Goal: Task Accomplishment & Management: Manage account settings

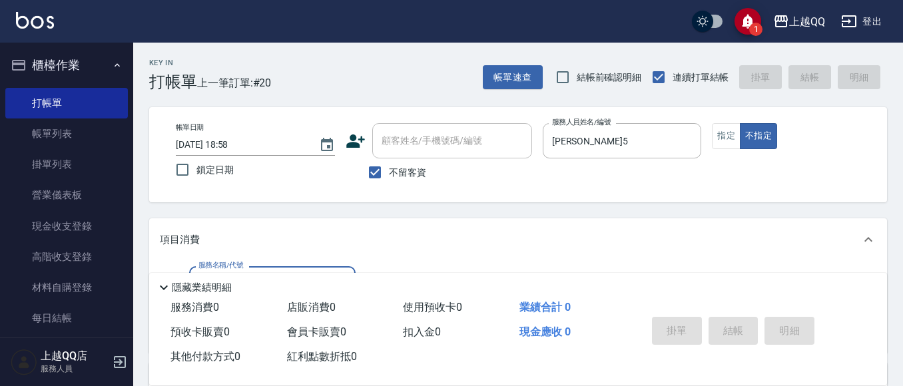
scroll to position [67, 0]
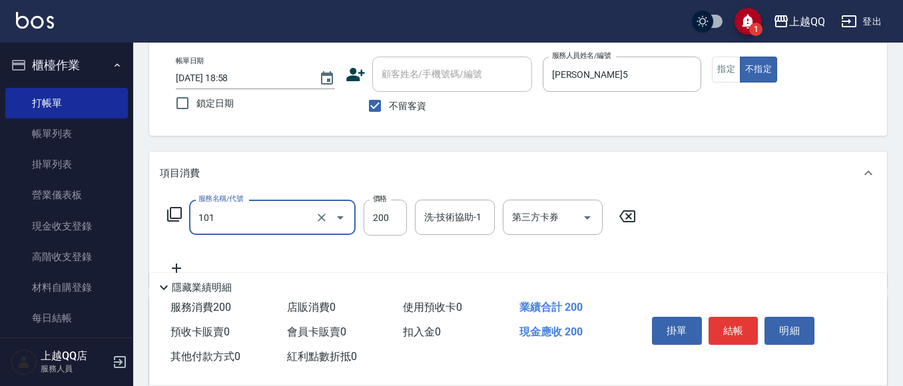
type input "洗髮(101)"
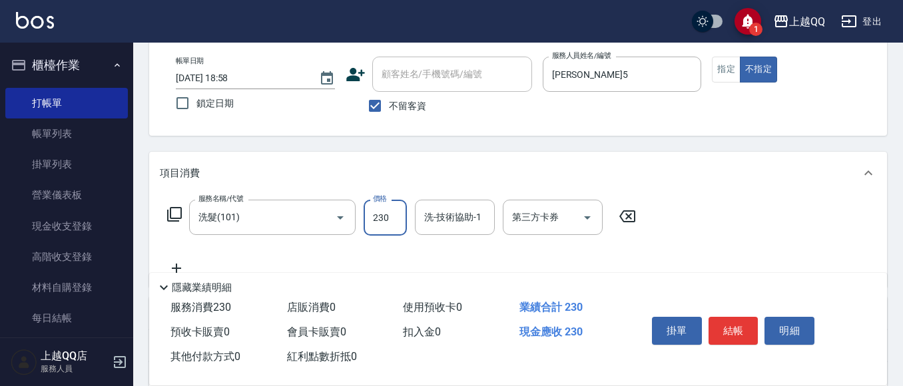
type input "230"
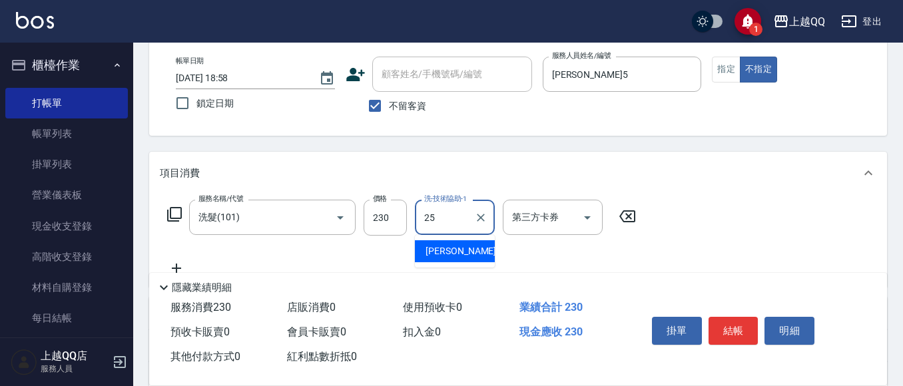
type input "[PERSON_NAME]-25"
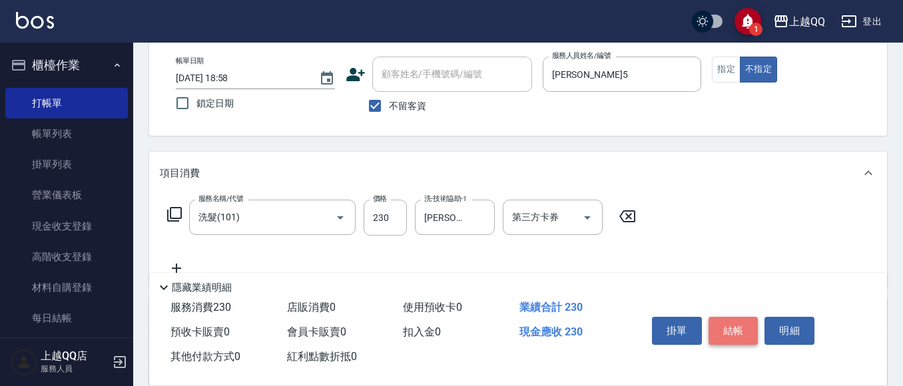
click at [719, 324] on button "結帳" at bounding box center [734, 331] width 50 height 28
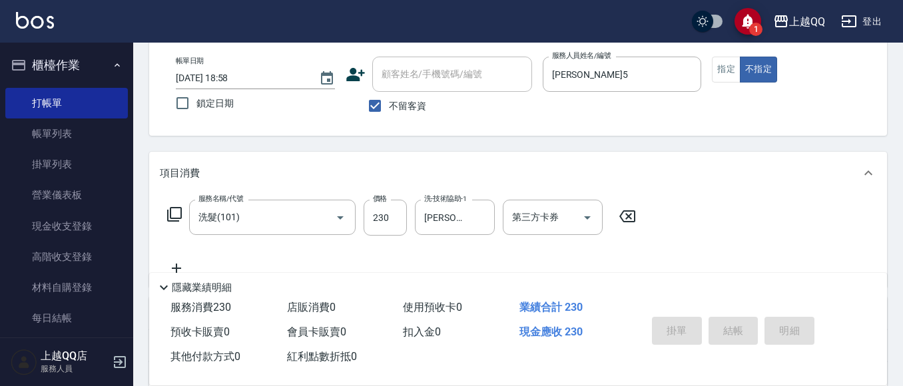
type input "[DATE] 19:53"
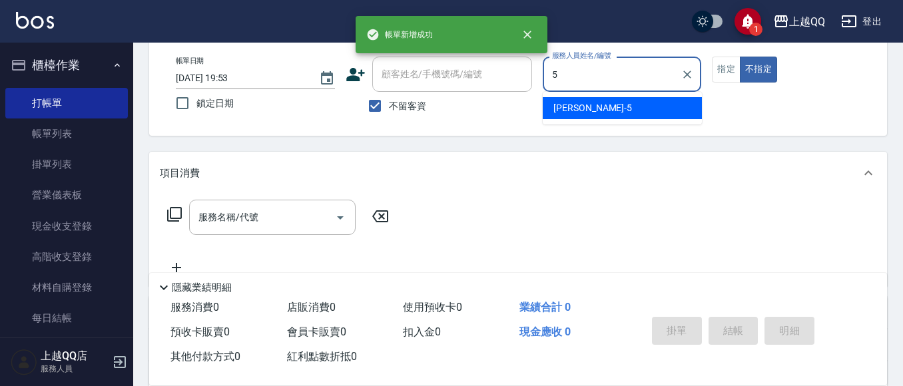
type input "[PERSON_NAME]5"
type button "false"
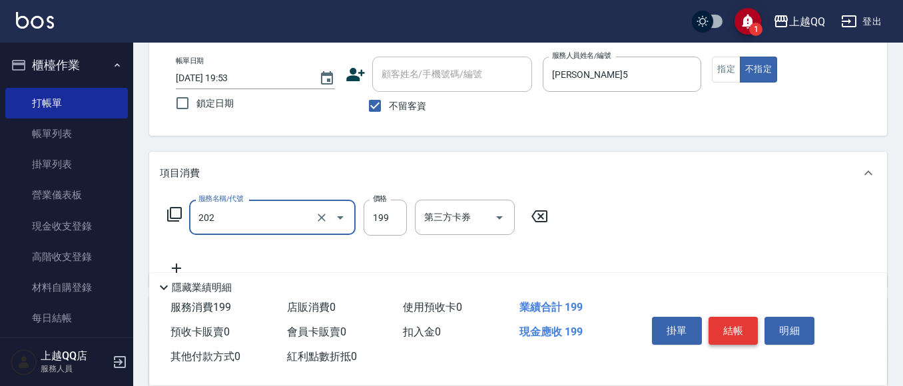
type input "不指定單剪(202)"
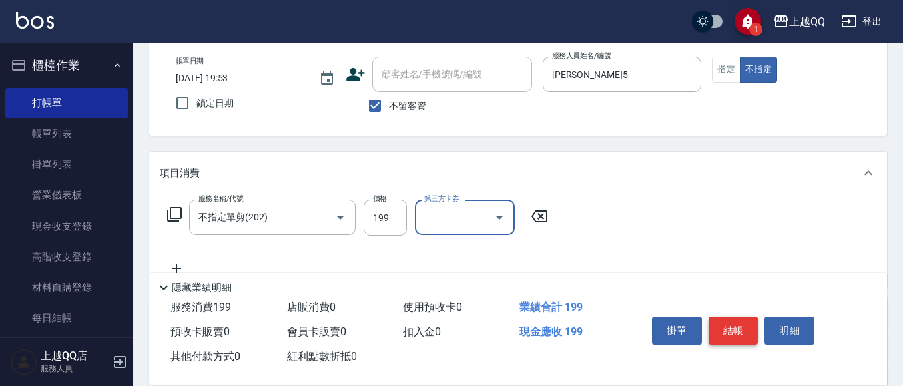
click at [736, 326] on button "結帳" at bounding box center [734, 331] width 50 height 28
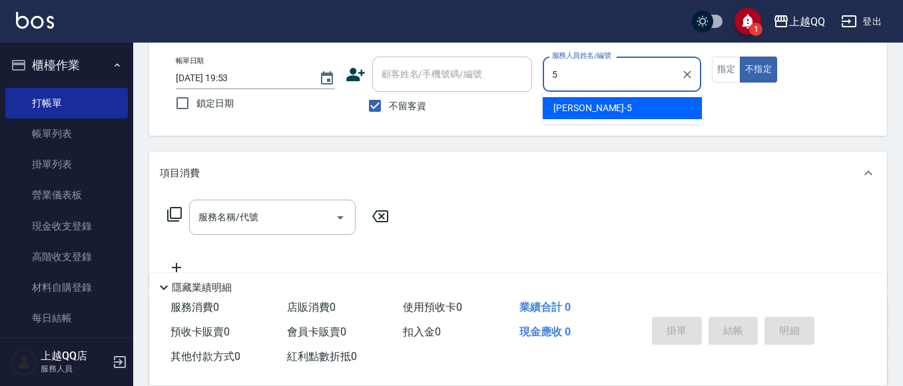
type input "[PERSON_NAME]5"
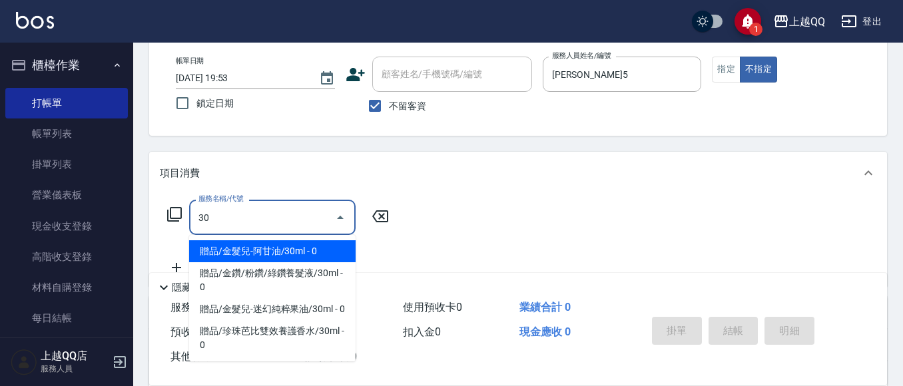
type input "3"
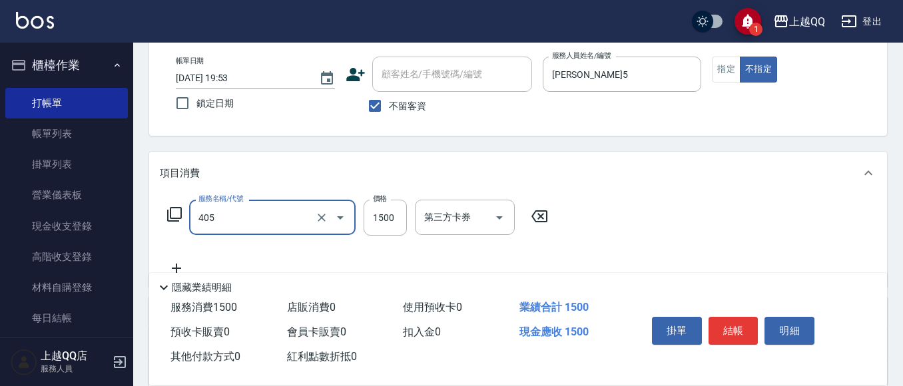
type input "設計染髮/網路(405)"
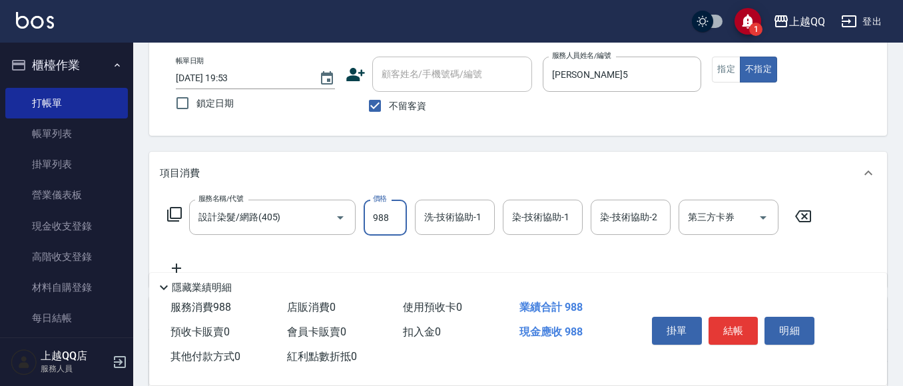
type input "988"
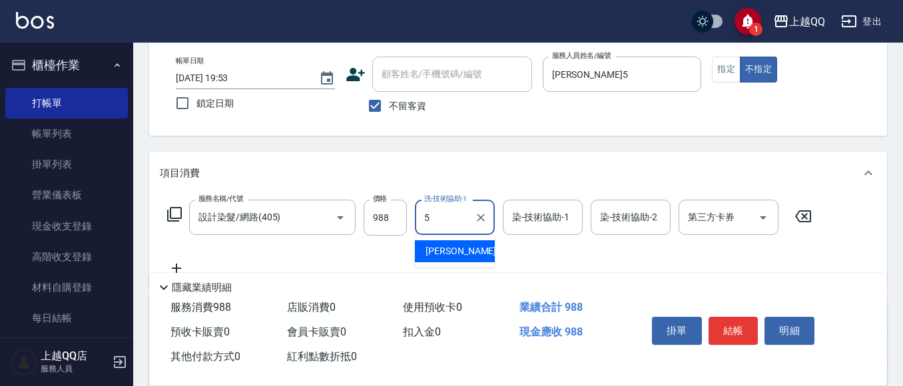
type input "[PERSON_NAME]5"
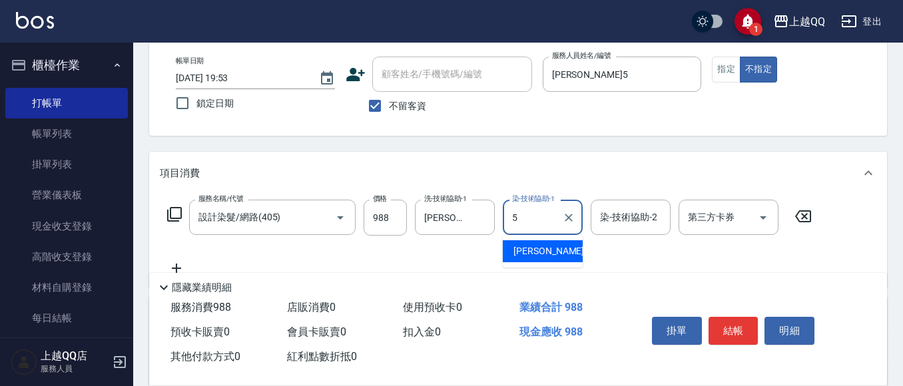
type input "[PERSON_NAME]5"
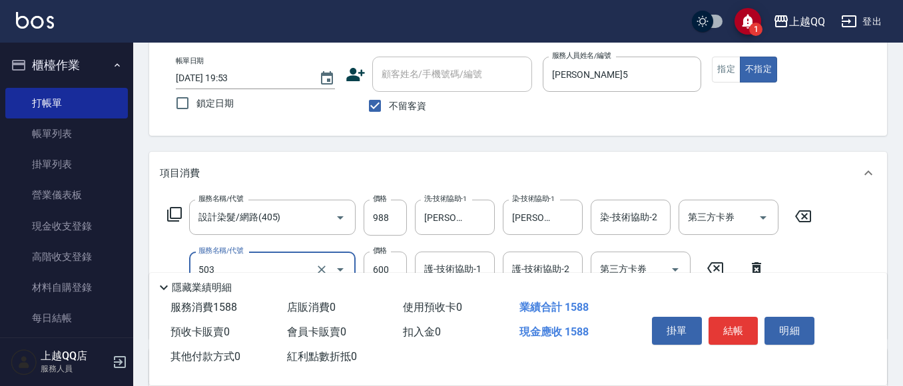
type input "小麥蛋白護髮(503)"
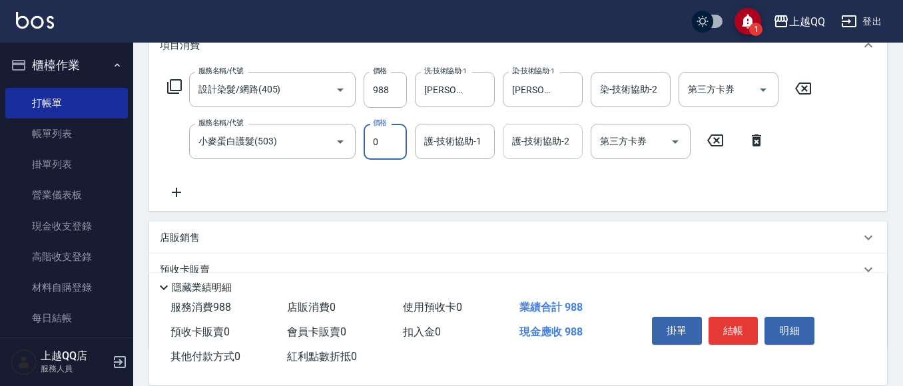
scroll to position [200, 0]
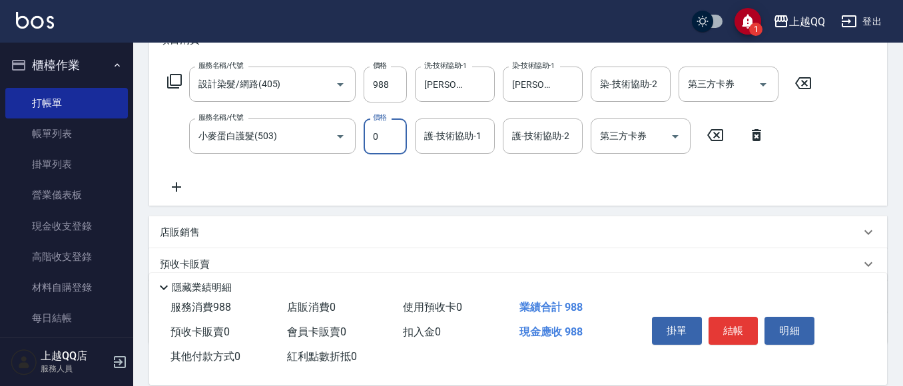
type input "0"
click at [358, 133] on div "服務名稱/代號 小麥蛋白護髮(503) 服務名稱/代號 價格 0 價格 護-技術協助-1 護-技術協助-1 護-技術協助-2 護-技術協助-2 第三方卡券 第…" at bounding box center [466, 137] width 613 height 36
click at [346, 133] on icon "Open" at bounding box center [340, 137] width 16 height 16
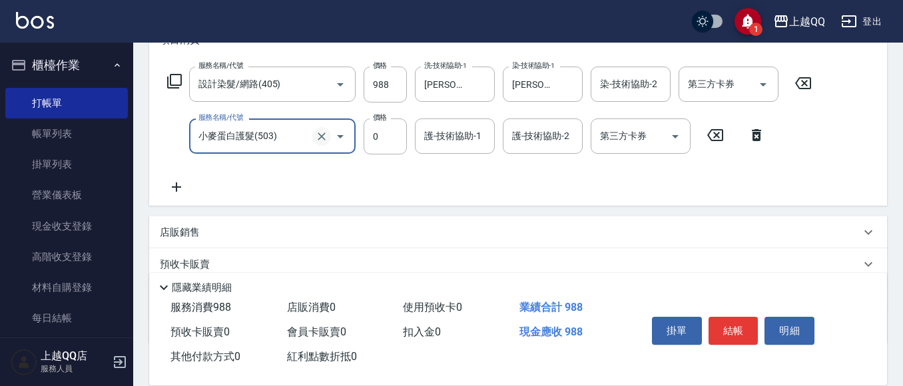
click at [328, 132] on icon "Clear" at bounding box center [321, 136] width 13 height 13
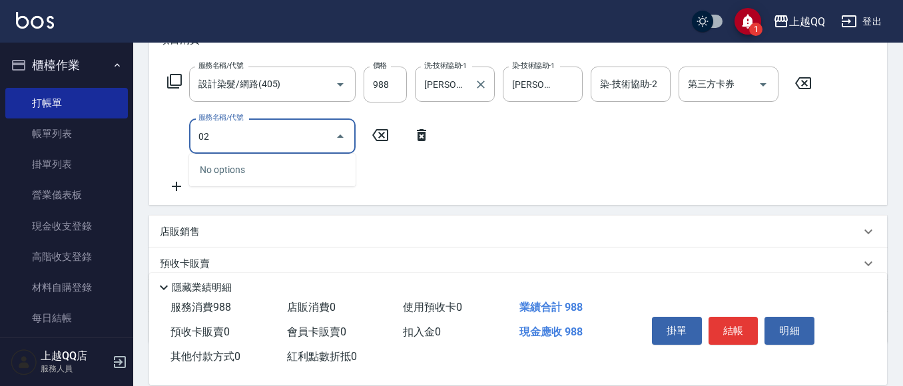
type input "0"
type input "自備護髮(502)"
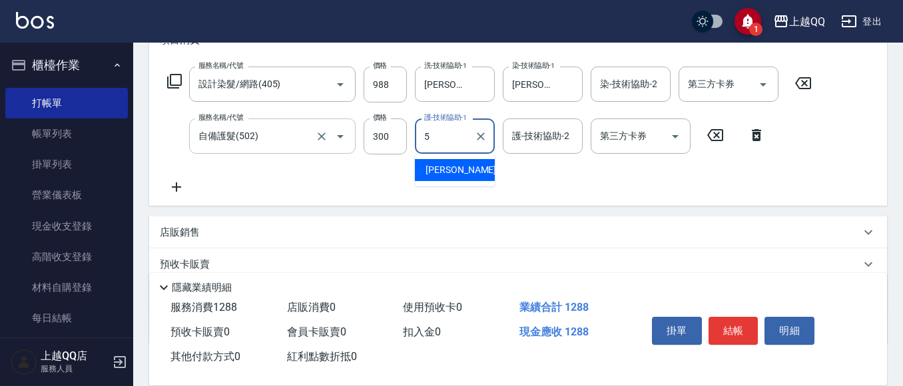
type input "[PERSON_NAME]5"
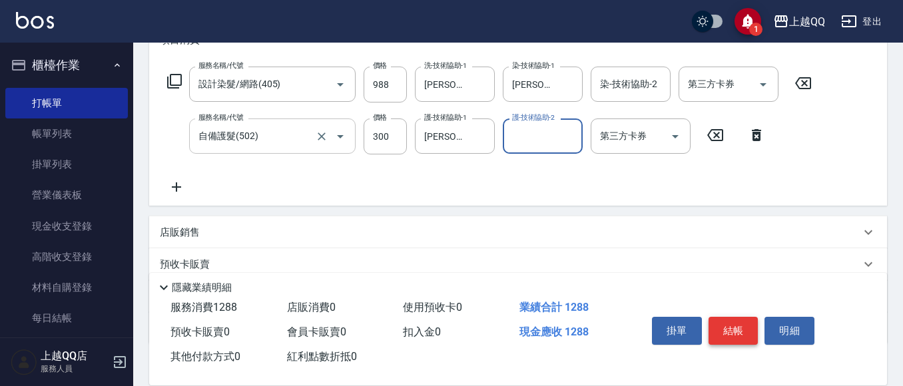
click at [733, 335] on button "結帳" at bounding box center [734, 331] width 50 height 28
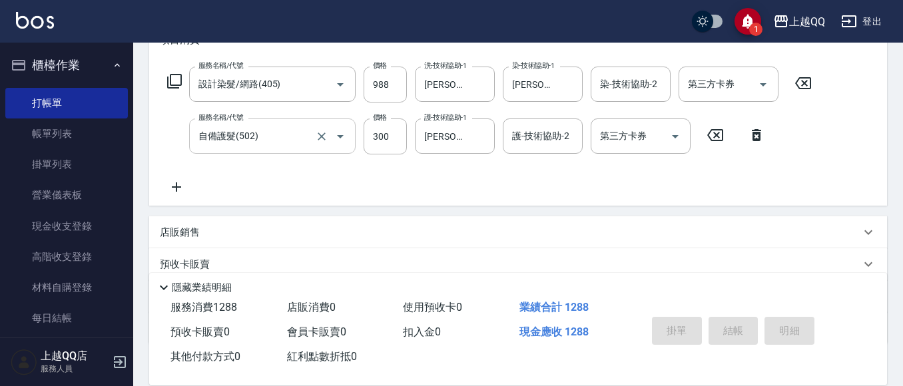
type input "[DATE] 19:54"
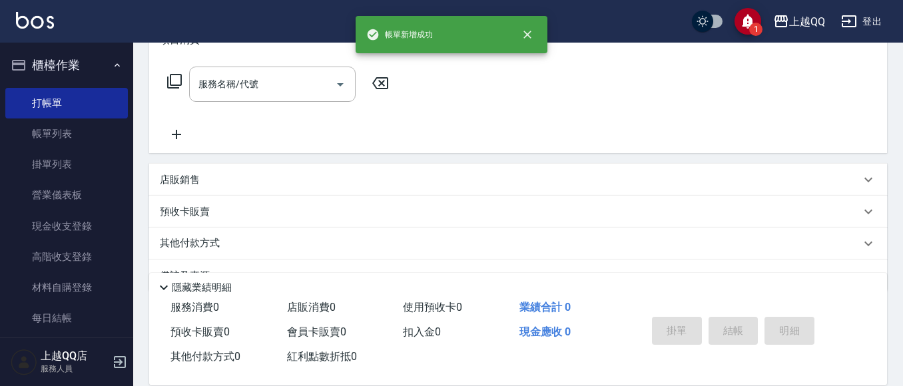
scroll to position [0, 0]
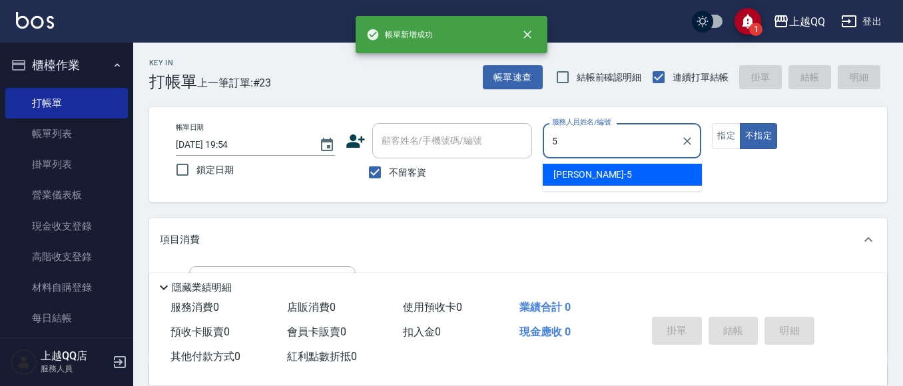
type input "[PERSON_NAME]5"
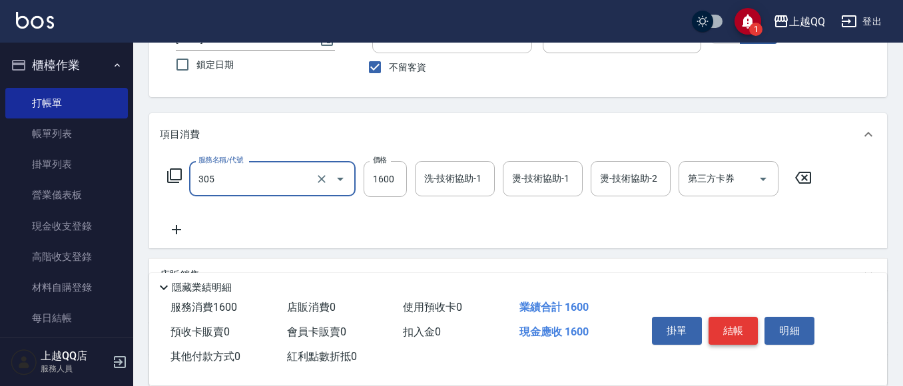
scroll to position [133, 0]
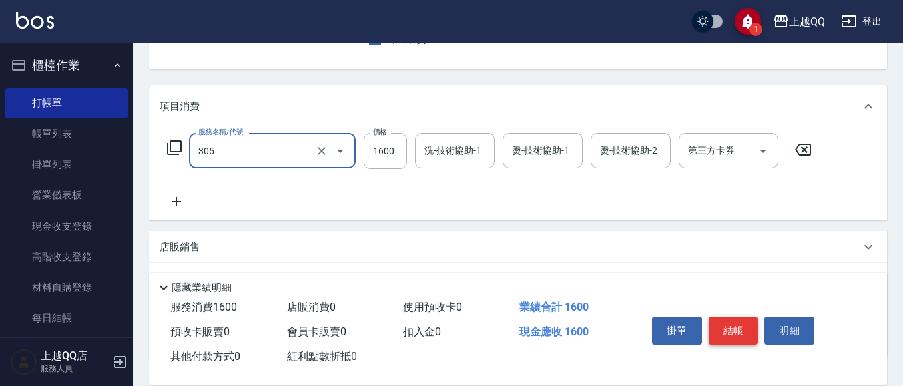
type input "設計燙髮1600(305)"
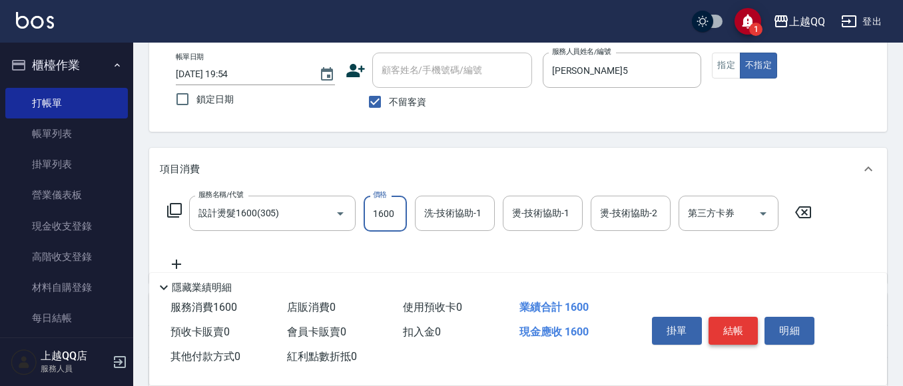
scroll to position [0, 0]
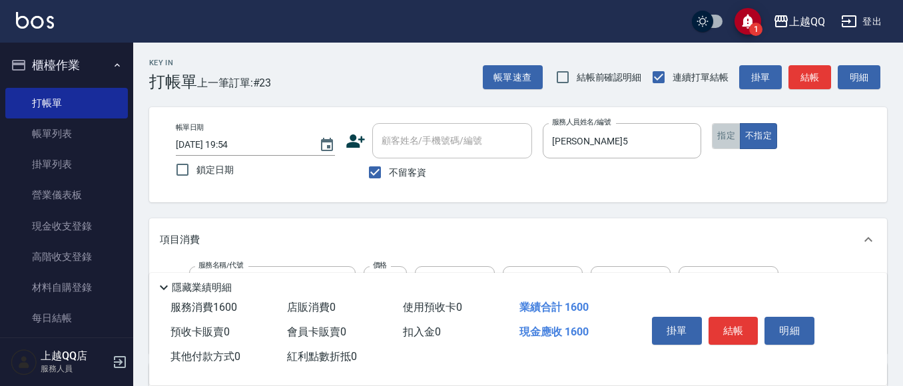
click at [723, 139] on button "指定" at bounding box center [726, 136] width 29 height 26
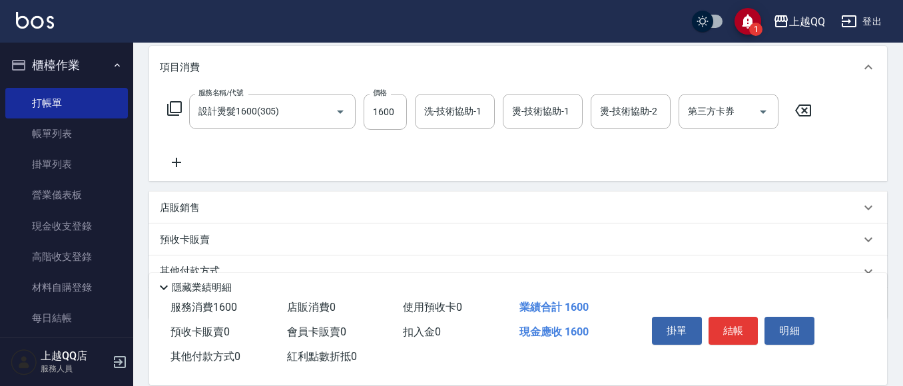
scroll to position [200, 0]
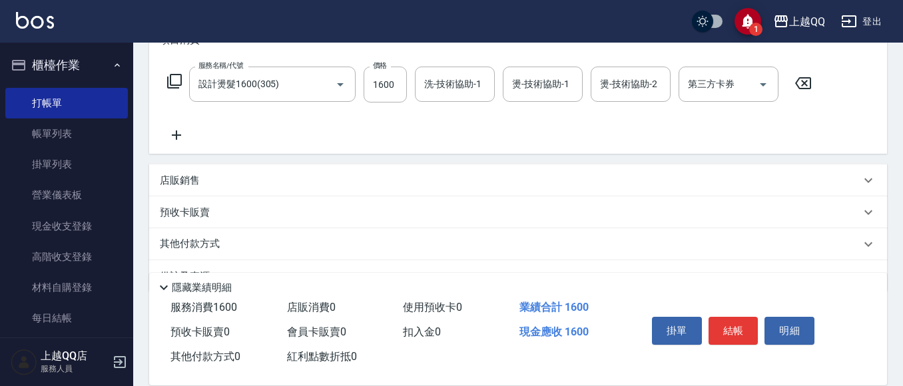
type button "true"
type input "888"
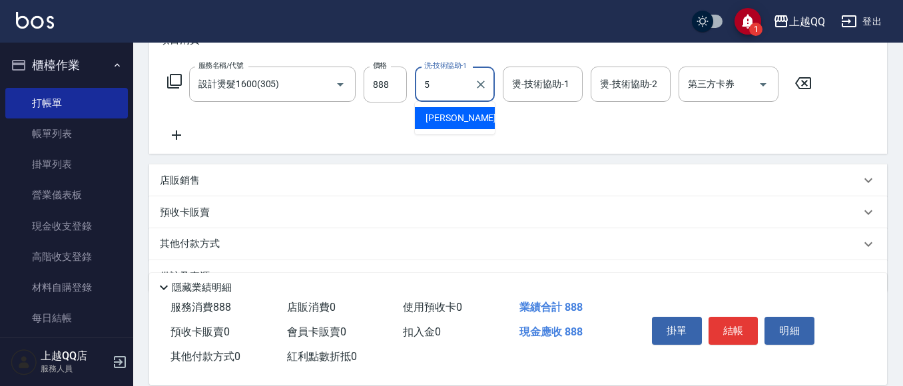
type input "[PERSON_NAME]5"
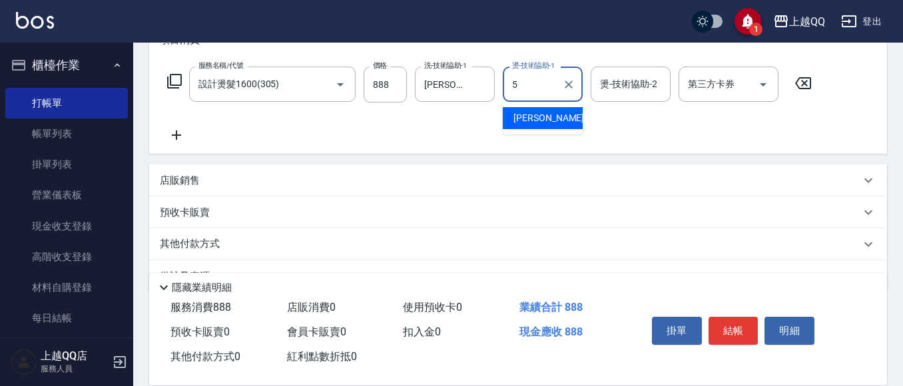
type input "[PERSON_NAME]5"
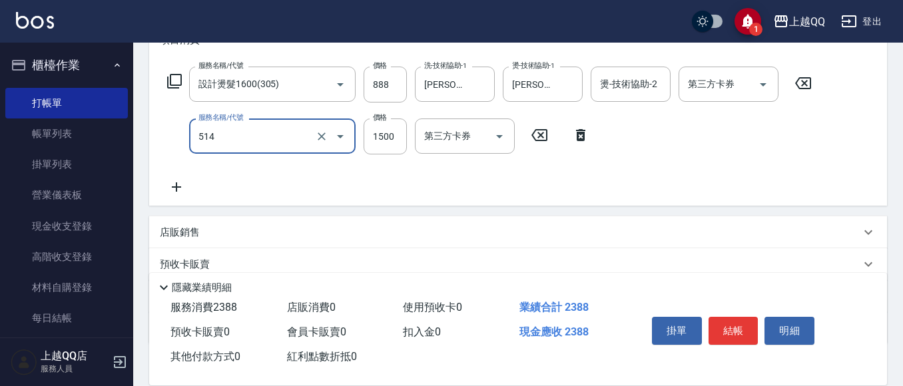
type input "[PERSON_NAME]5G護髮/單次(514)"
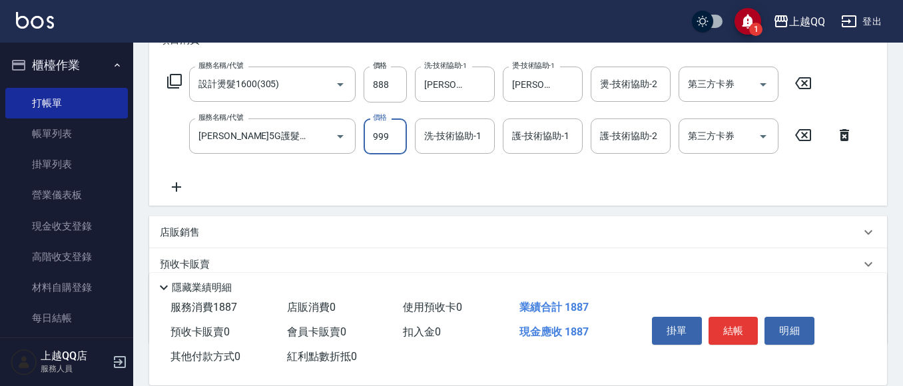
type input "999"
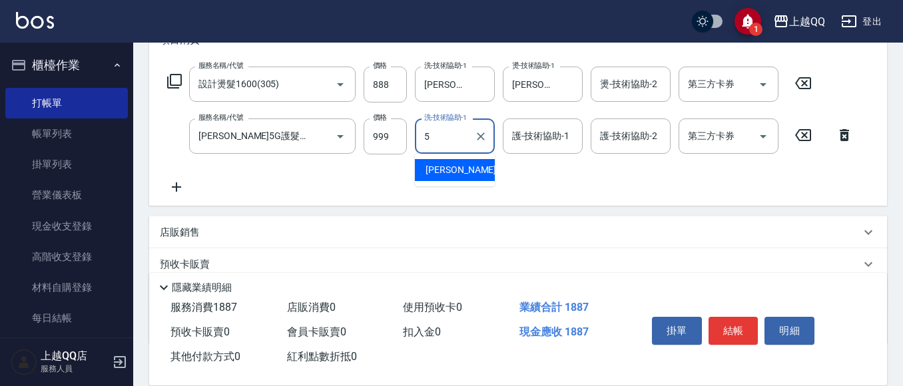
type input "[PERSON_NAME]5"
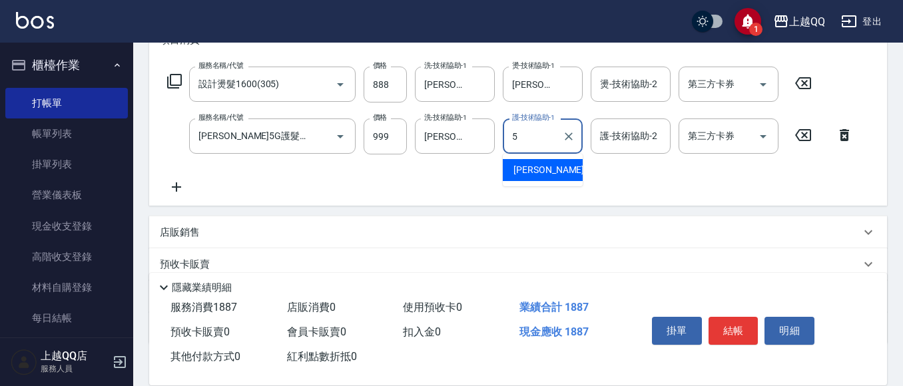
type input "[PERSON_NAME]5"
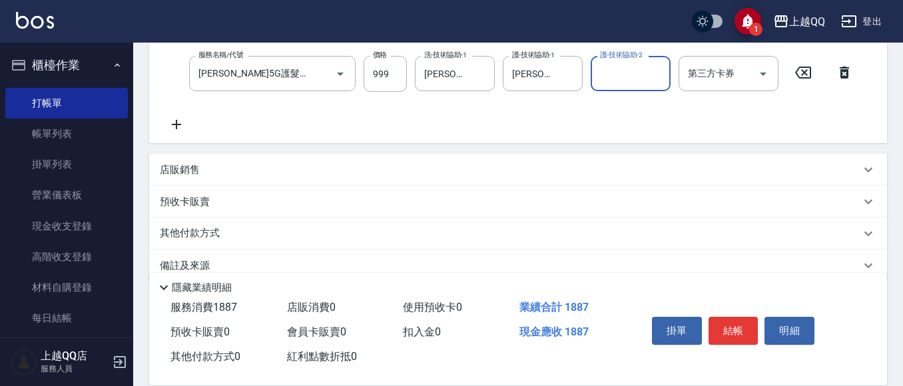
scroll to position [286, 0]
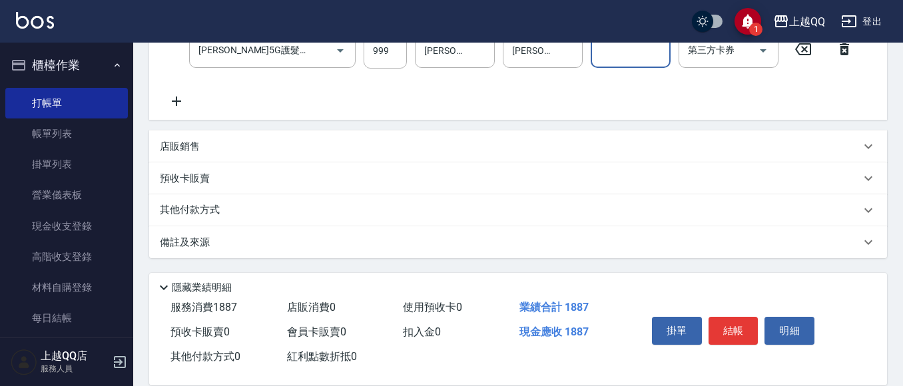
click at [342, 133] on div "店販銷售" at bounding box center [518, 147] width 738 height 32
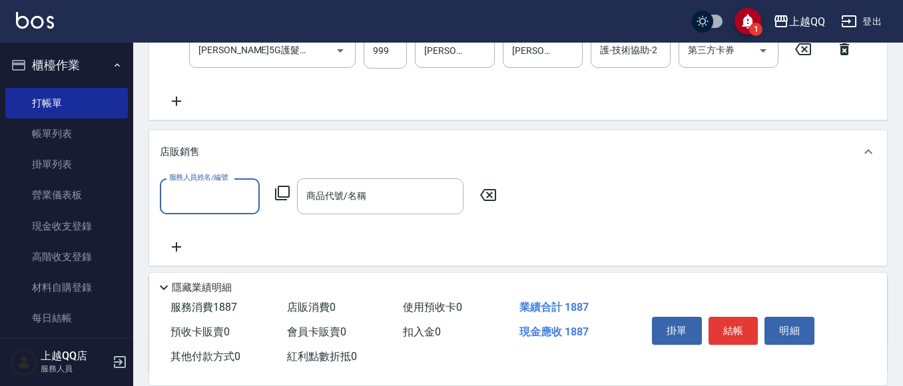
scroll to position [0, 0]
type input "[PERSON_NAME]5"
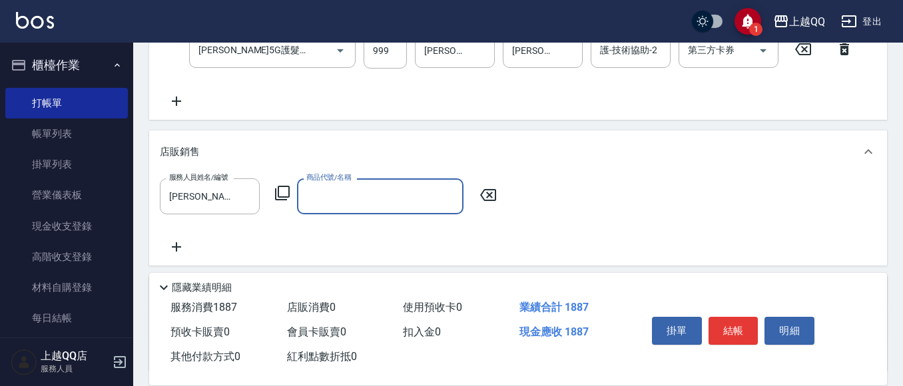
click at [277, 192] on icon at bounding box center [282, 193] width 16 height 16
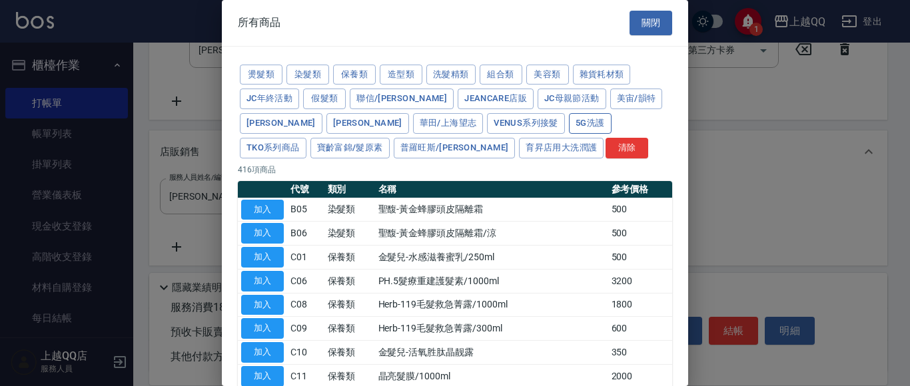
click at [569, 129] on button "5G洗護" at bounding box center [590, 123] width 43 height 21
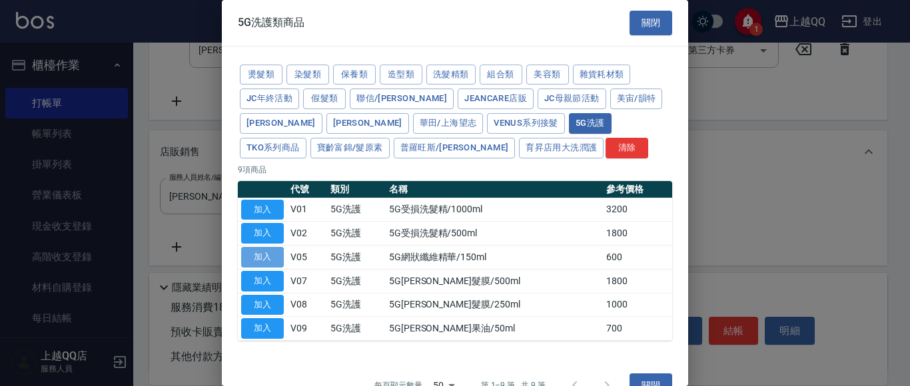
click at [274, 254] on button "加入" at bounding box center [262, 257] width 43 height 21
type input "5G網狀纖維精華/150ml"
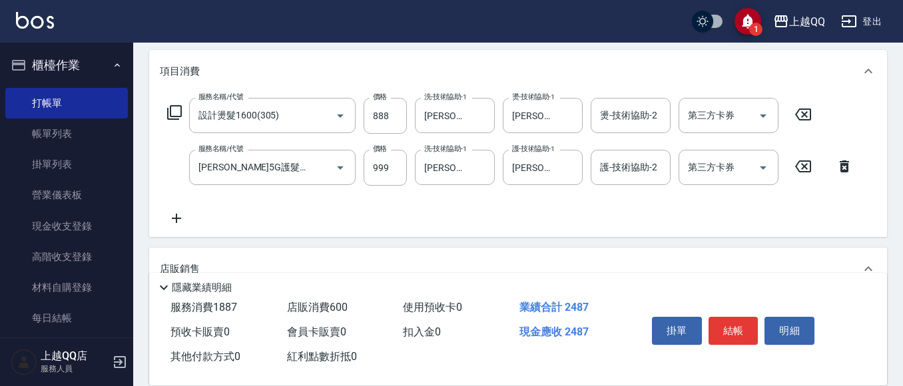
scroll to position [153, 0]
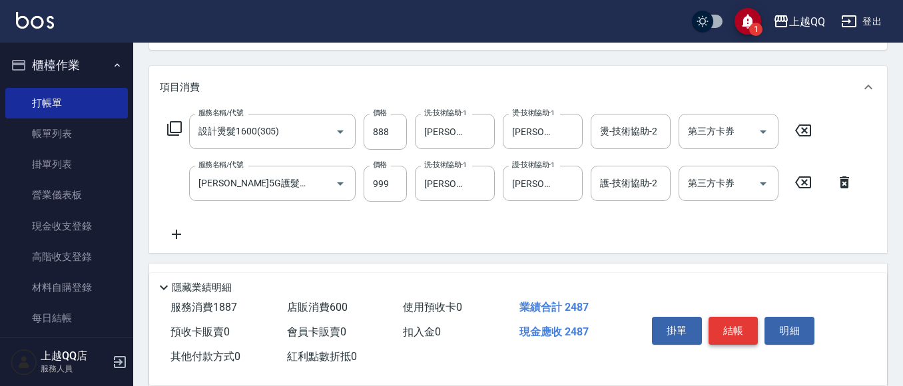
click at [741, 323] on button "結帳" at bounding box center [734, 331] width 50 height 28
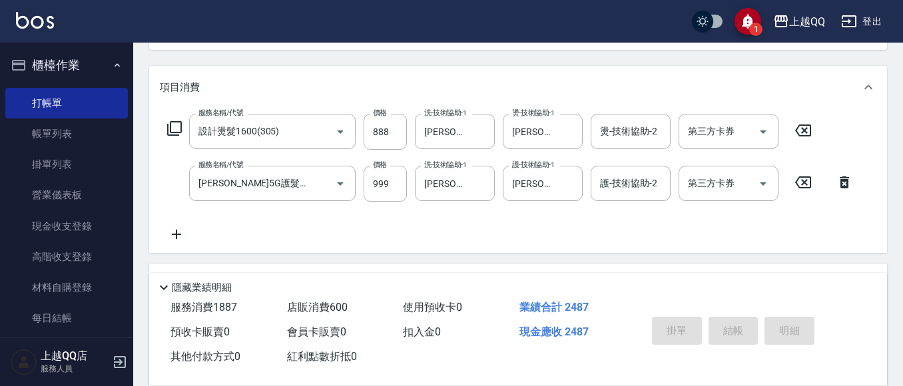
type input "[DATE] 19:55"
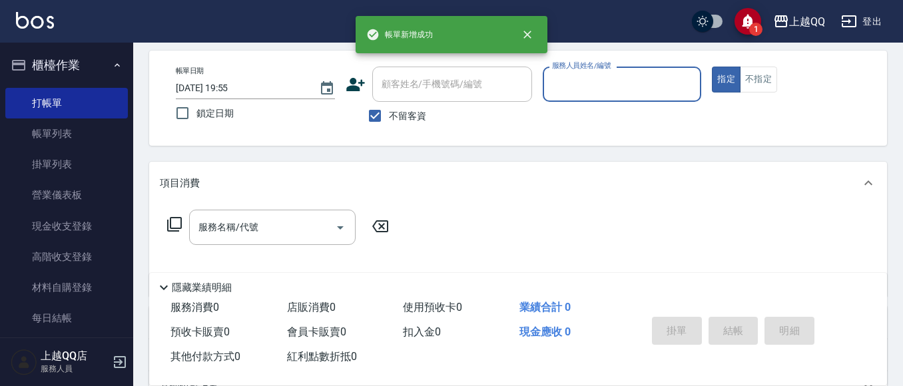
scroll to position [0, 0]
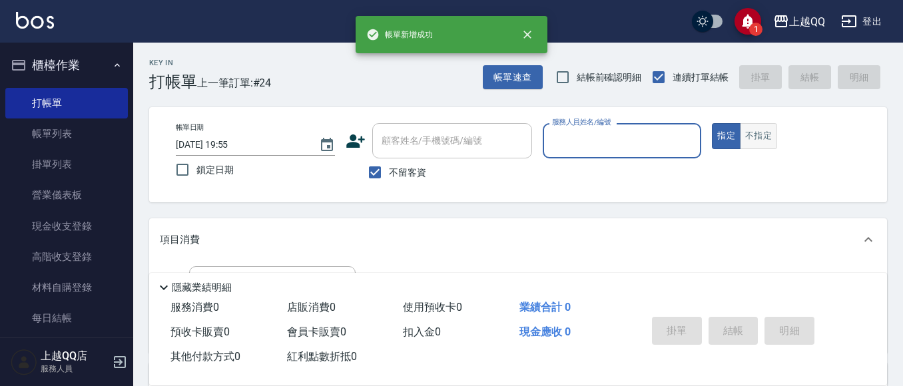
click at [754, 143] on button "不指定" at bounding box center [758, 136] width 37 height 26
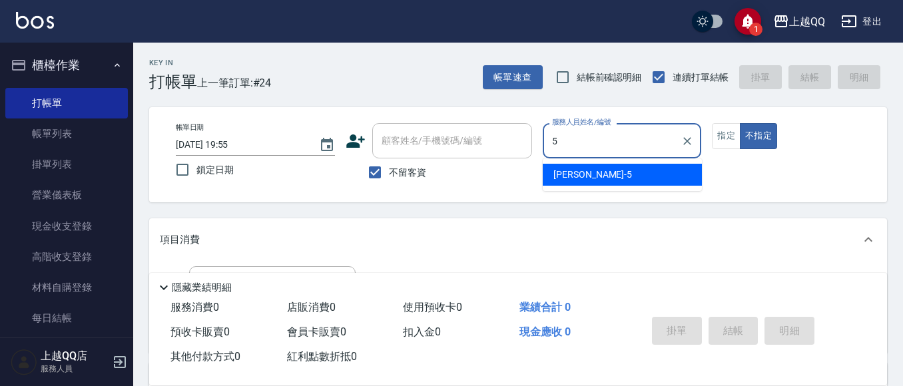
type input "[PERSON_NAME]5"
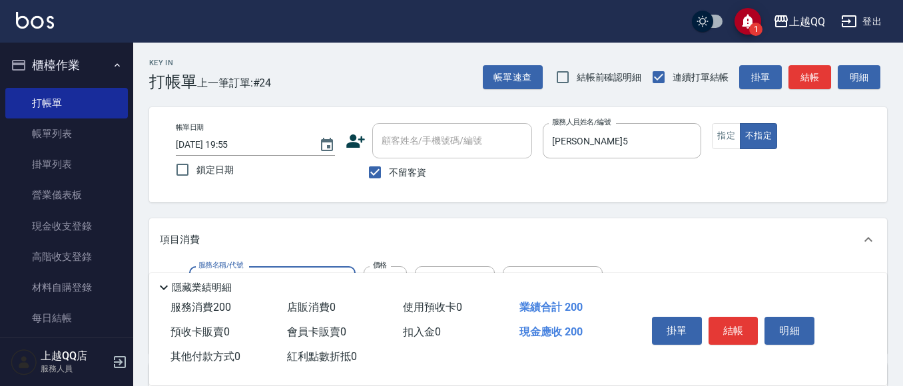
type input "洗髮(101)"
type input "250"
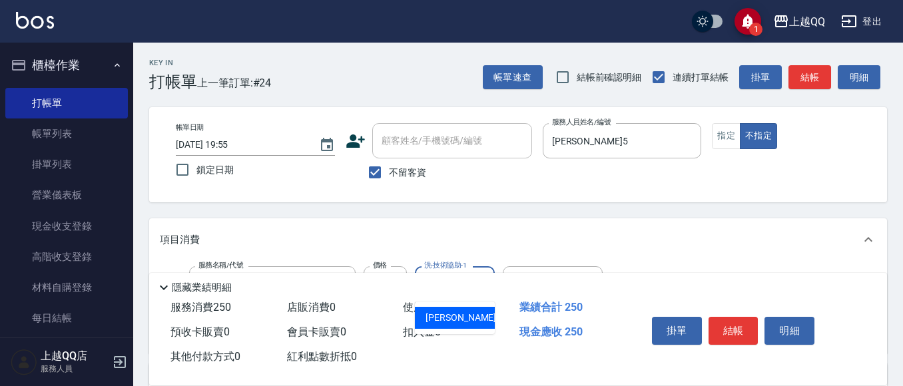
type input "[PERSON_NAME]5"
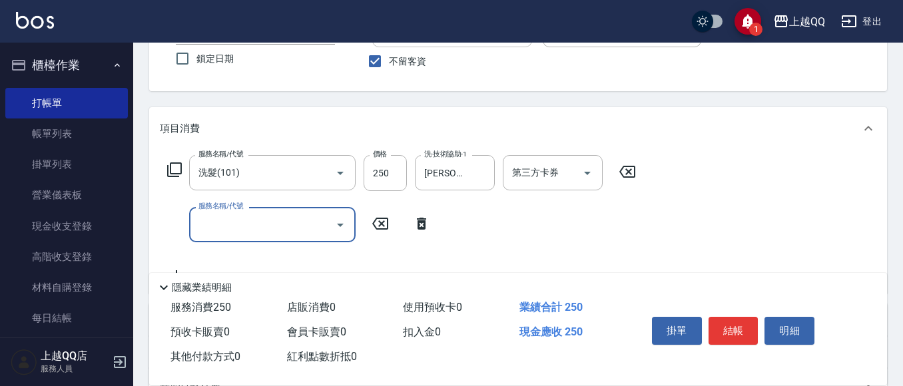
scroll to position [133, 0]
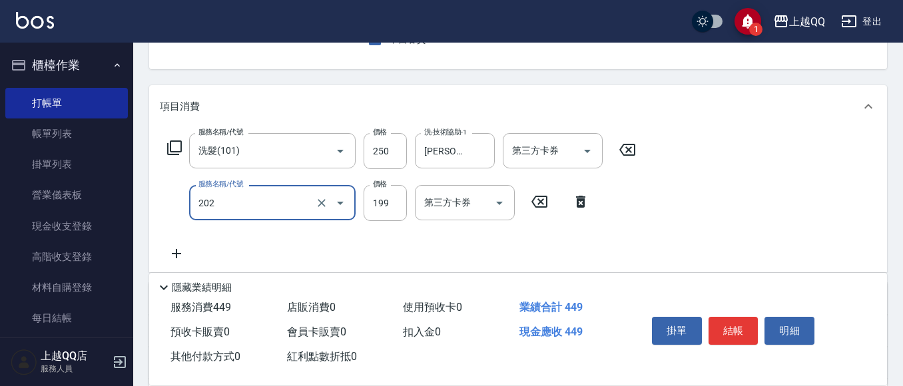
type input "不指定單剪(202)"
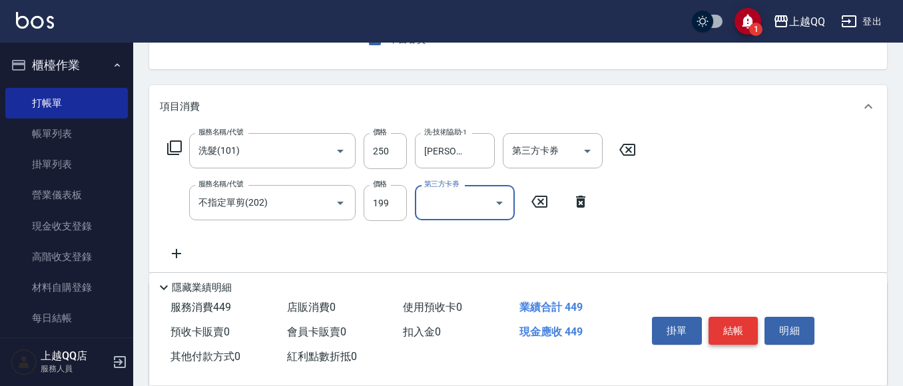
click at [735, 317] on button "結帳" at bounding box center [734, 331] width 50 height 28
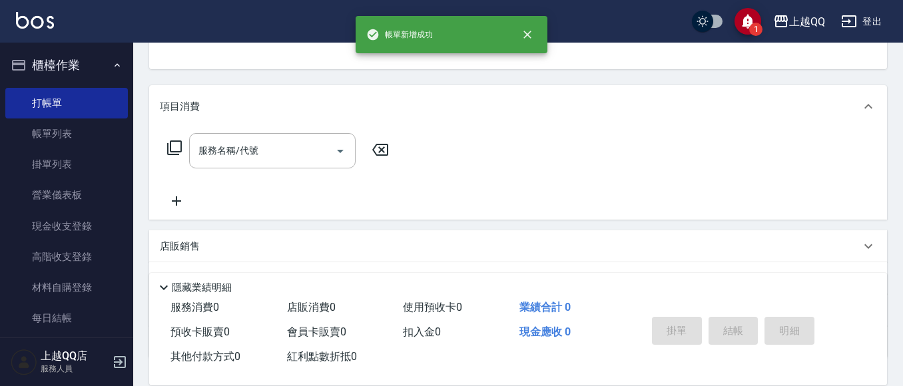
scroll to position [129, 0]
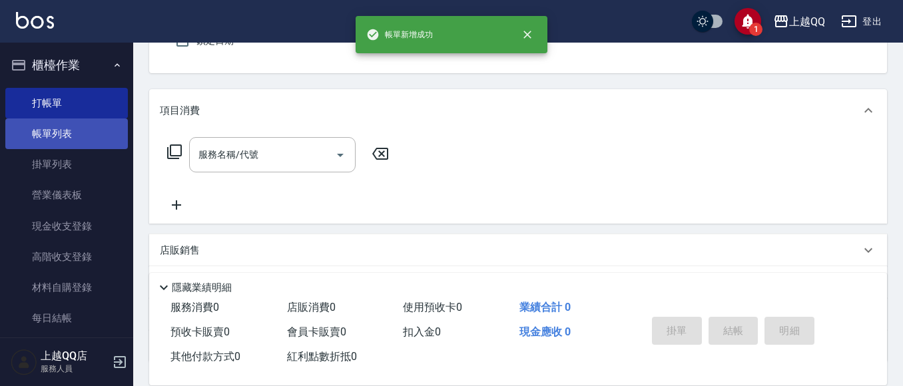
click at [91, 135] on link "帳單列表" at bounding box center [66, 134] width 123 height 31
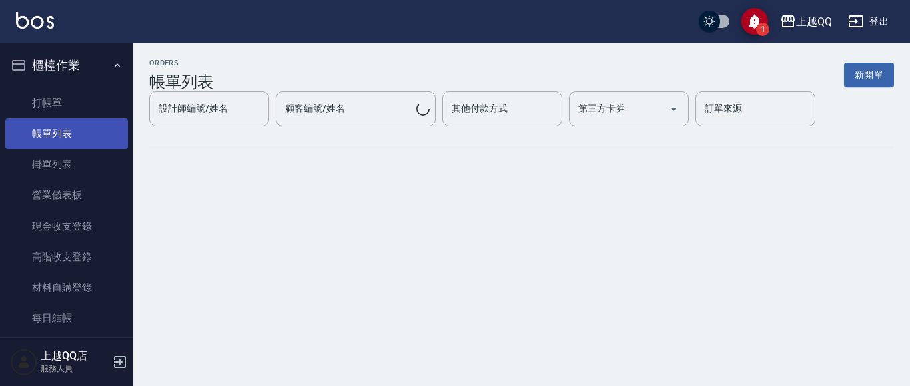
click at [115, 140] on link "帳單列表" at bounding box center [66, 134] width 123 height 31
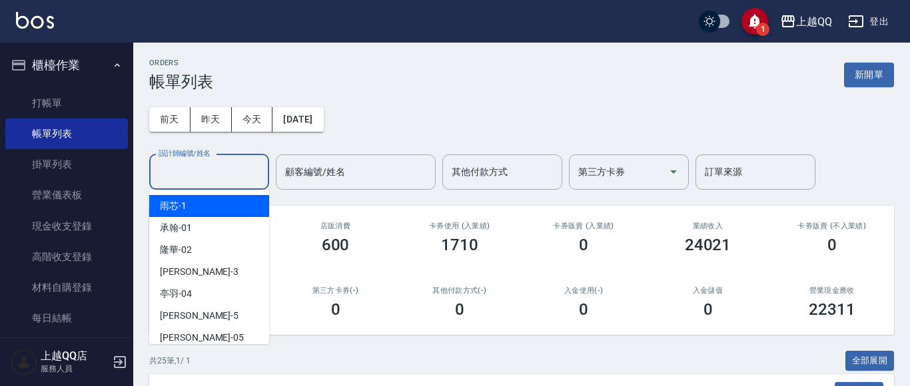
click at [207, 177] on div "設計師編號/姓名 設計師編號/姓名" at bounding box center [209, 172] width 120 height 35
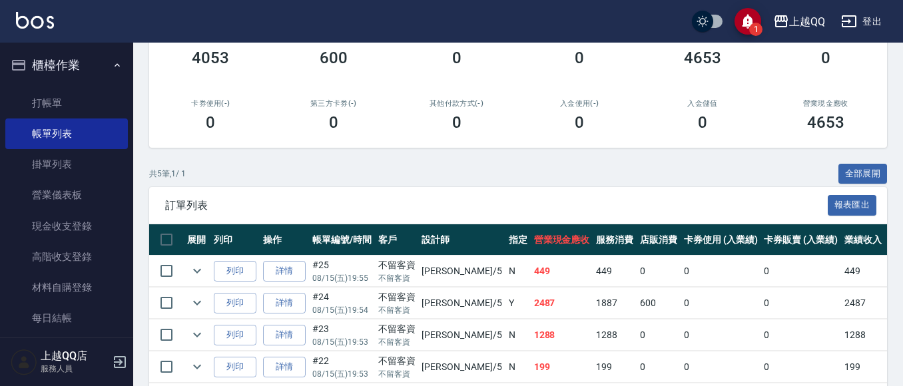
scroll to position [280, 0]
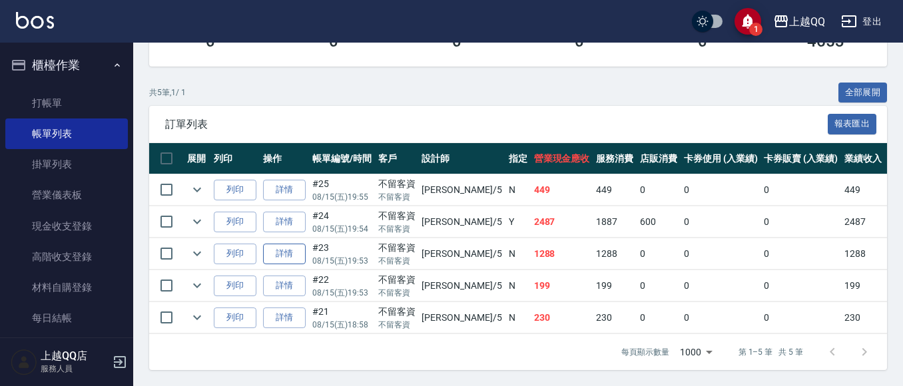
type input "[PERSON_NAME]5"
click at [271, 244] on link "詳情" at bounding box center [284, 254] width 43 height 21
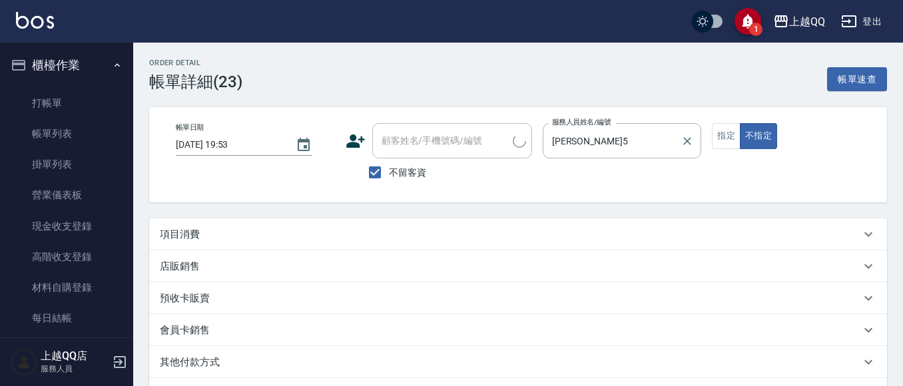
type input "[DATE] 19:53"
checkbox input "true"
type input "[PERSON_NAME]5"
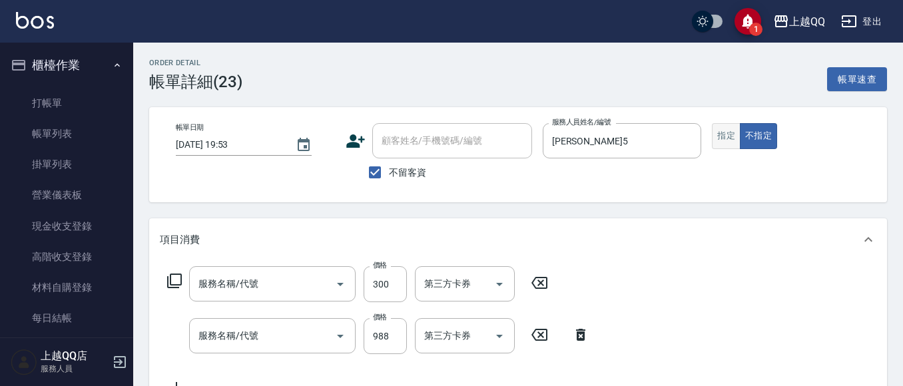
type input "自備護髮(502)"
type input "設計染髮/網路(405)"
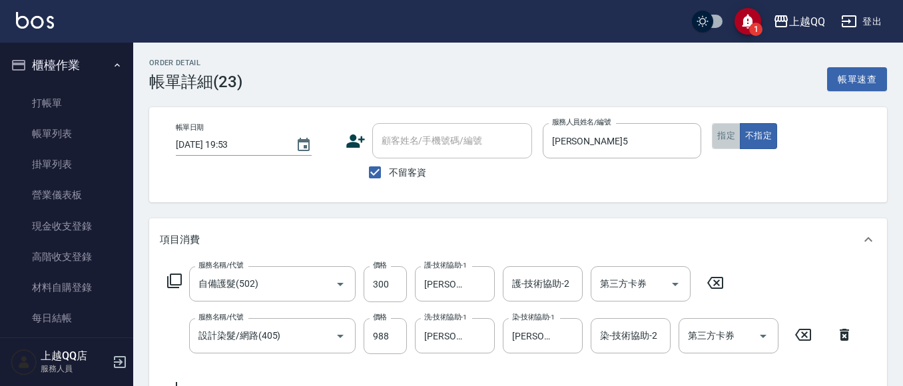
click at [729, 146] on button "指定" at bounding box center [726, 136] width 29 height 26
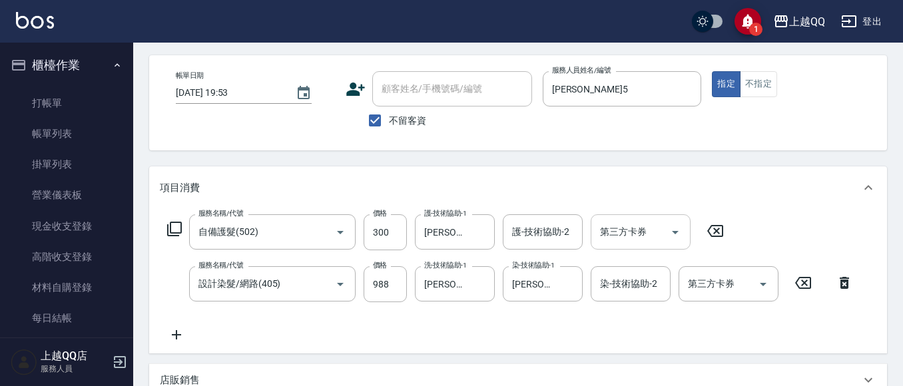
scroll to position [67, 0]
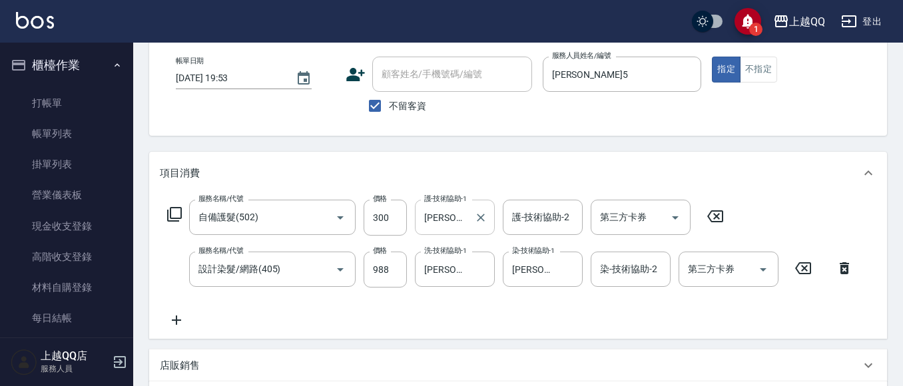
click at [459, 222] on input "[PERSON_NAME]5" at bounding box center [445, 217] width 48 height 23
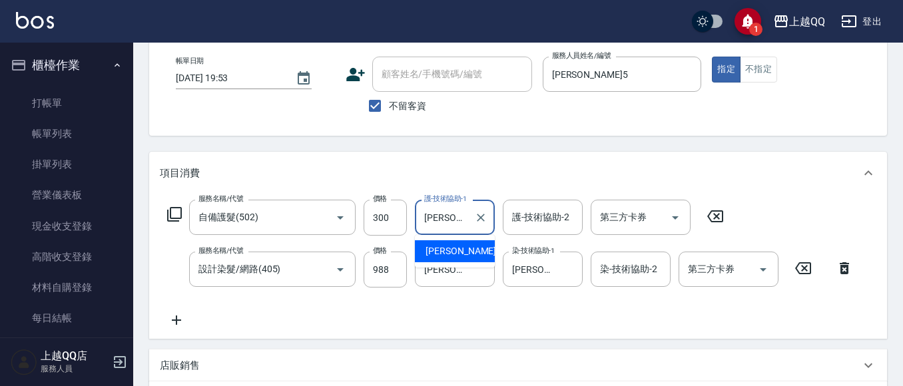
type input "林"
type input "[PERSON_NAME]-25"
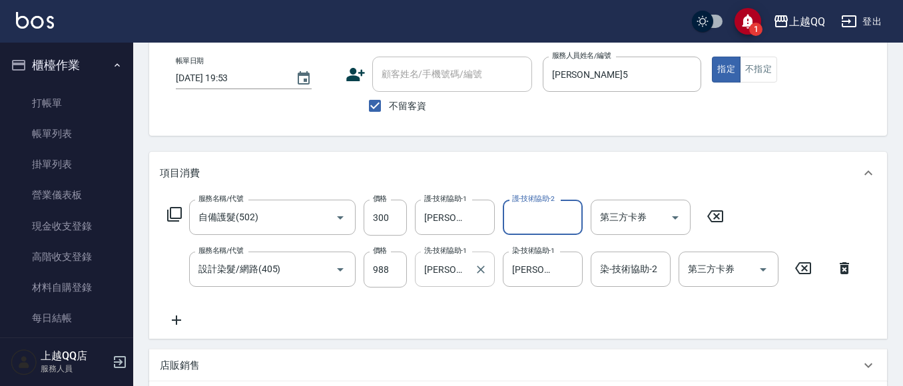
click at [472, 276] on div at bounding box center [480, 269] width 17 height 35
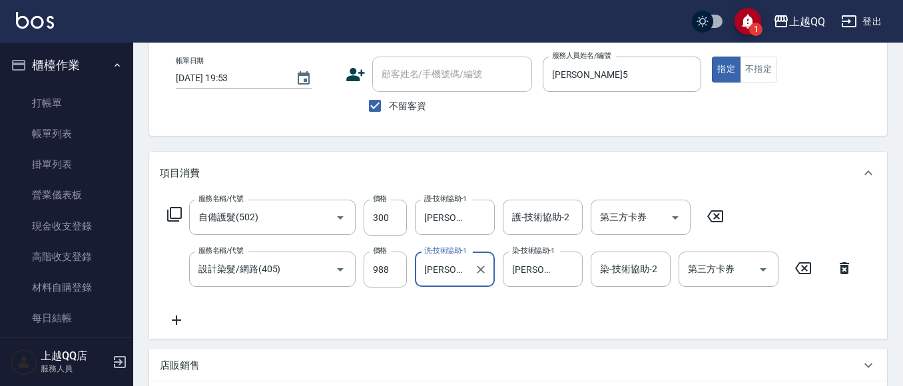
type input "林"
type input "[PERSON_NAME]-25"
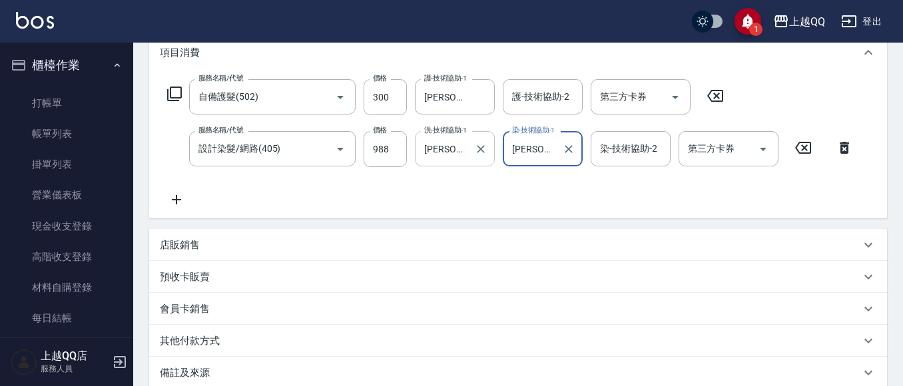
scroll to position [266, 0]
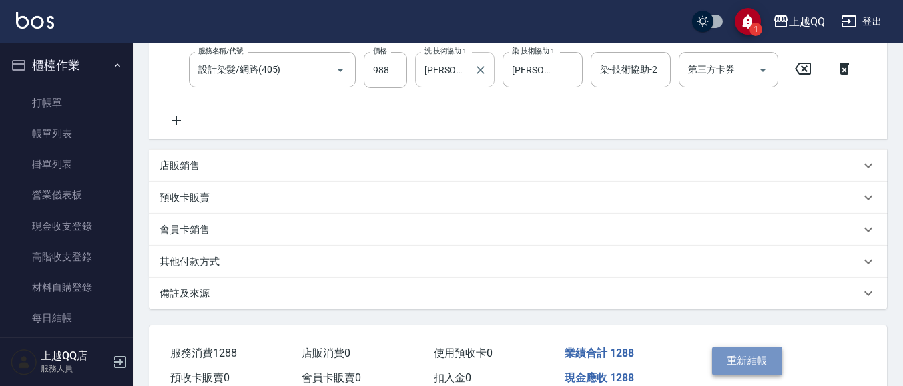
click at [751, 348] on button "重新結帳" at bounding box center [747, 361] width 71 height 28
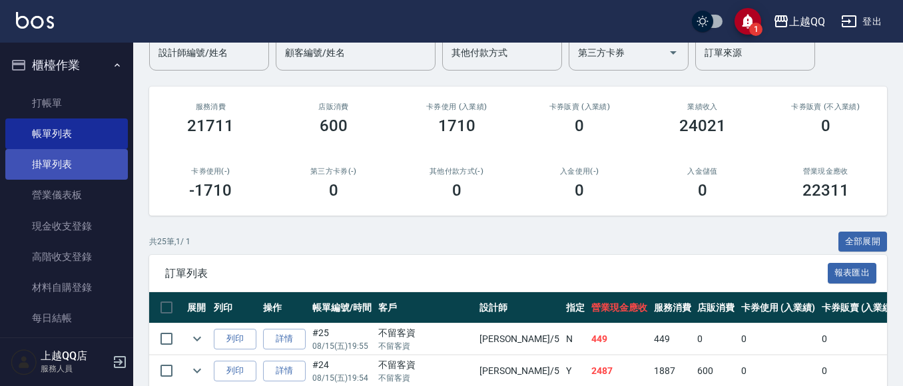
scroll to position [67, 0]
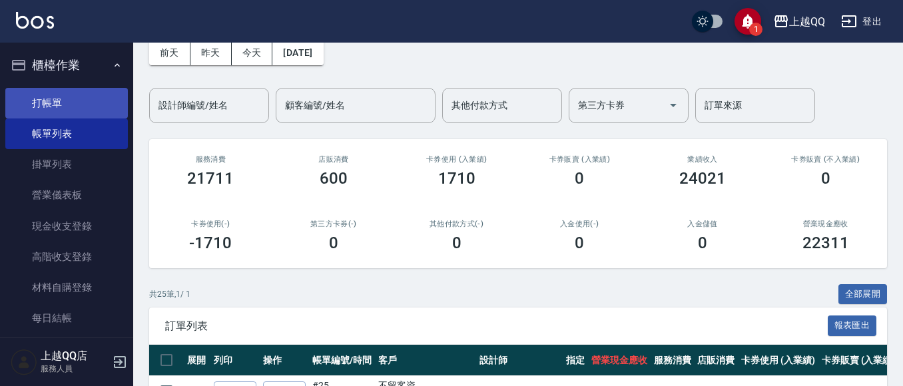
click at [51, 110] on link "打帳單" at bounding box center [66, 103] width 123 height 31
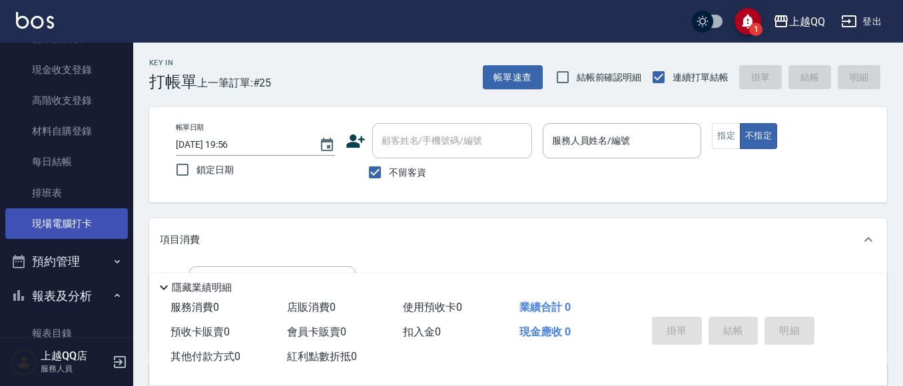
scroll to position [133, 0]
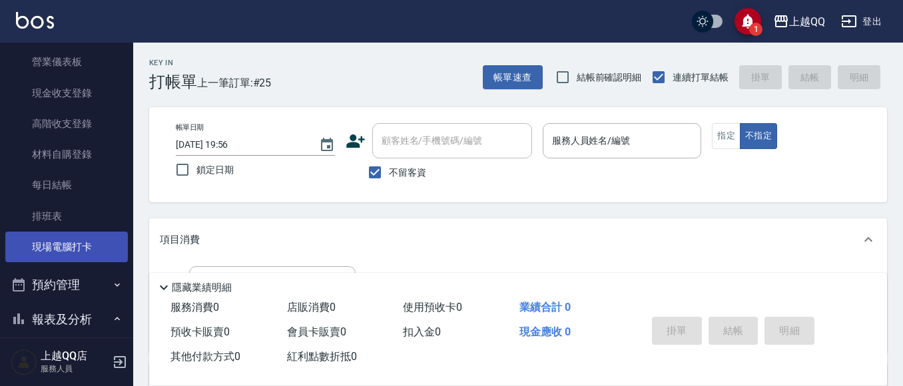
click at [63, 236] on link "現場電腦打卡" at bounding box center [66, 247] width 123 height 31
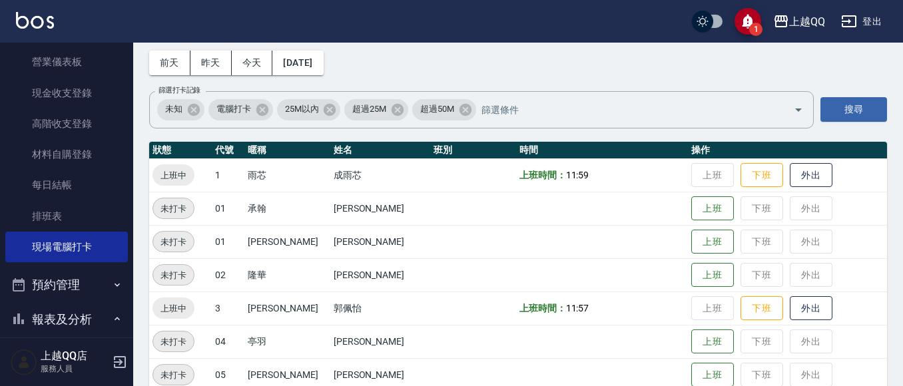
scroll to position [133, 0]
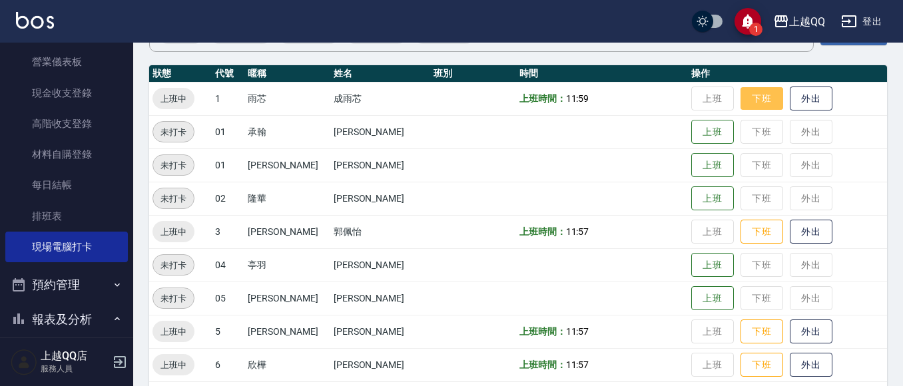
click at [741, 107] on button "下班" at bounding box center [762, 98] width 43 height 23
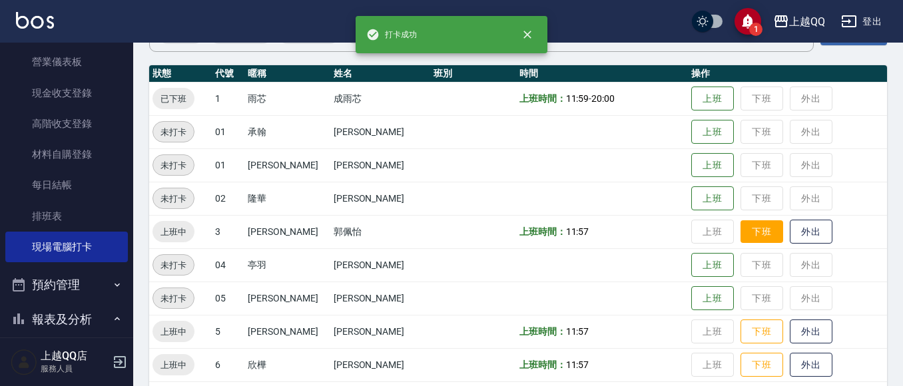
click at [752, 223] on button "下班" at bounding box center [762, 231] width 43 height 23
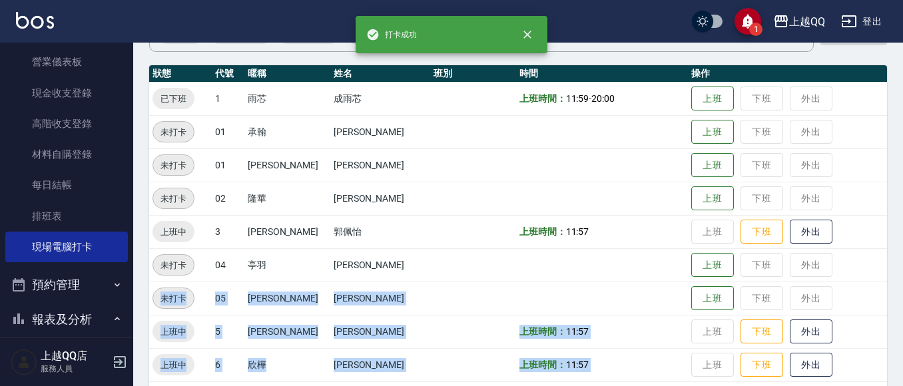
click at [714, 381] on tbody "已下班 1 雨芯 成雨芯 上班時間： 11:59 - 20:00 上班 下班 外出 未打卡 01 承翰 [PERSON_NAME] 上班 下班 外出 未打卡 …" at bounding box center [518, 382] width 738 height 600
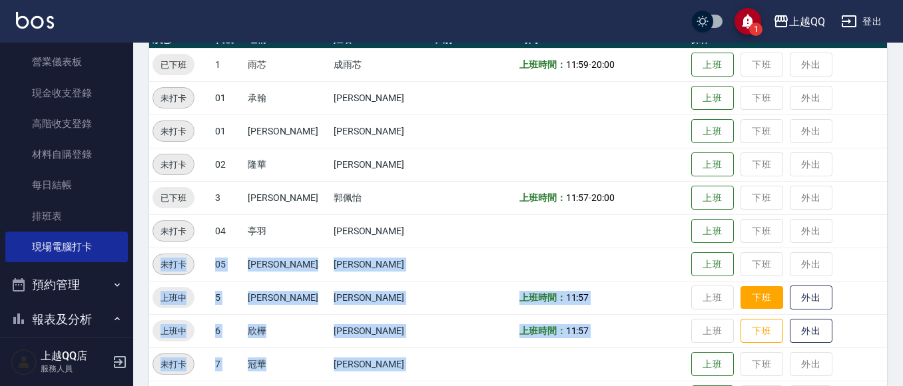
click at [747, 308] on button "下班" at bounding box center [762, 297] width 43 height 23
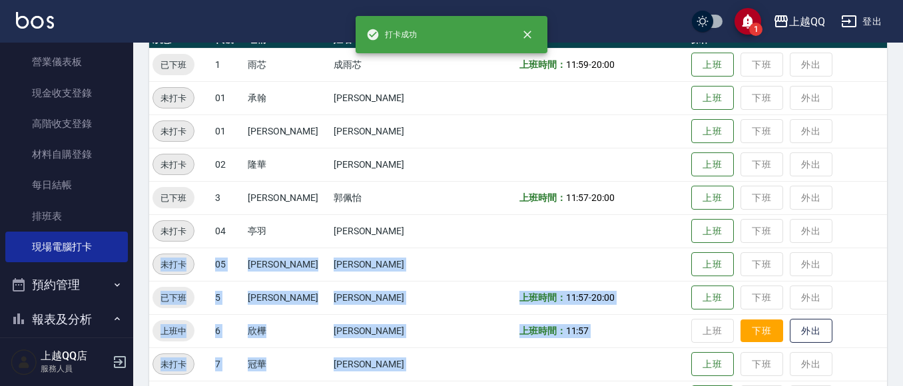
click at [749, 328] on button "下班" at bounding box center [762, 331] width 43 height 23
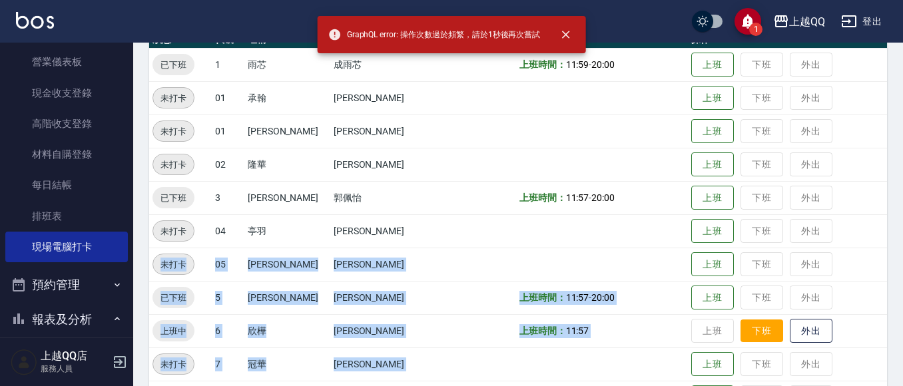
click at [749, 327] on button "下班" at bounding box center [762, 331] width 43 height 23
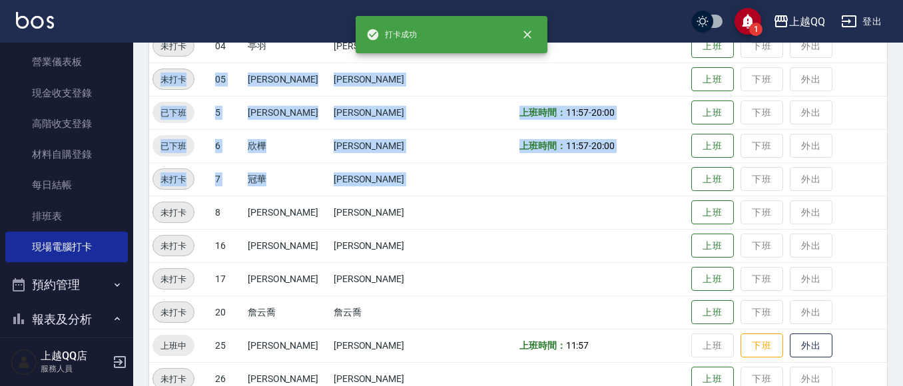
scroll to position [367, 0]
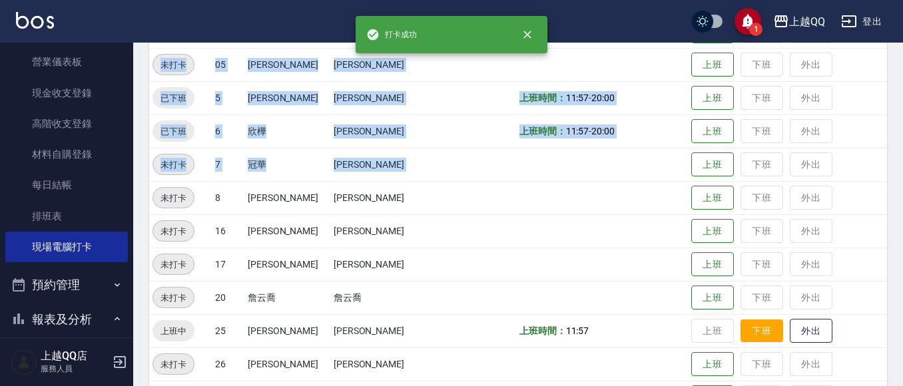
click at [746, 321] on button "下班" at bounding box center [762, 331] width 43 height 23
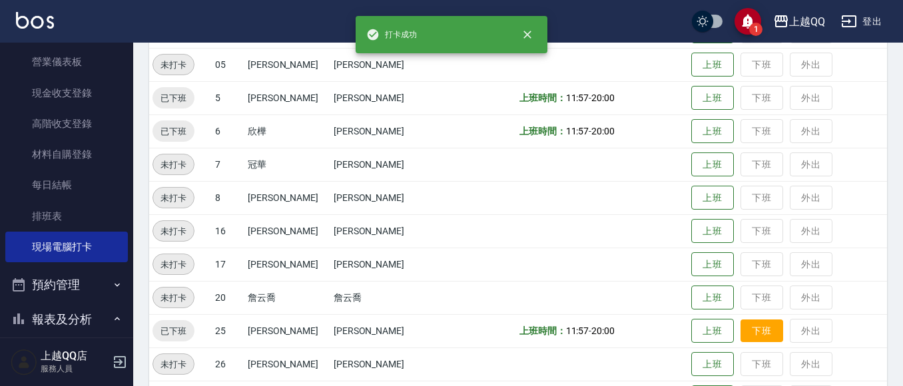
click at [746, 321] on td "上班 下班 外出" at bounding box center [787, 330] width 199 height 33
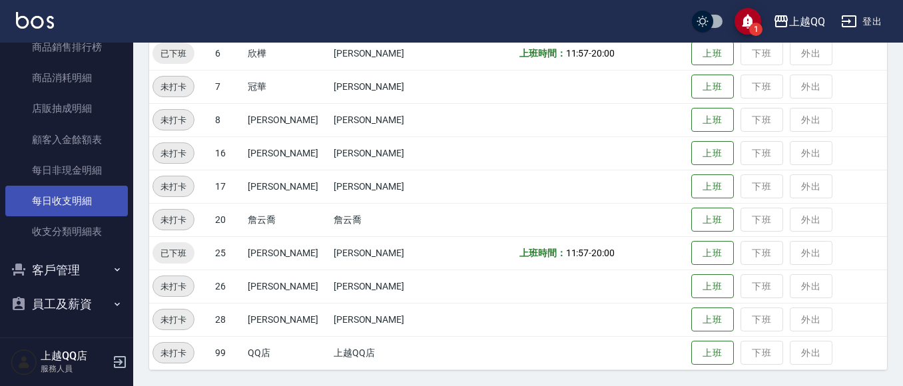
scroll to position [516, 0]
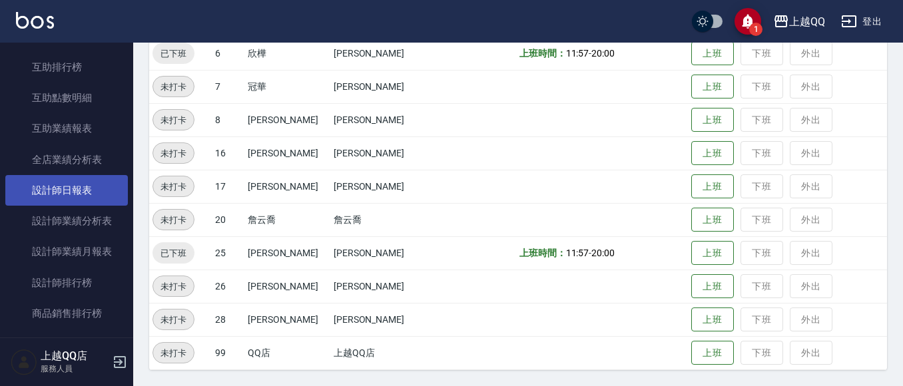
click at [78, 181] on link "設計師日報表" at bounding box center [66, 190] width 123 height 31
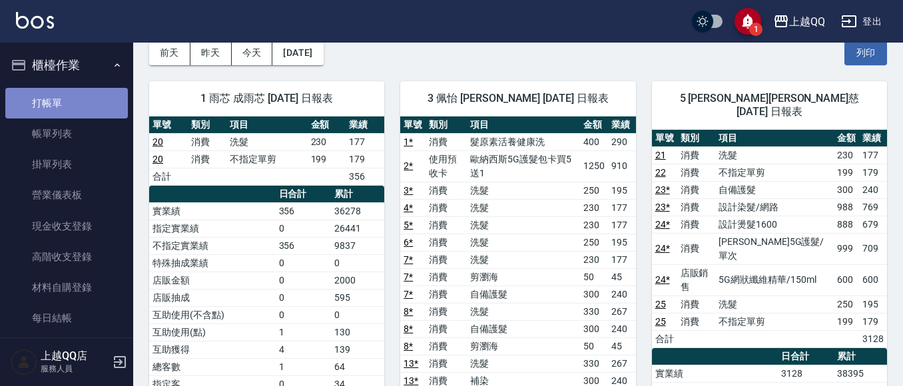
click at [98, 113] on link "打帳單" at bounding box center [66, 103] width 123 height 31
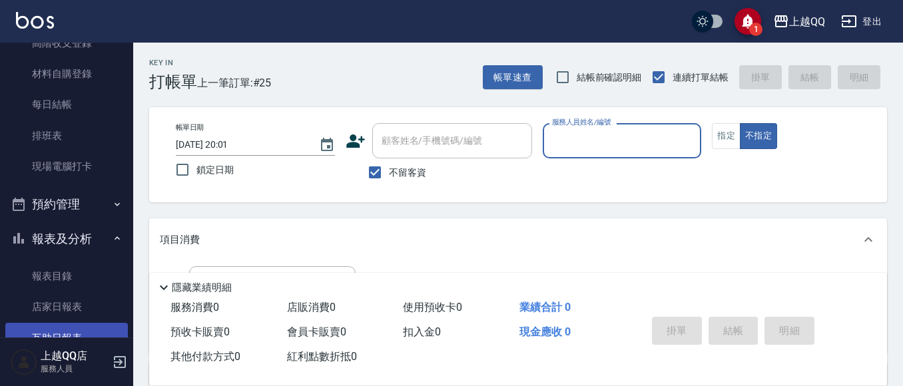
scroll to position [200, 0]
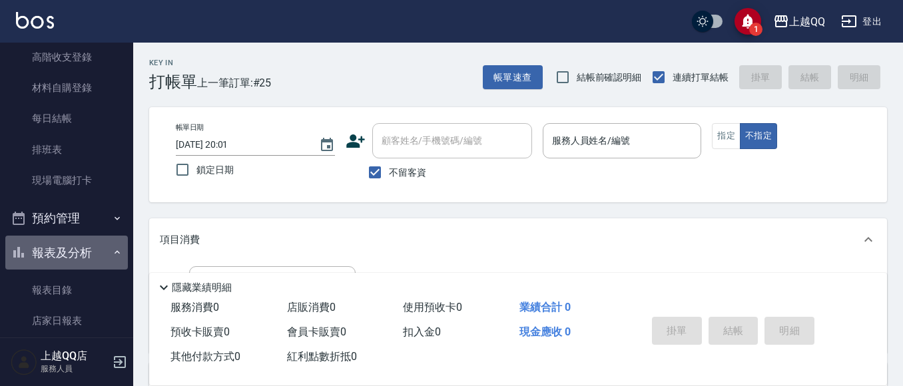
click at [107, 242] on button "報表及分析" at bounding box center [66, 253] width 123 height 35
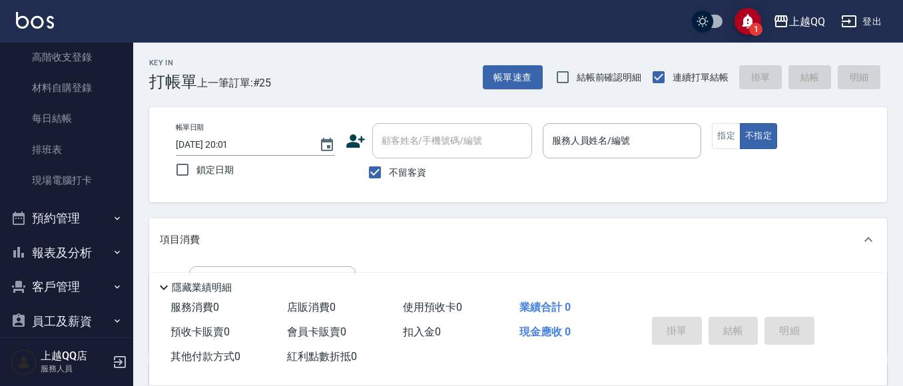
scroll to position [67, 0]
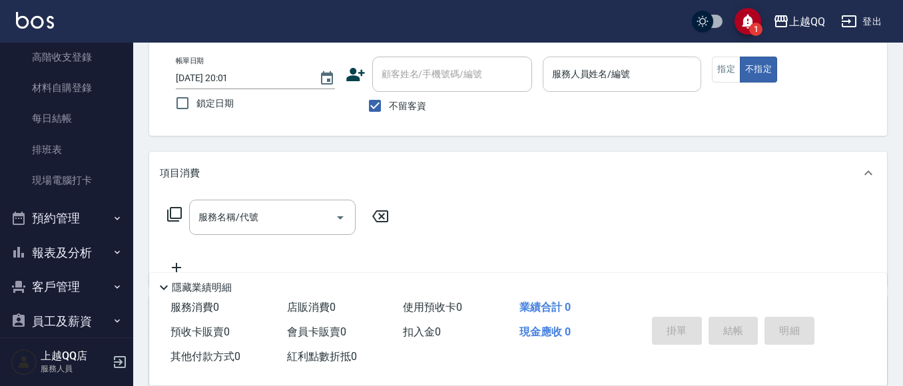
click at [567, 86] on input "服務人員姓名/編號" at bounding box center [622, 74] width 147 height 23
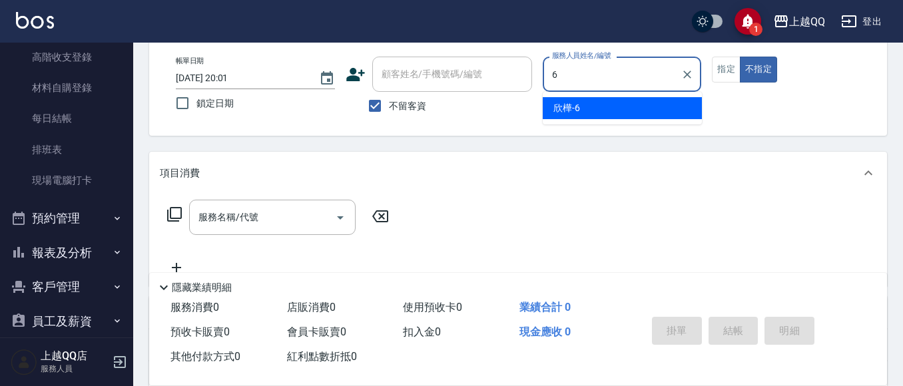
type input "6"
type button "false"
type input "欣樺-6"
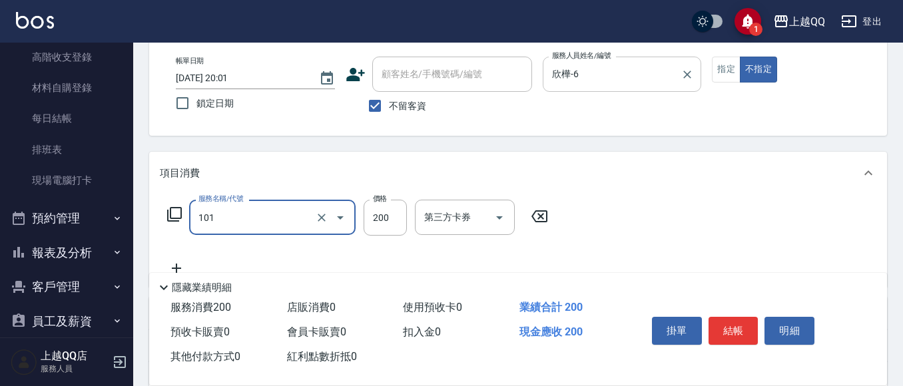
type input "洗髮(101)"
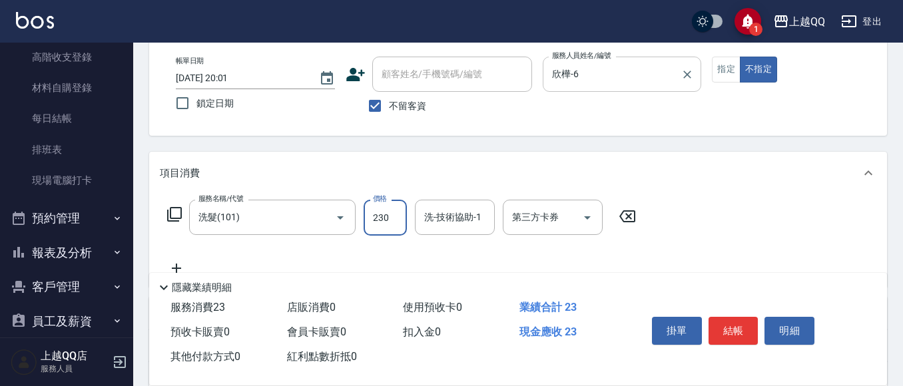
type input "230"
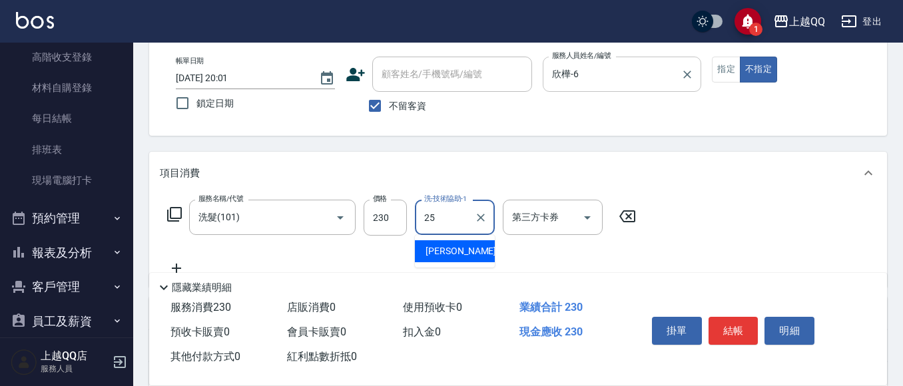
type input "[PERSON_NAME]-25"
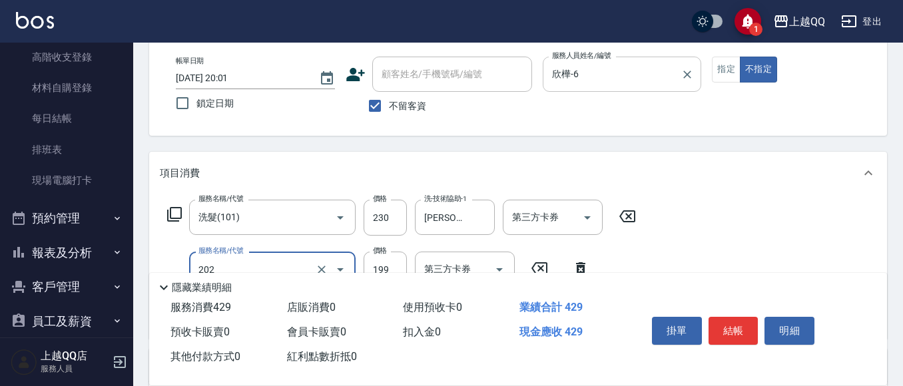
type input "不指定單剪(202)"
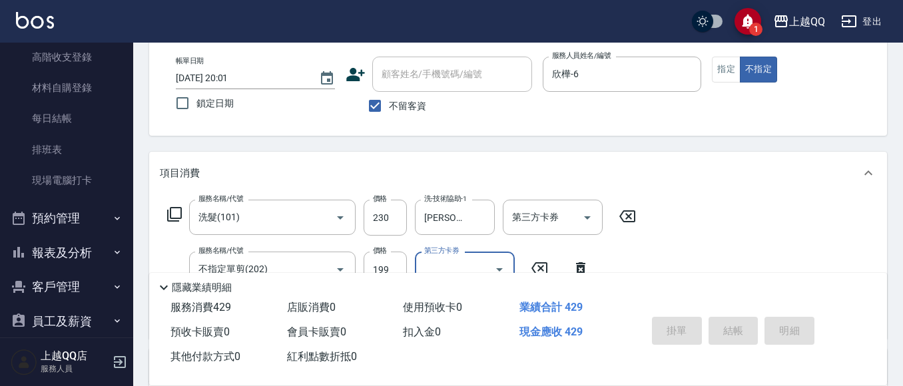
type input "[DATE] 20:11"
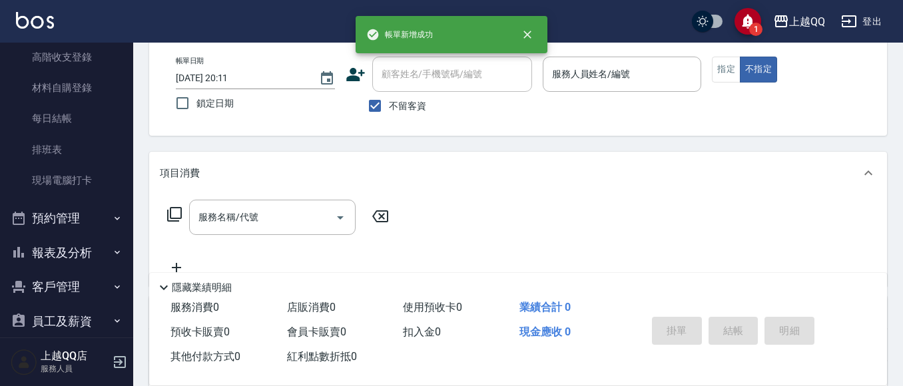
click at [408, 106] on span "不留客資" at bounding box center [407, 106] width 37 height 14
click at [389, 106] on input "不留客資" at bounding box center [375, 106] width 28 height 28
checkbox input "false"
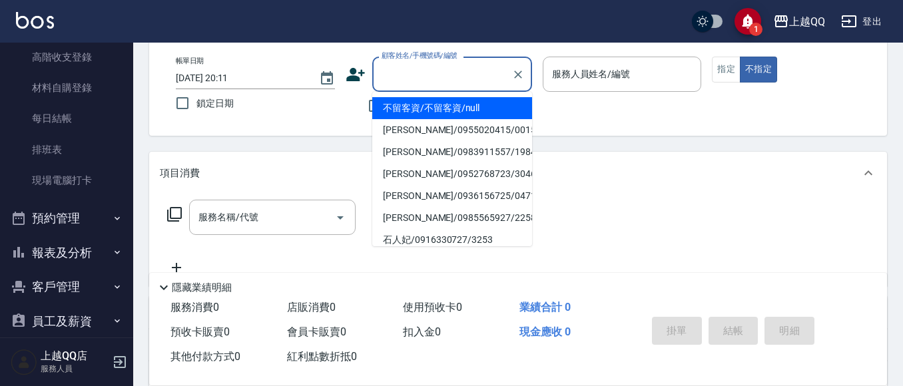
click at [426, 85] on input "顧客姓名/手機號碼/編號" at bounding box center [442, 74] width 128 height 23
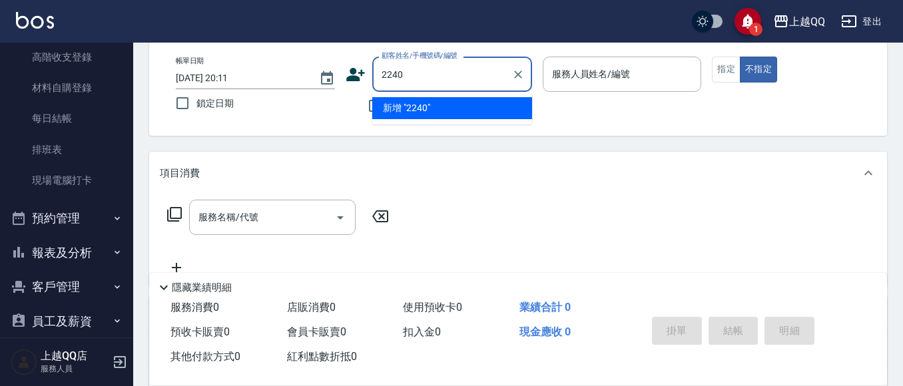
type input "2240"
click at [740, 57] on button "不指定" at bounding box center [758, 70] width 37 height 26
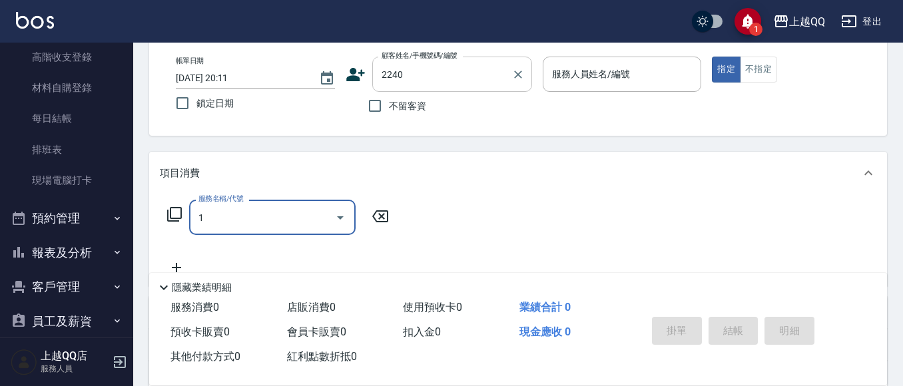
type input "10"
type input "[PERSON_NAME]/0963392970/2240"
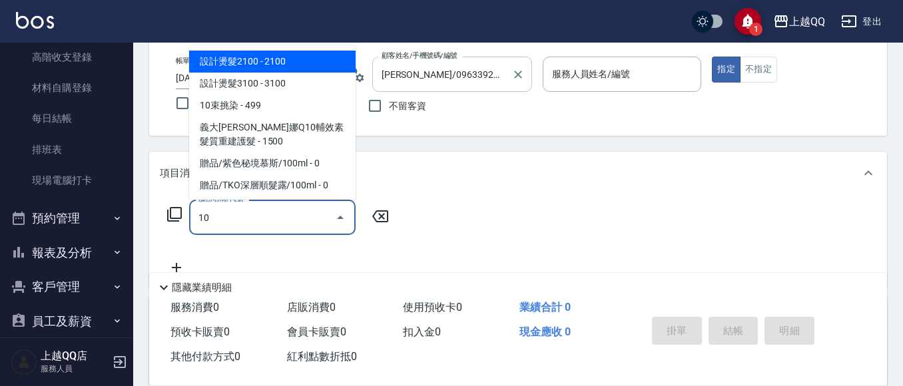
type input "101"
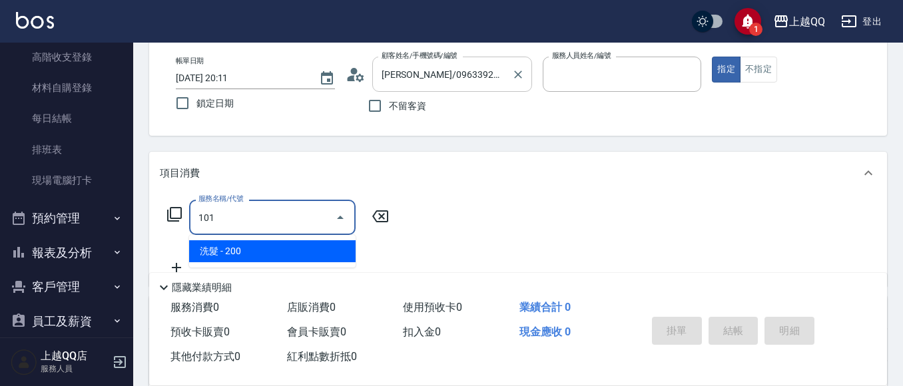
type input "欣樺-6"
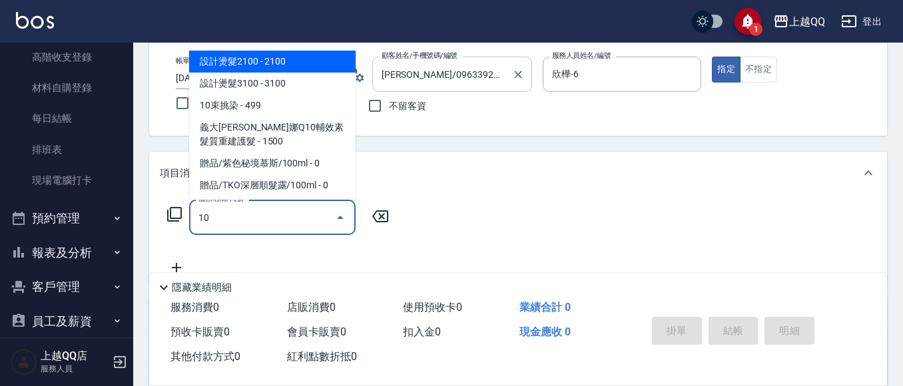
type input "1"
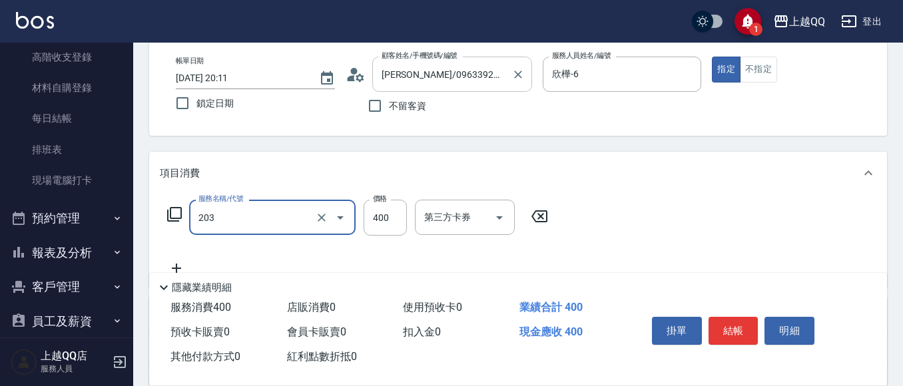
type input "指定單剪(203)"
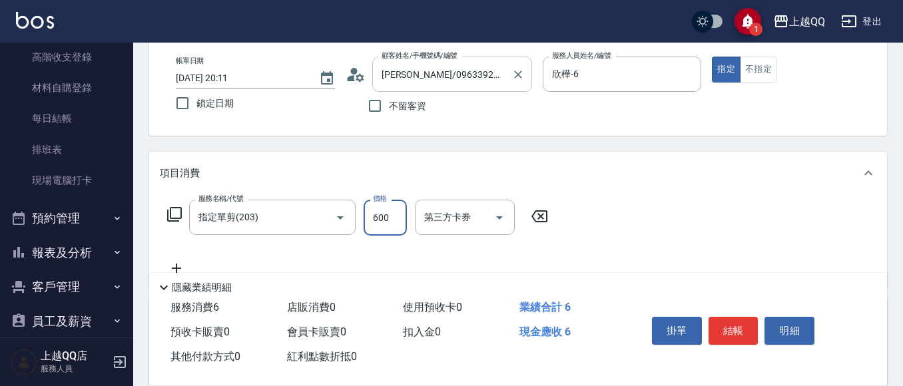
type input "600"
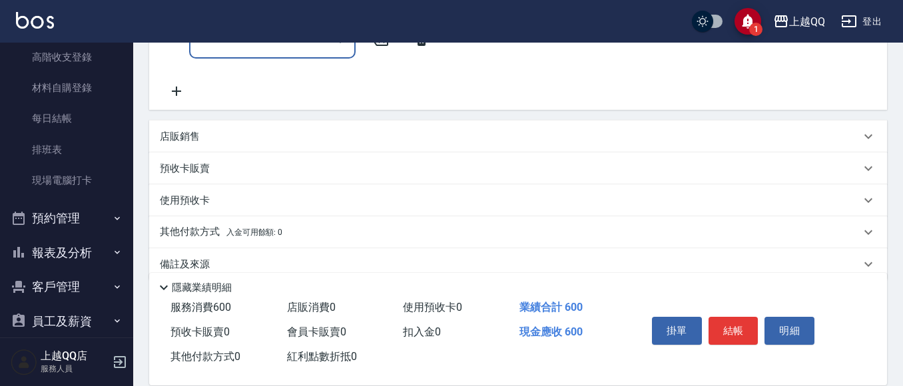
scroll to position [317, 0]
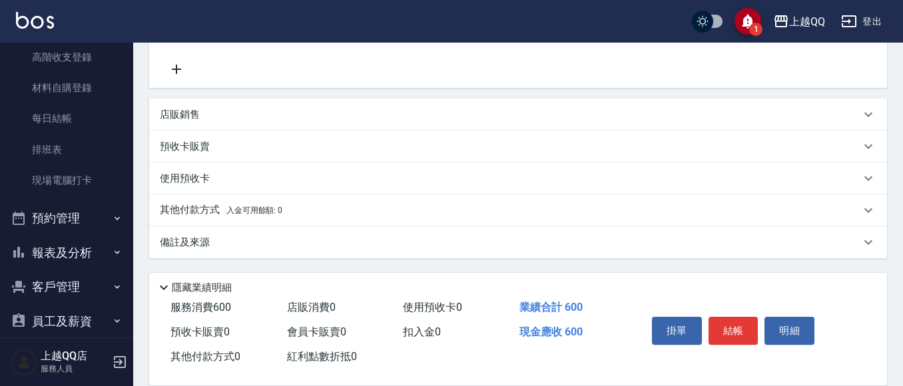
click at [199, 122] on div "店販銷售" at bounding box center [518, 115] width 738 height 32
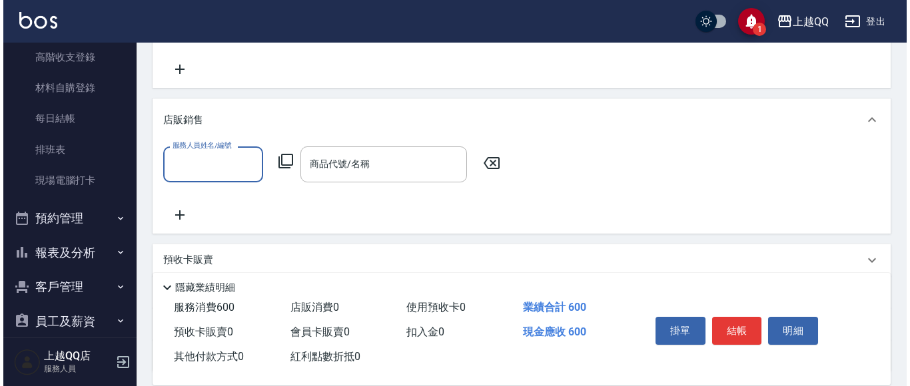
scroll to position [0, 0]
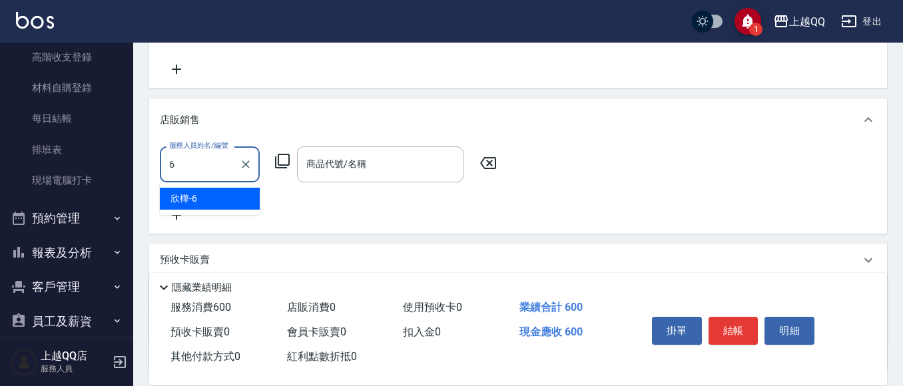
type input "欣樺-6"
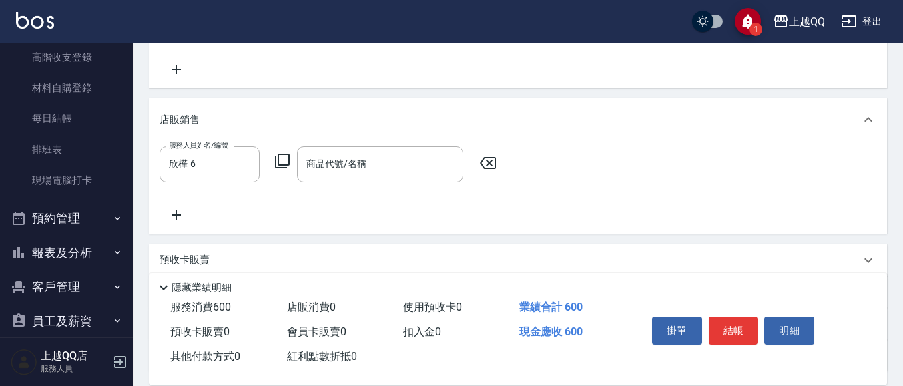
click at [276, 159] on icon at bounding box center [282, 161] width 15 height 15
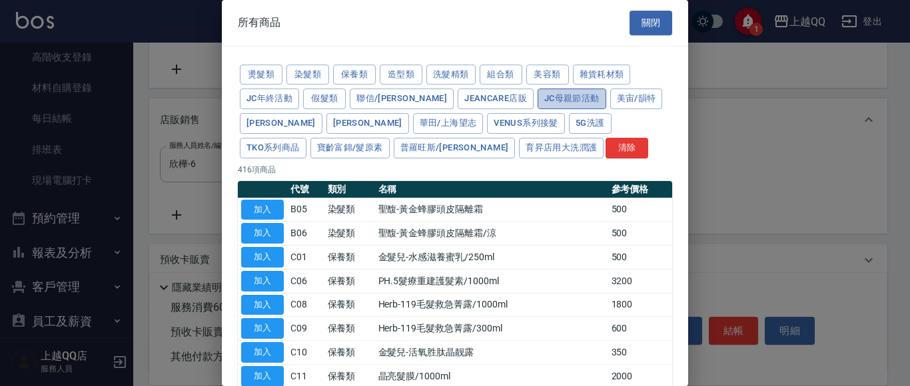
click at [538, 105] on button "JC母親節活動" at bounding box center [572, 99] width 69 height 21
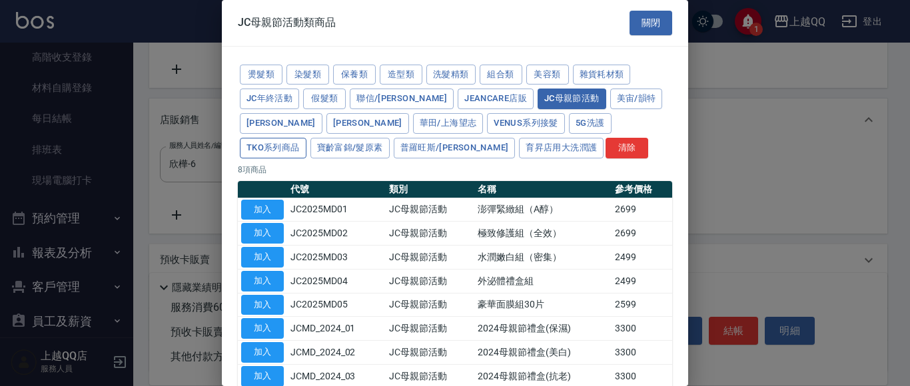
click at [306, 138] on button "TKO系列商品" at bounding box center [273, 148] width 67 height 21
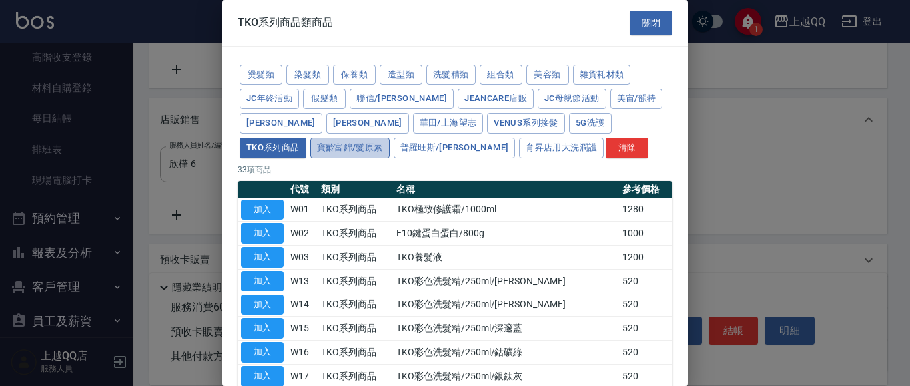
click at [390, 138] on button "寶齡富錦/髮原素" at bounding box center [349, 148] width 79 height 21
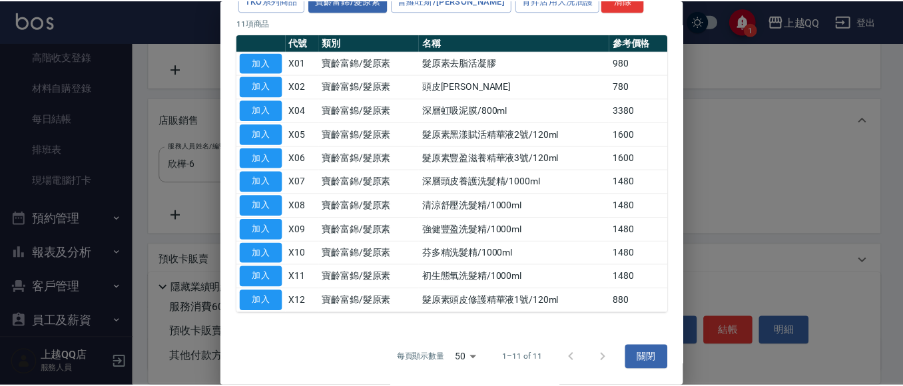
scroll to position [147, 0]
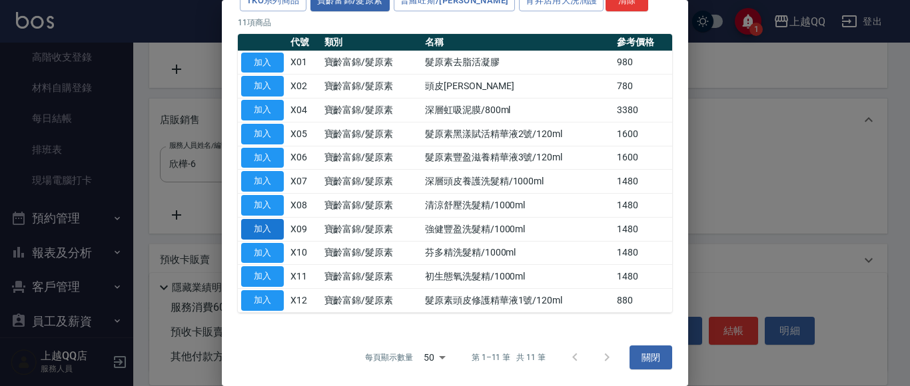
click at [272, 226] on button "加入" at bounding box center [262, 229] width 43 height 21
type input "強健豐盈洗髮精/1000ml"
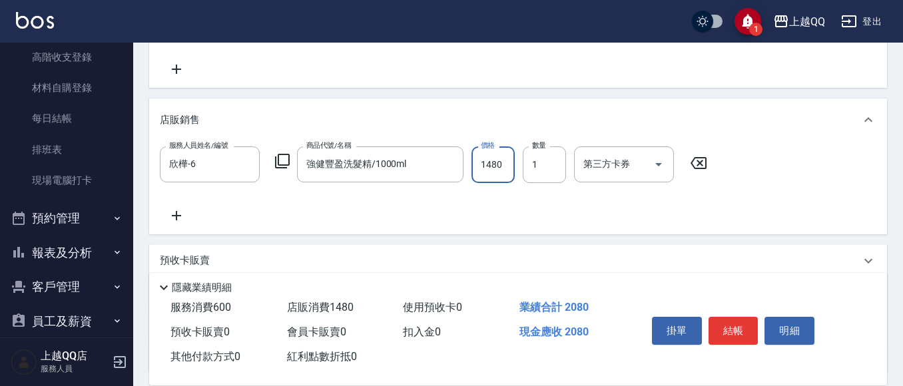
drag, startPoint x: 486, startPoint y: 167, endPoint x: 516, endPoint y: 75, distance: 96.7
click at [488, 169] on input "1480" at bounding box center [493, 165] width 43 height 36
type input "1184"
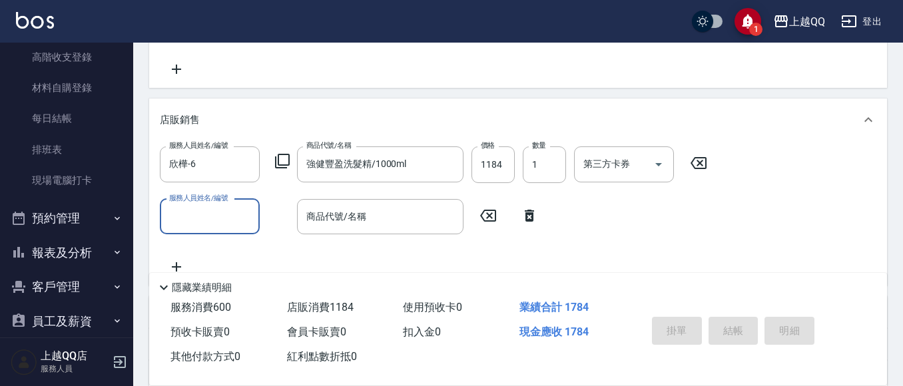
type input "[DATE] 20:12"
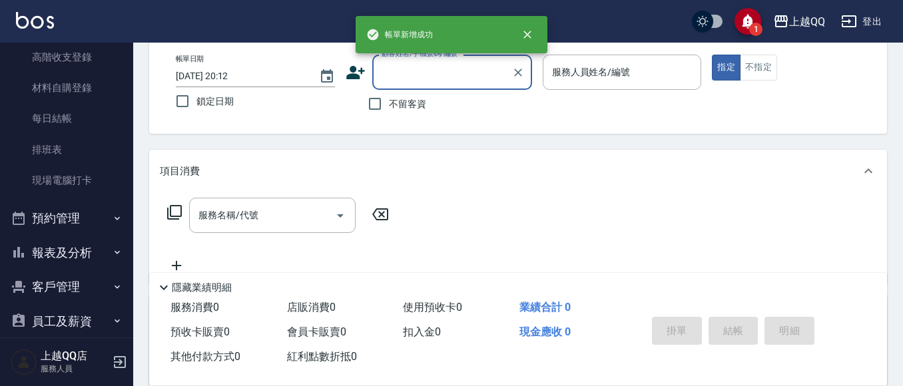
scroll to position [93, 0]
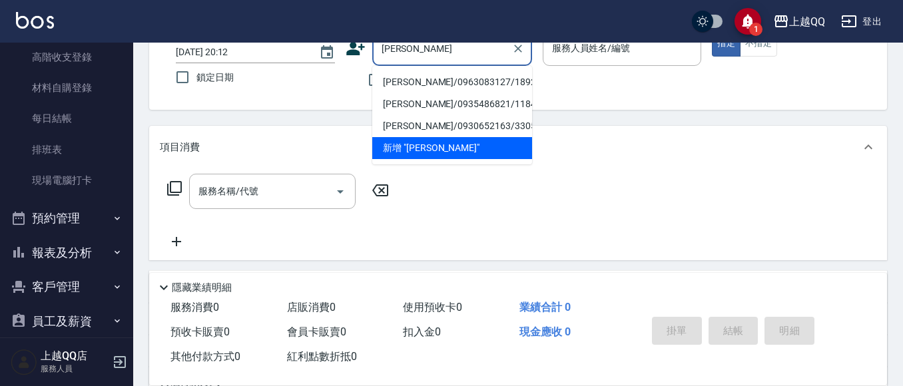
click at [456, 79] on li "[PERSON_NAME]/0963083127/1892" at bounding box center [452, 82] width 160 height 22
type input "[PERSON_NAME]/0963083127/1892"
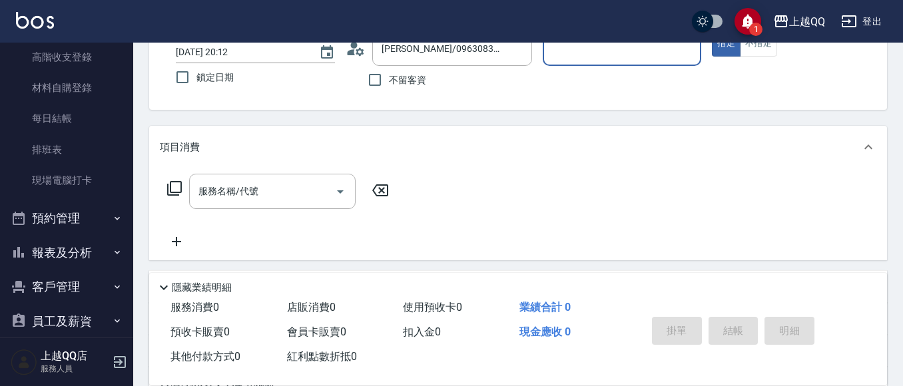
type input "欣樺-6"
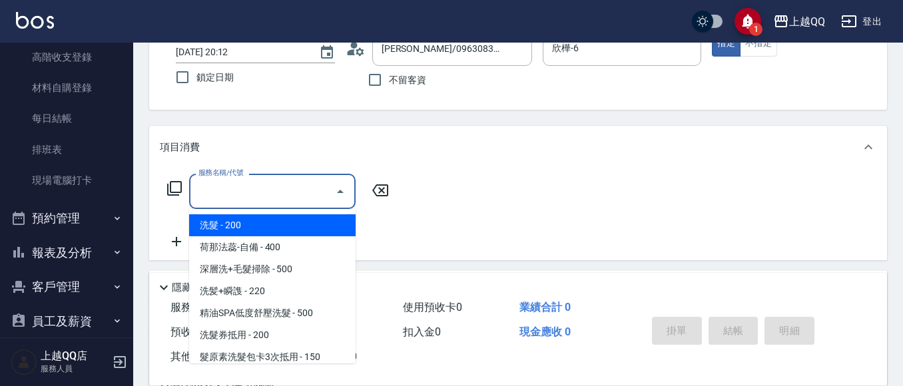
drag, startPoint x: 300, startPoint y: 197, endPoint x: 340, endPoint y: 77, distance: 125.8
click at [304, 187] on input "服務名稱/代號" at bounding box center [262, 191] width 135 height 23
type input "1"
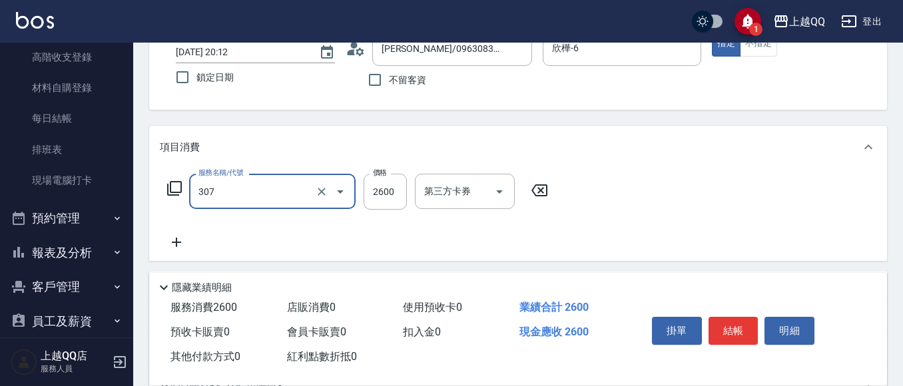
type input "設計燙髮2600(307)"
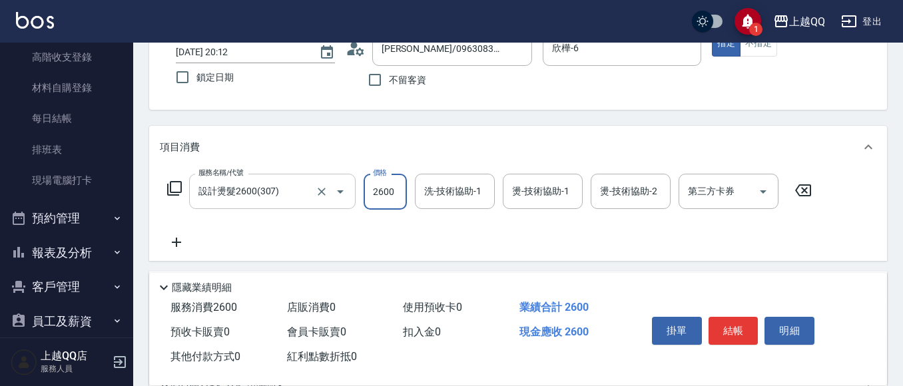
click at [339, 197] on icon "Open" at bounding box center [340, 192] width 16 height 16
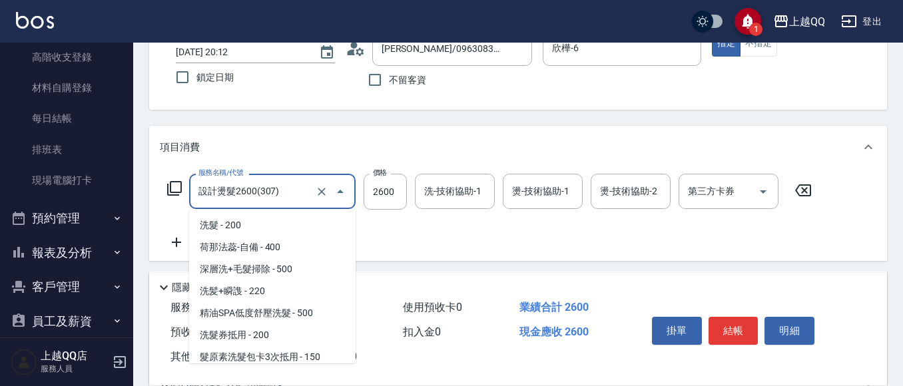
scroll to position [224, 0]
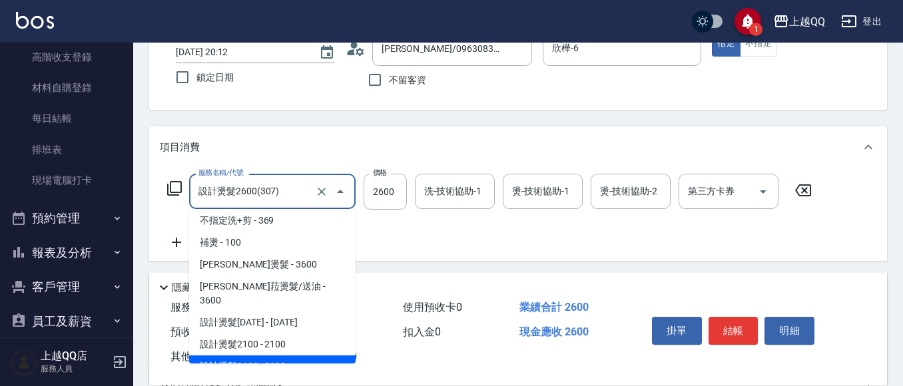
click at [330, 195] on button "Close" at bounding box center [340, 191] width 21 height 21
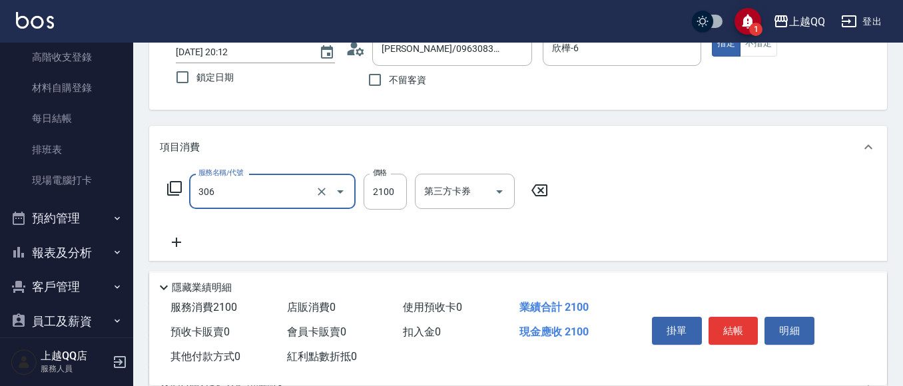
type input "設計燙髮2100(306)"
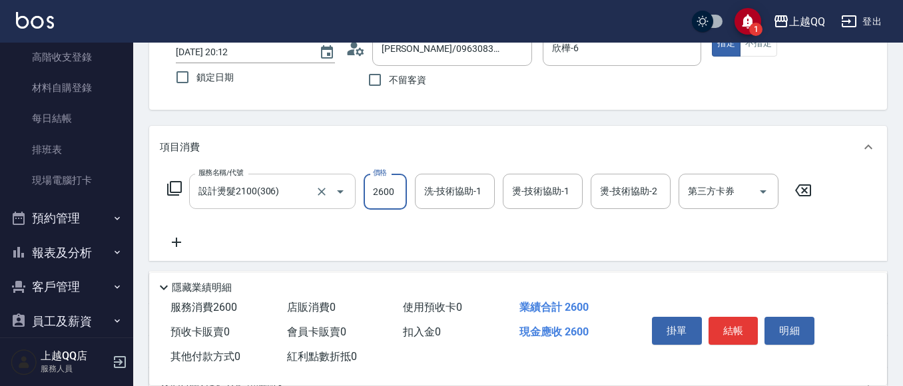
type input "2600"
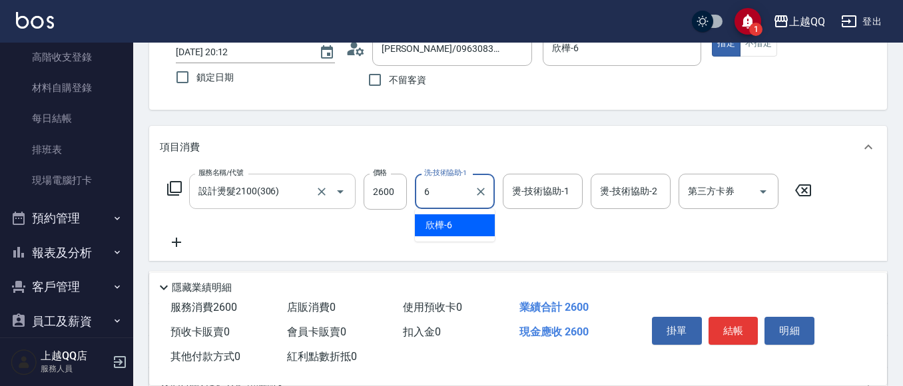
type input "欣樺-6"
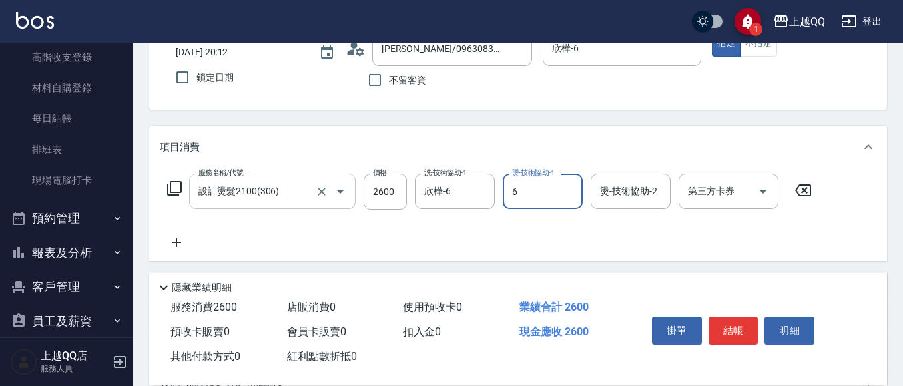
type input "欣樺-6"
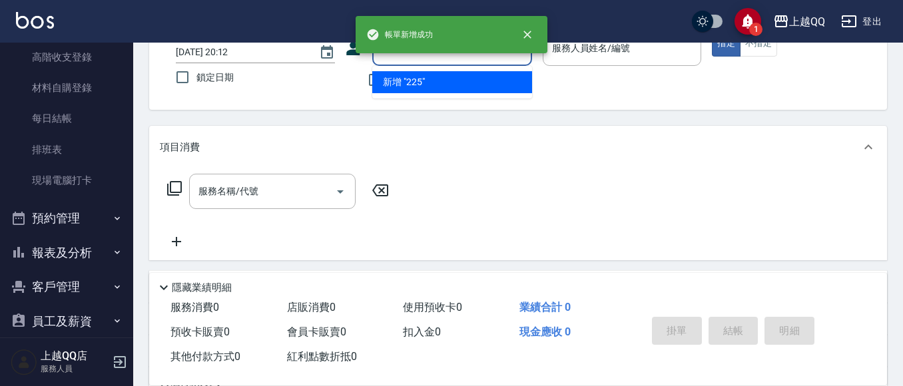
type input "2255"
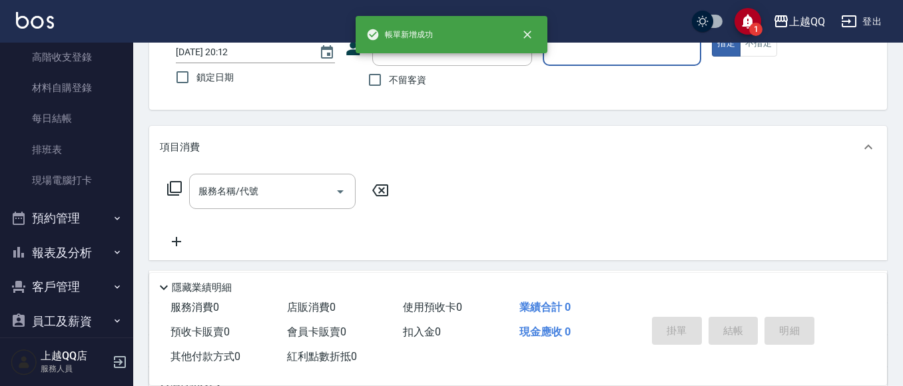
click at [712, 31] on button "指定" at bounding box center [726, 44] width 29 height 26
type button "true"
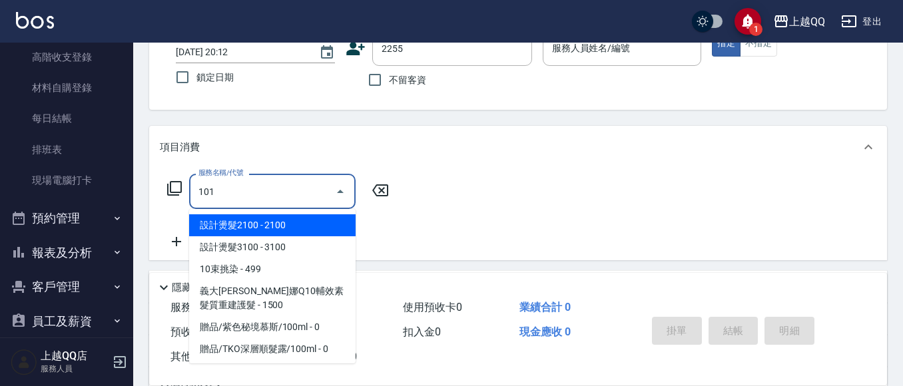
type input "101"
type input "[PERSON_NAME]/0983169898/2255"
type input "洗髮(101)"
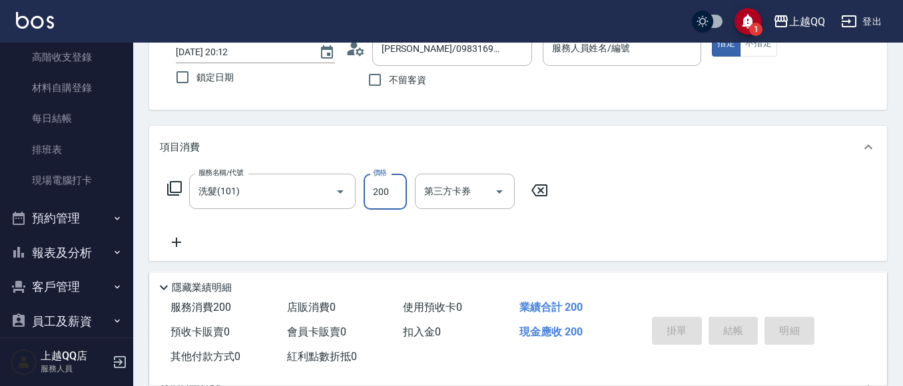
type input "2"
type input "欣樺-6"
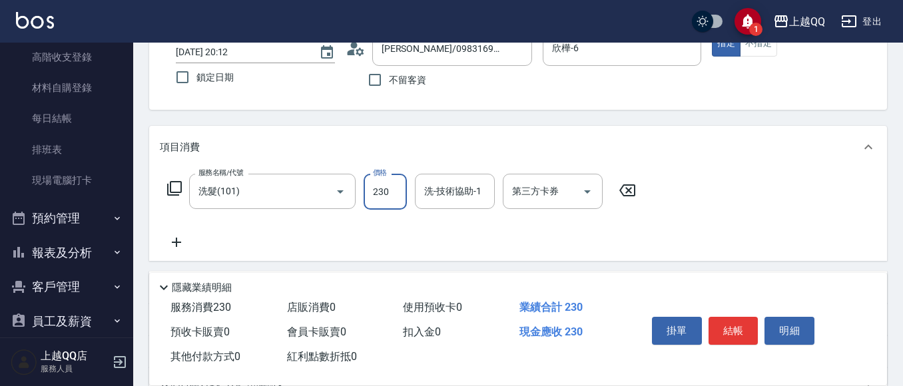
type input "230"
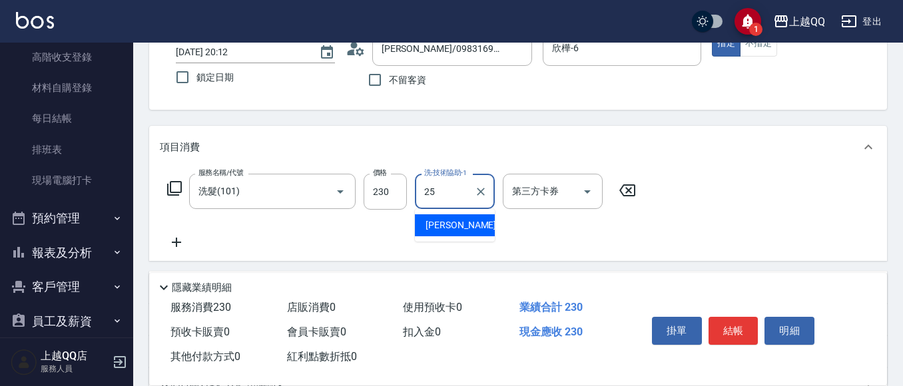
type input "[PERSON_NAME]-25"
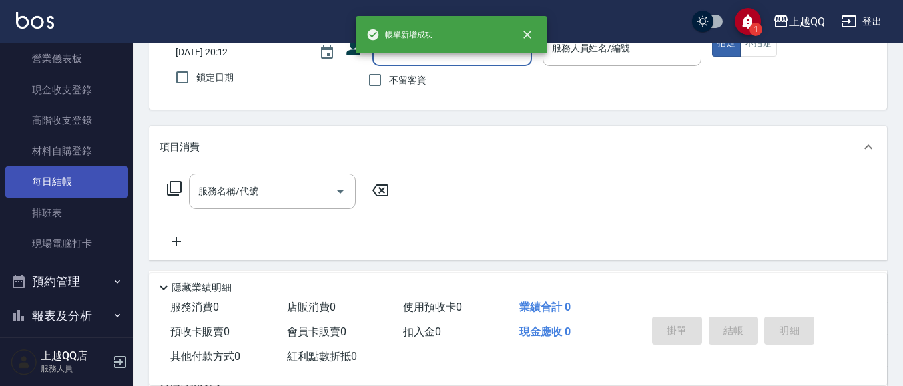
scroll to position [67, 0]
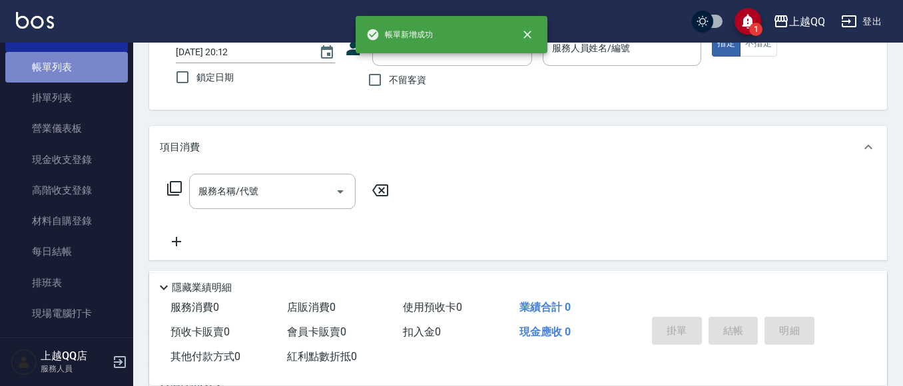
click at [72, 81] on link "帳單列表" at bounding box center [66, 67] width 123 height 31
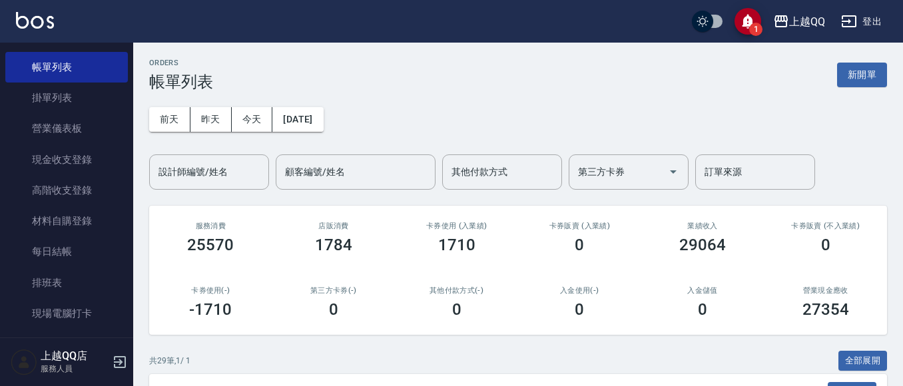
click at [180, 159] on div "設計師編號/姓名" at bounding box center [209, 172] width 120 height 35
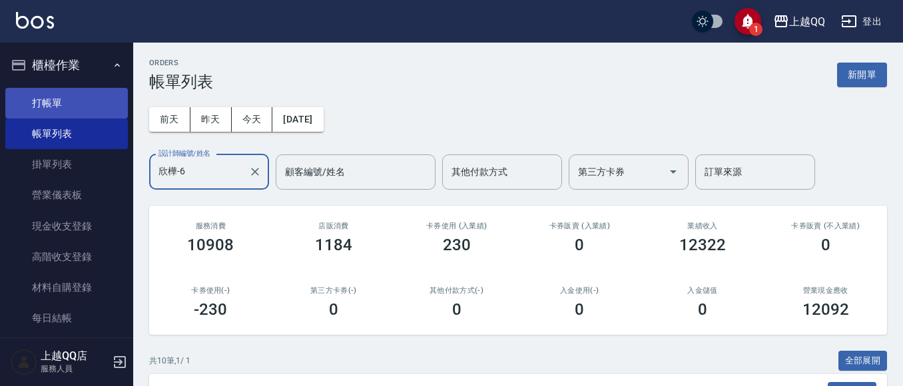
type input "欣樺-6"
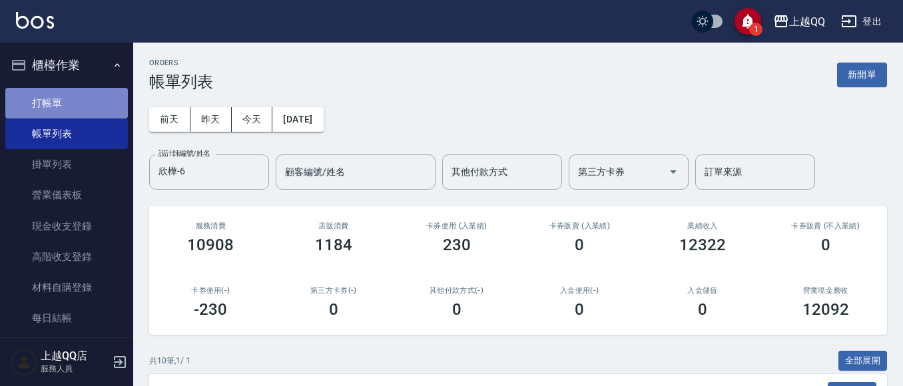
click at [86, 106] on link "打帳單" at bounding box center [66, 103] width 123 height 31
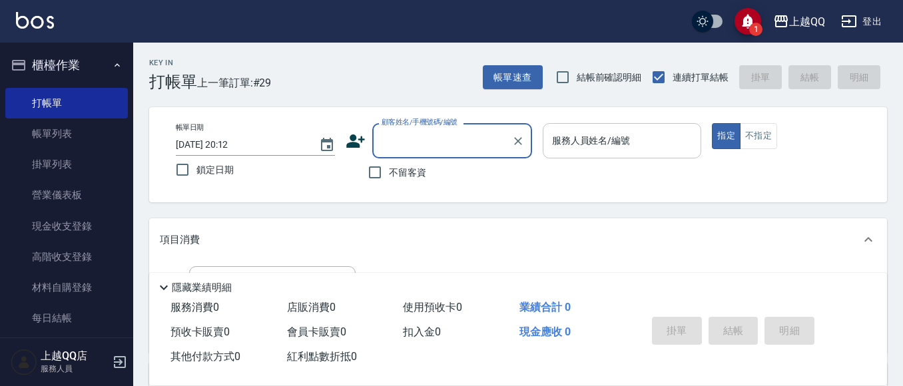
click at [550, 135] on input "服務人員姓名/編號" at bounding box center [622, 140] width 147 height 23
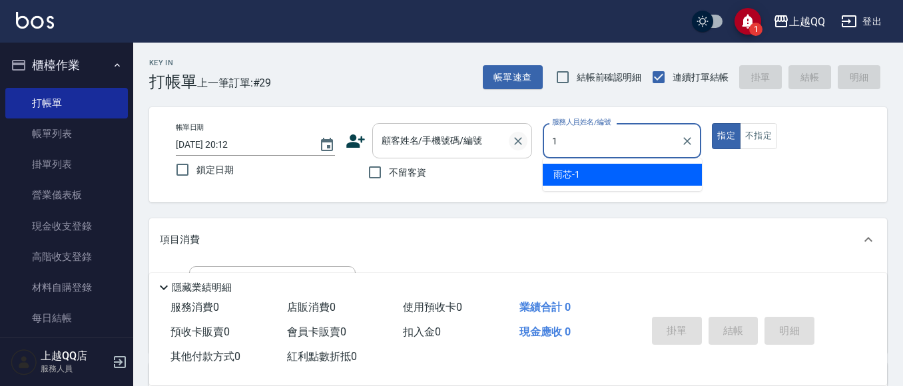
type input "雨芯-1"
type button "true"
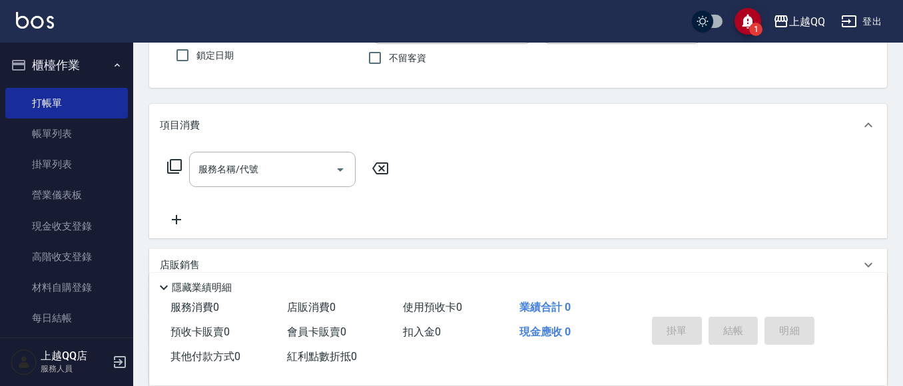
scroll to position [133, 0]
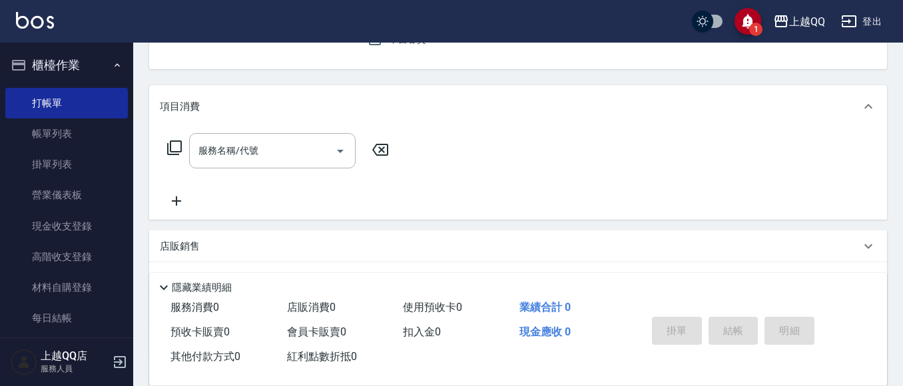
click at [174, 149] on icon at bounding box center [175, 148] width 16 height 16
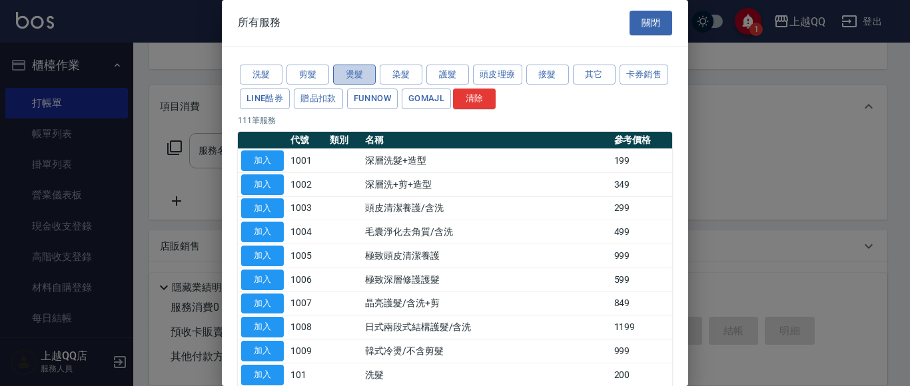
click at [367, 71] on button "燙髮" at bounding box center [354, 75] width 43 height 21
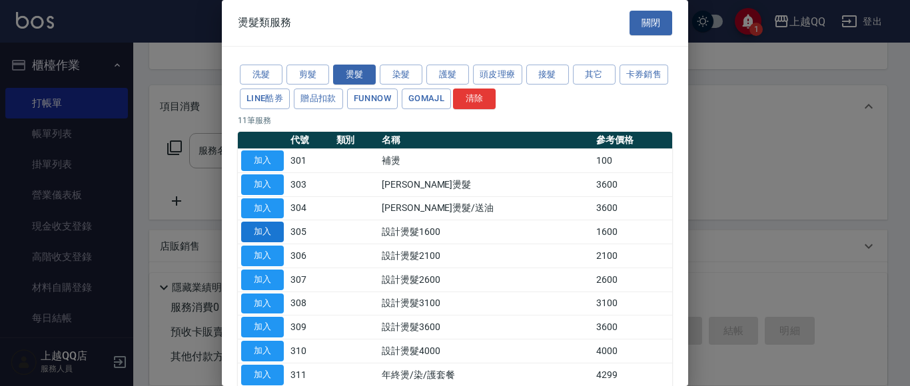
click at [264, 232] on button "加入" at bounding box center [262, 232] width 43 height 21
type input "設計燙髮1600(305)"
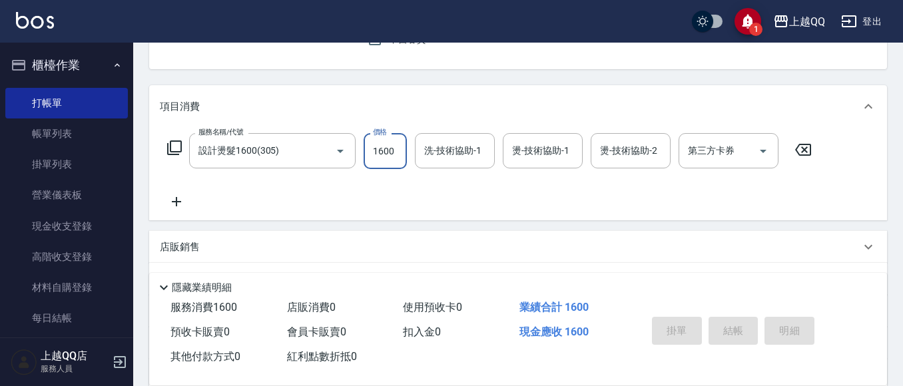
click at [368, 149] on input "1600" at bounding box center [385, 151] width 43 height 36
type input "999"
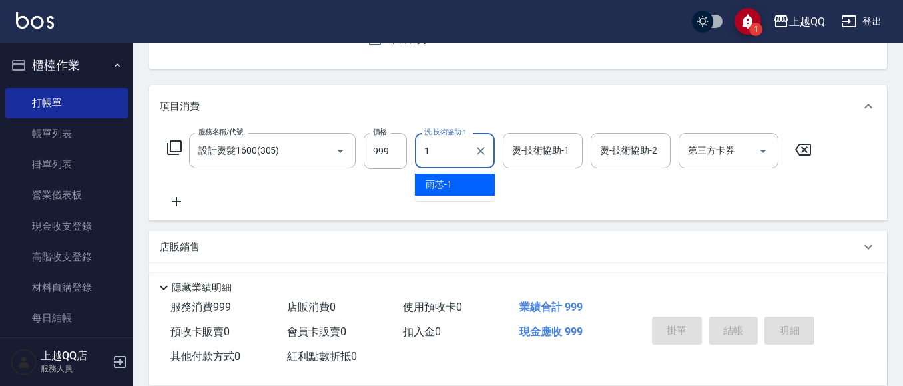
type input "雨芯-1"
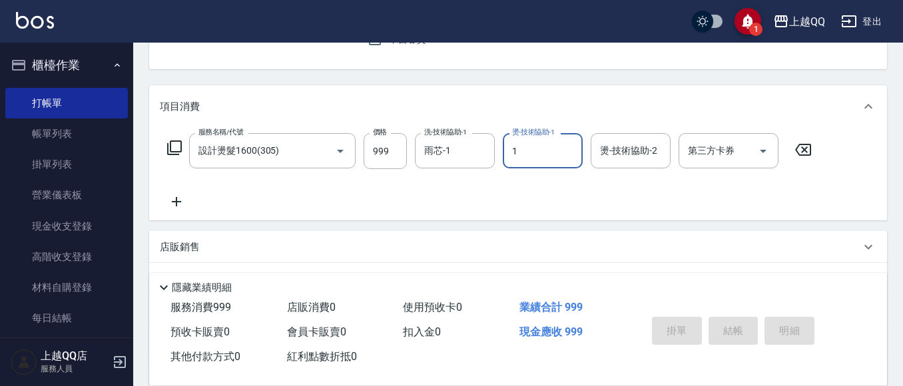
type input "雨芯-1"
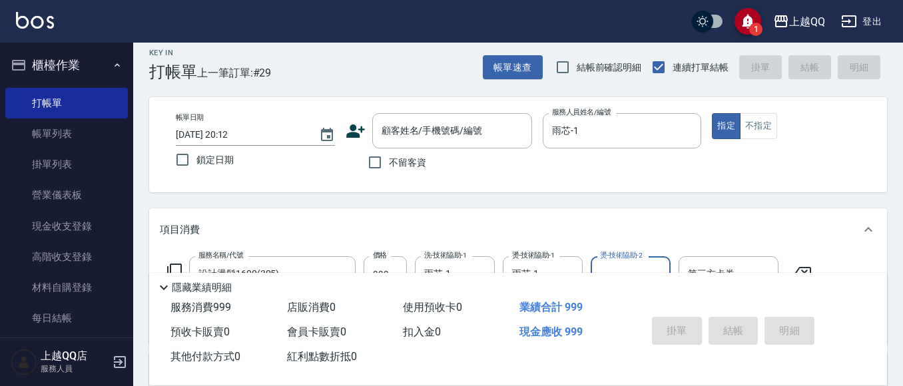
scroll to position [0, 0]
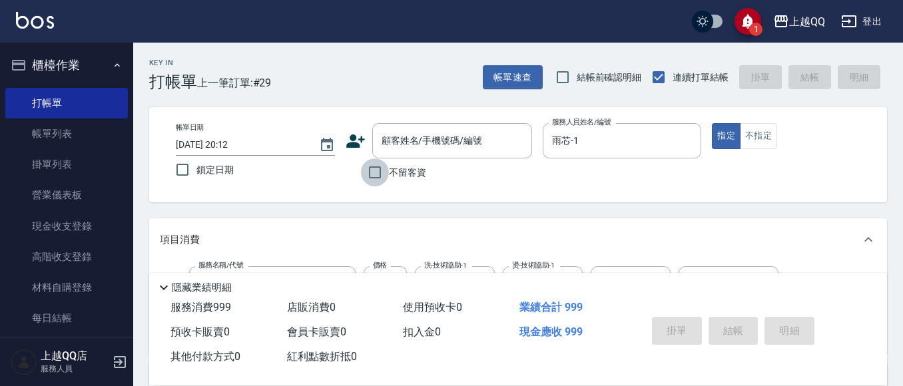
click at [376, 175] on input "不留客資" at bounding box center [375, 173] width 28 height 28
checkbox input "true"
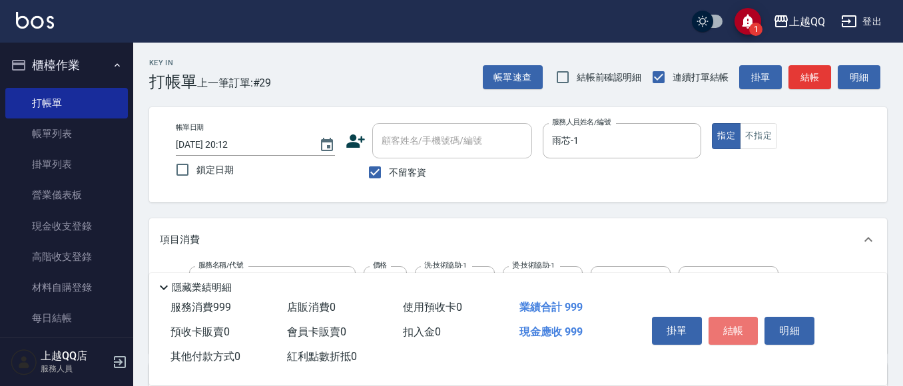
drag, startPoint x: 738, startPoint y: 331, endPoint x: 717, endPoint y: 300, distance: 36.9
click at [735, 330] on button "結帳" at bounding box center [734, 331] width 50 height 28
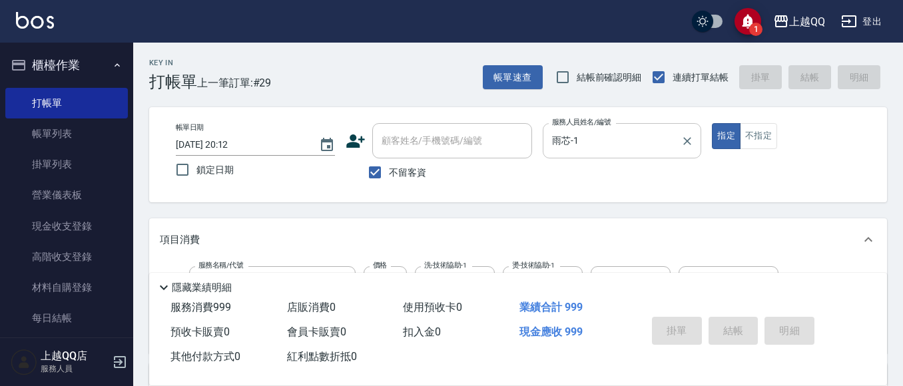
type input "[DATE] 20:22"
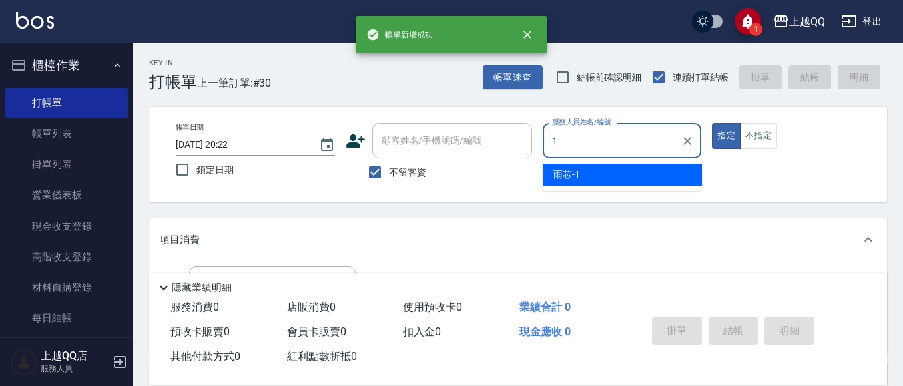
type input "雨芯-1"
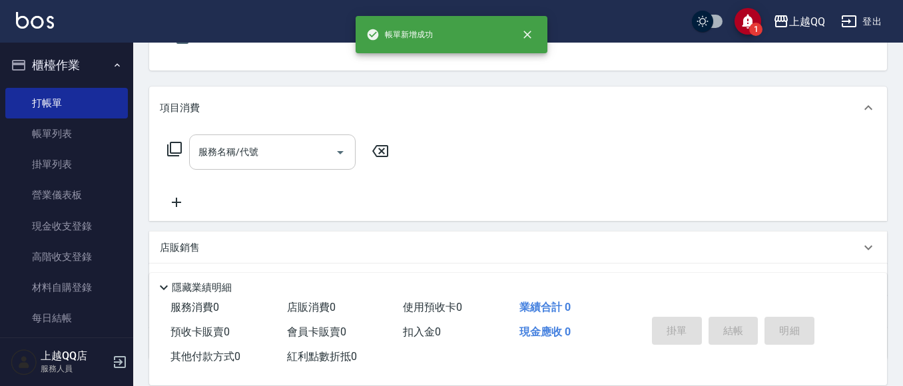
scroll to position [133, 0]
drag, startPoint x: 186, startPoint y: 159, endPoint x: 179, endPoint y: 157, distance: 7.0
click at [183, 159] on div "服務名稱/代號 服務名稱/代號" at bounding box center [278, 150] width 237 height 35
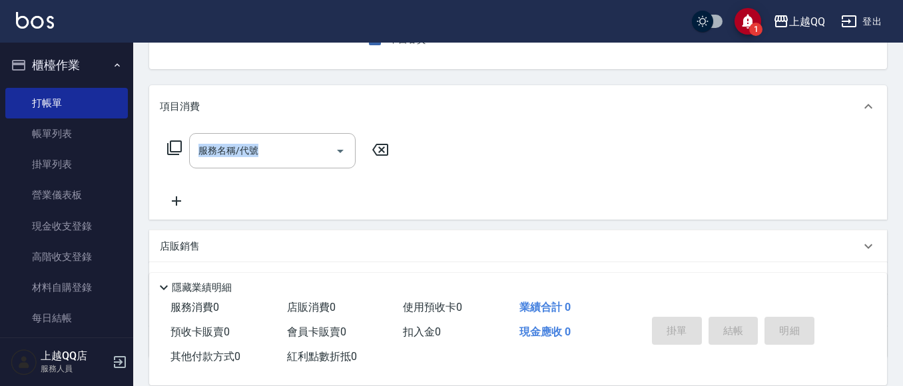
click at [178, 153] on icon at bounding box center [175, 148] width 16 height 16
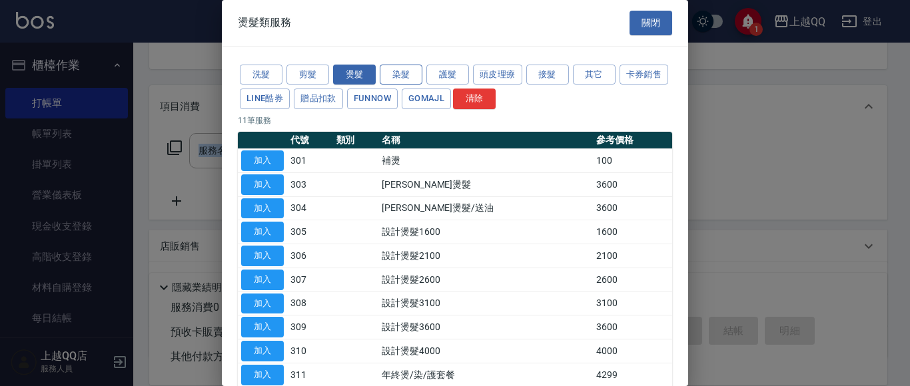
click at [389, 77] on button "染髮" at bounding box center [401, 75] width 43 height 21
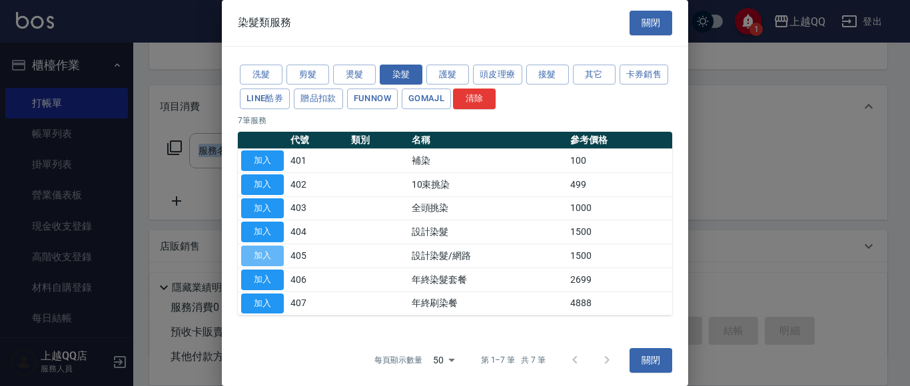
drag, startPoint x: 272, startPoint y: 251, endPoint x: 332, endPoint y: 200, distance: 78.9
click at [272, 250] on button "加入" at bounding box center [262, 256] width 43 height 21
type input "設計染髮/網路(405)"
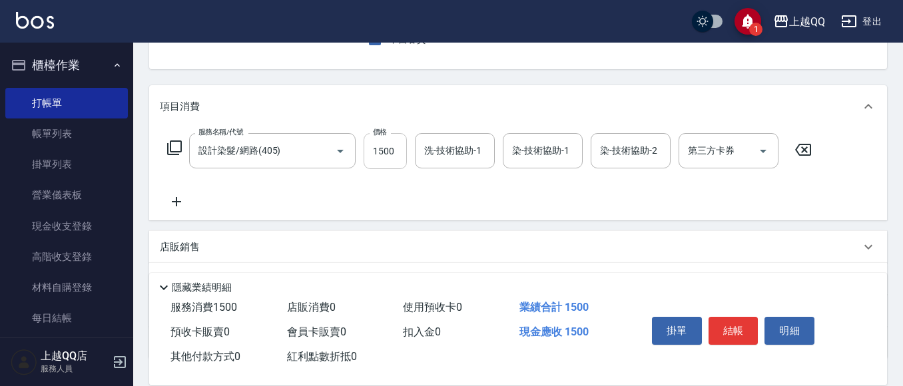
click at [394, 154] on input "1500" at bounding box center [385, 151] width 43 height 36
type input "999"
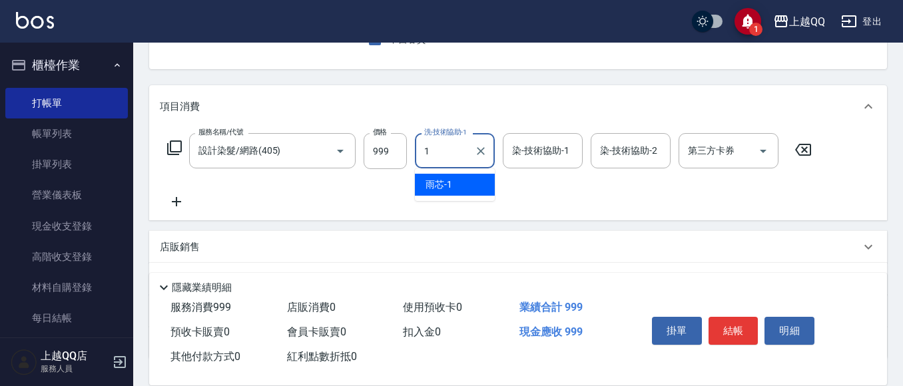
type input "雨芯-1"
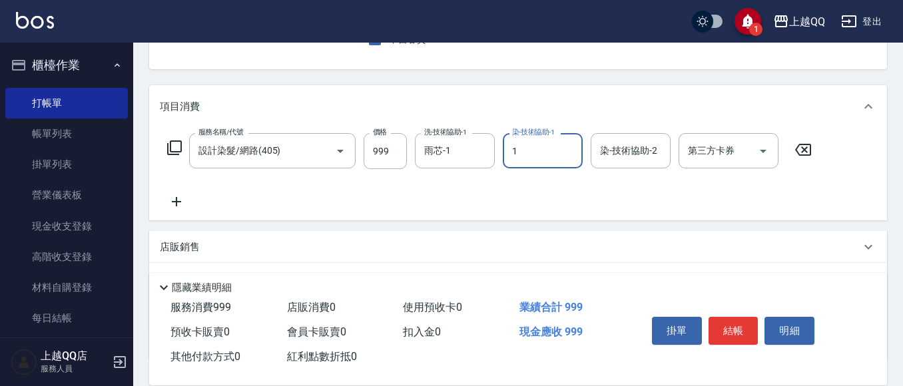
type input "雨芯-1"
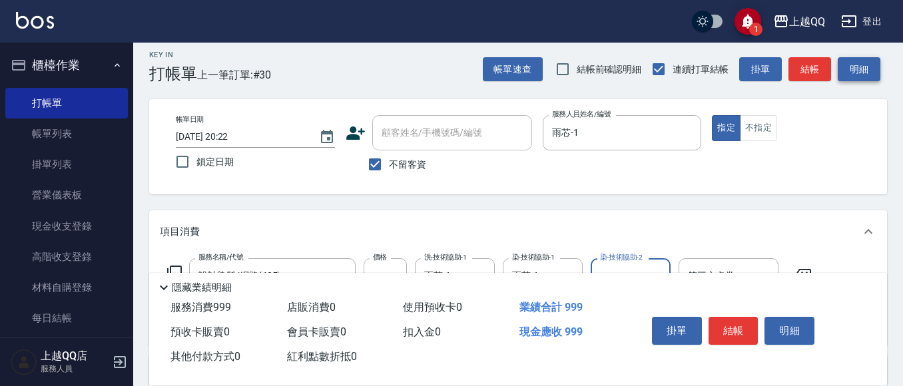
scroll to position [0, 0]
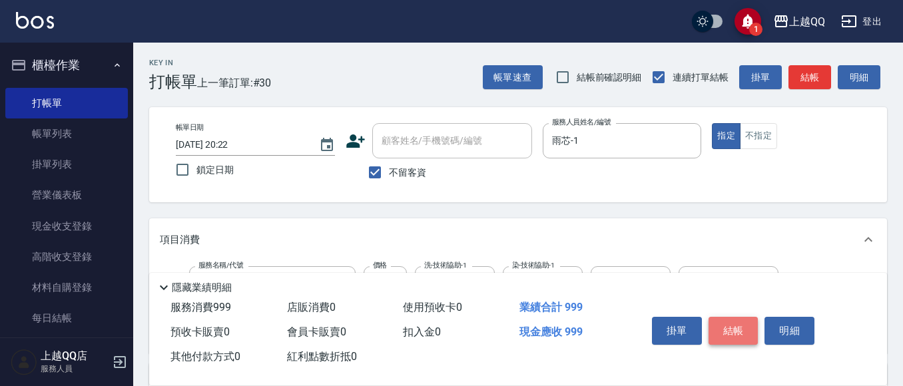
click at [731, 318] on button "結帳" at bounding box center [734, 331] width 50 height 28
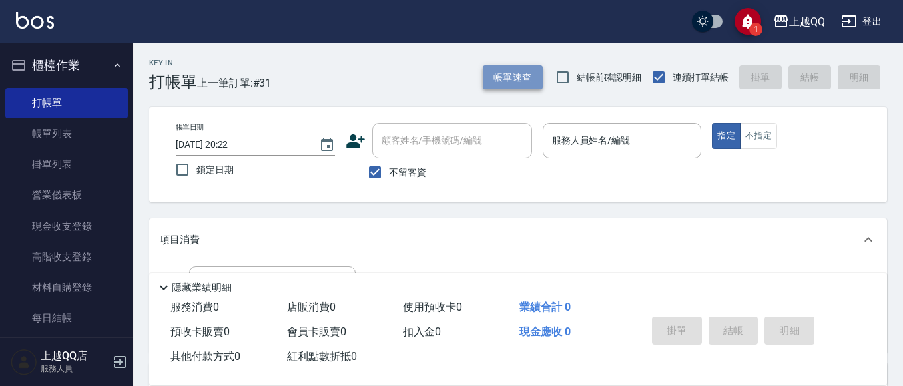
click at [508, 75] on button "帳單速查" at bounding box center [513, 77] width 60 height 25
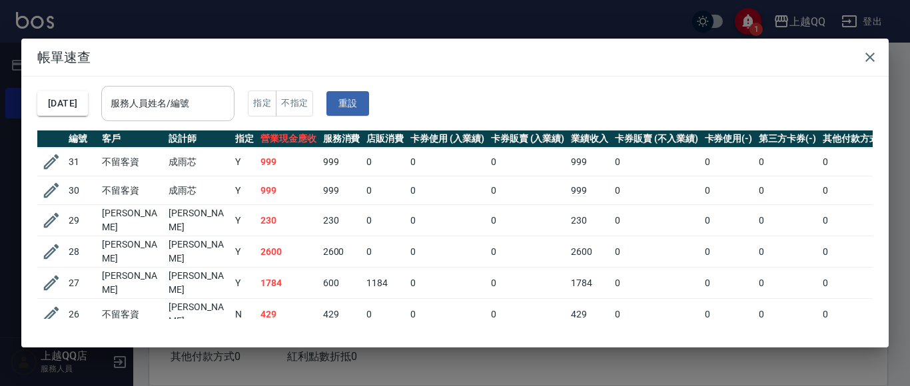
click at [201, 101] on input "服務人員姓名/編號" at bounding box center [167, 103] width 121 height 23
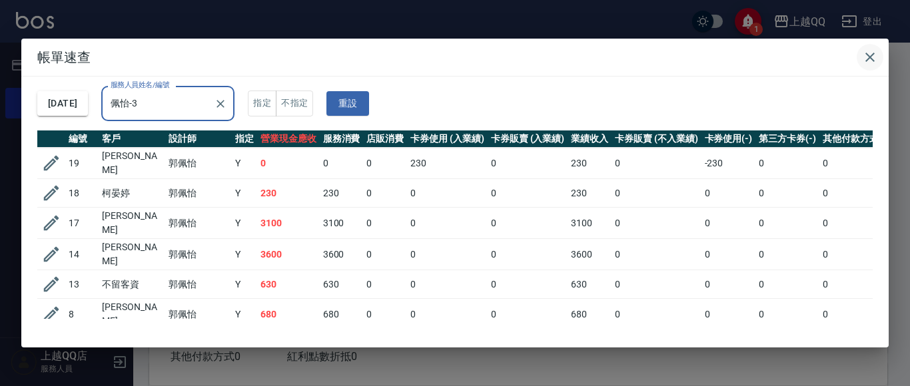
type input "佩怡-3"
click at [875, 57] on icon "button" at bounding box center [870, 57] width 16 height 16
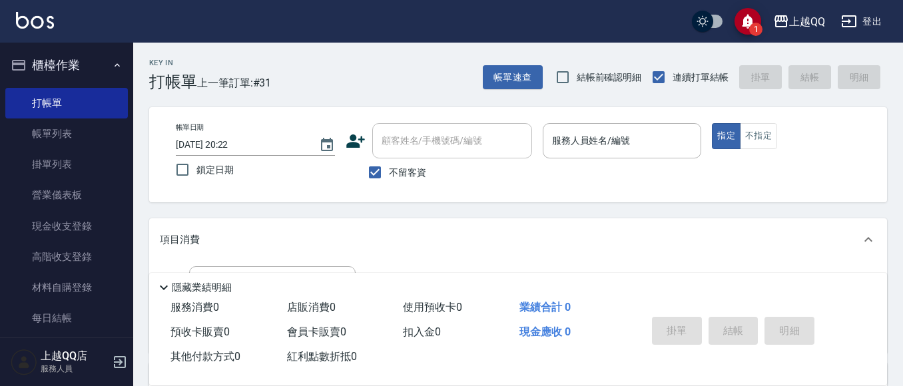
drag, startPoint x: 368, startPoint y: 179, endPoint x: 424, endPoint y: 141, distance: 68.5
click at [368, 179] on input "不留客資" at bounding box center [375, 173] width 28 height 28
checkbox input "false"
click at [440, 125] on div "顧客姓名/手機號碼/編號" at bounding box center [452, 140] width 160 height 35
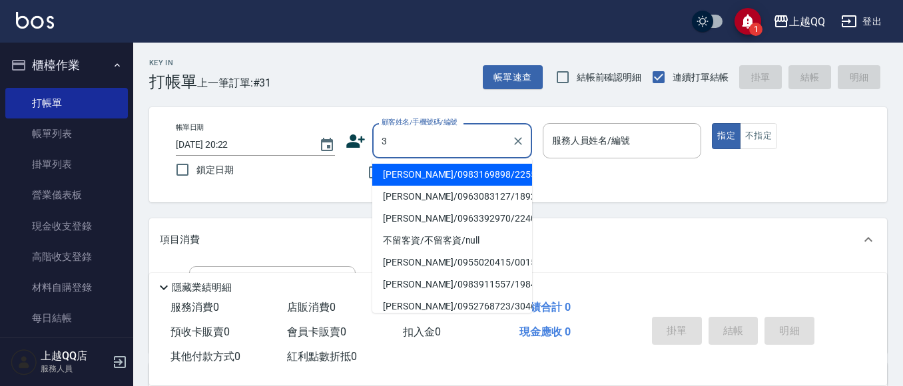
type input "[PERSON_NAME]/0983169898/2255"
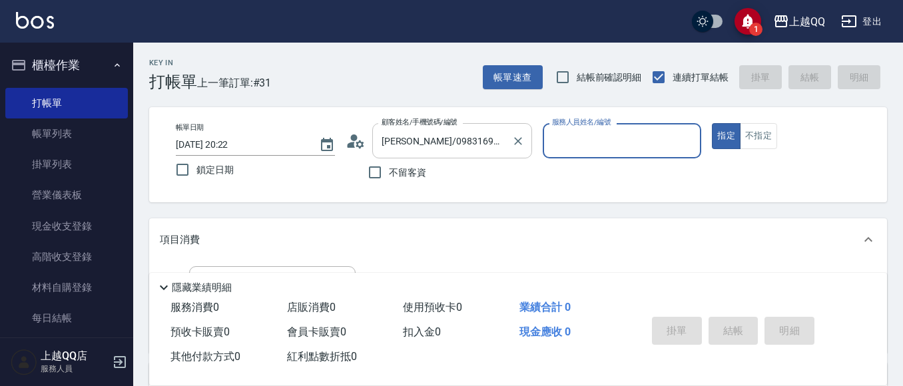
type input "欣樺-6"
click at [522, 140] on icon "Clear" at bounding box center [518, 141] width 13 height 13
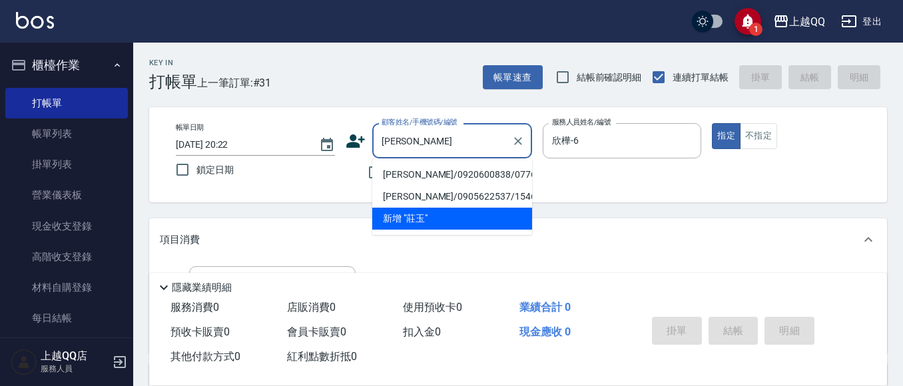
click at [412, 175] on li "[PERSON_NAME]/0920600838/0776" at bounding box center [452, 175] width 160 height 22
type input "[PERSON_NAME]/0920600838/0776"
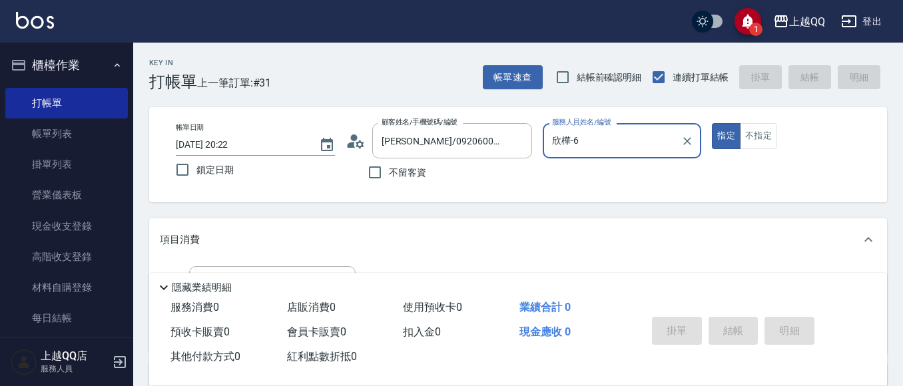
type input "佩怡-3"
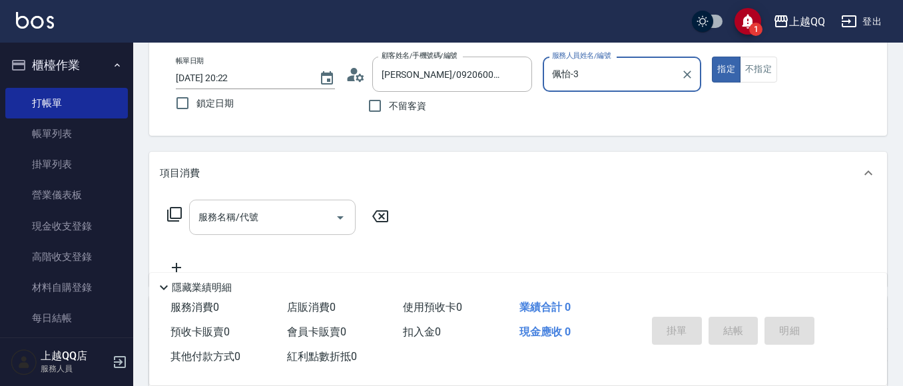
drag, startPoint x: 244, startPoint y: 231, endPoint x: 319, endPoint y: 211, distance: 77.9
click at [246, 232] on div "服務名稱/代號" at bounding box center [272, 217] width 167 height 35
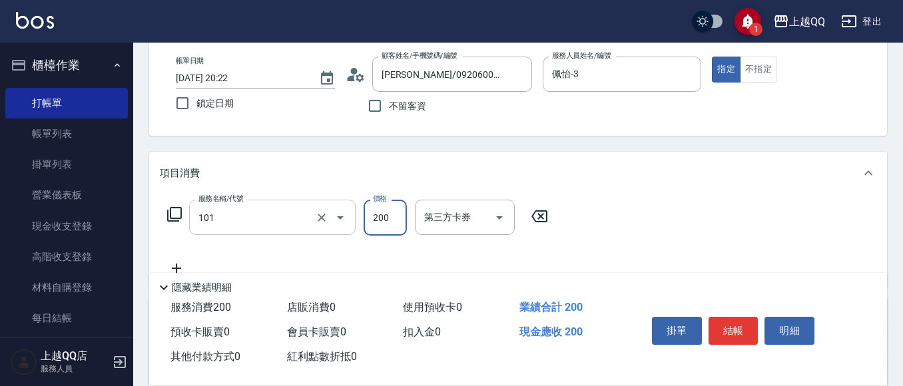
type input "洗髮(101)"
type input "230"
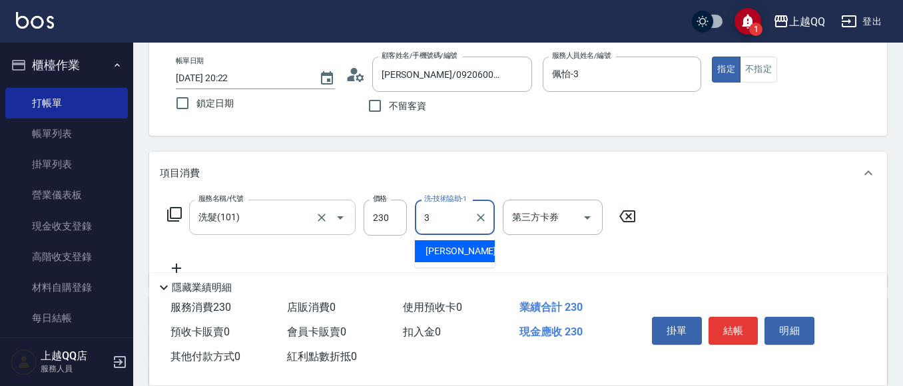
type input "佩怡-3"
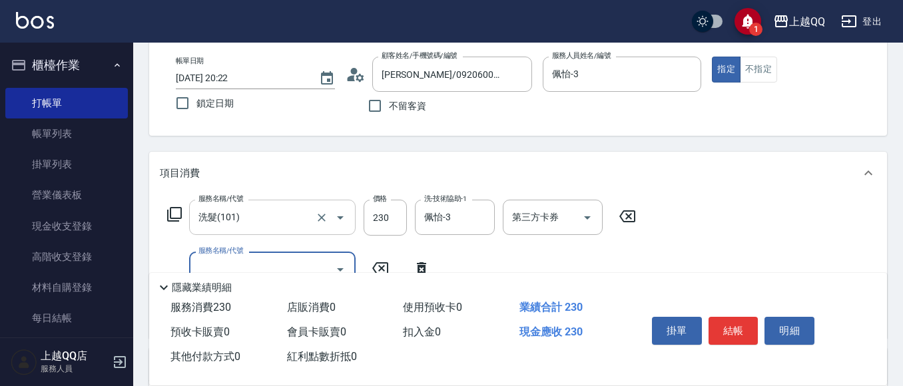
type input "2"
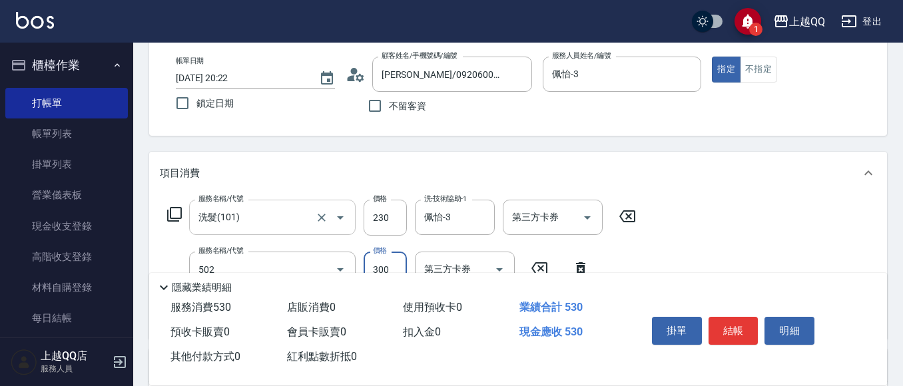
type input "自備護髮(502)"
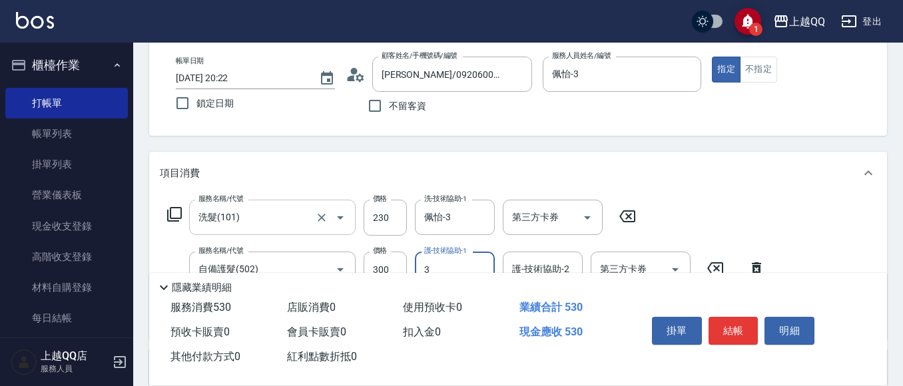
type input "佩怡-3"
click at [739, 331] on button "結帳" at bounding box center [734, 331] width 50 height 28
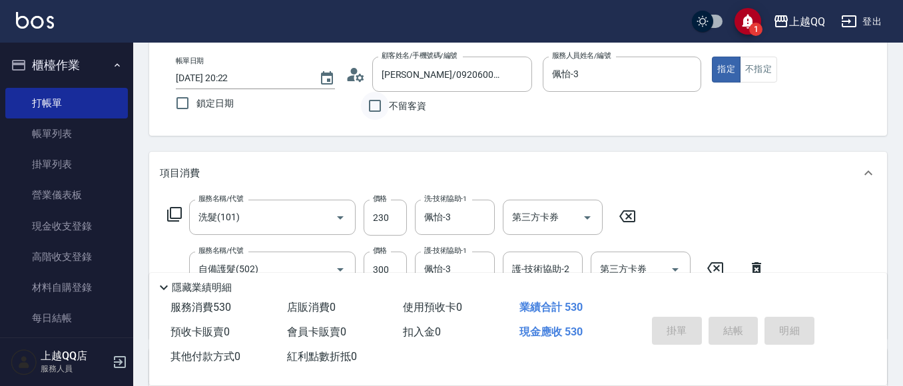
type input "[DATE] 20:39"
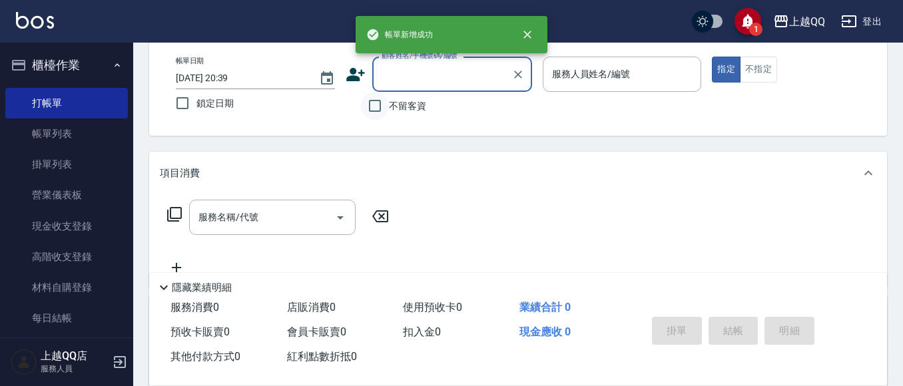
click at [377, 105] on input "不留客資" at bounding box center [375, 106] width 28 height 28
checkbox input "true"
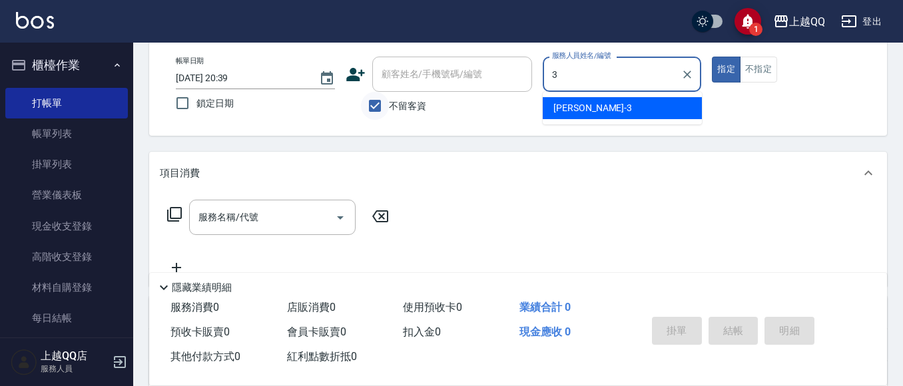
type input "佩怡-3"
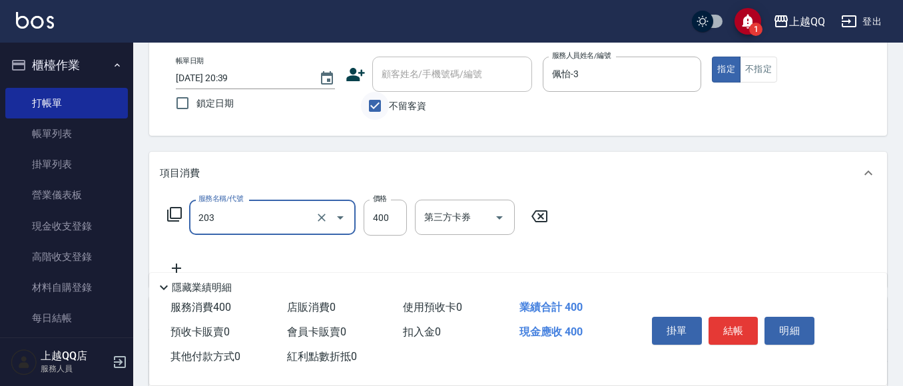
type input "指定單剪(203)"
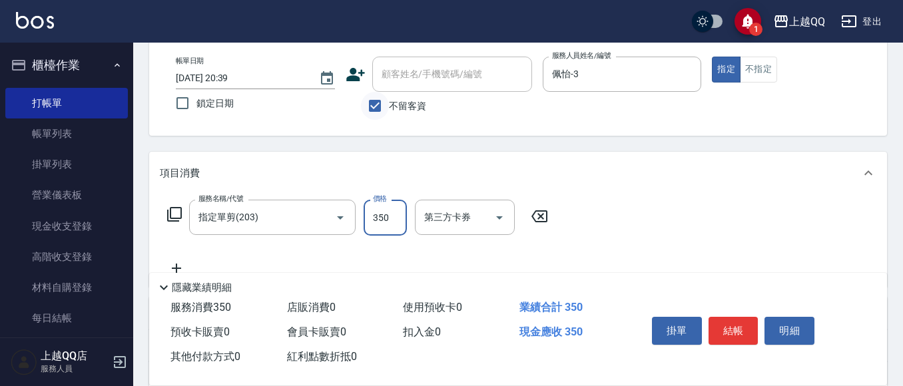
type input "350"
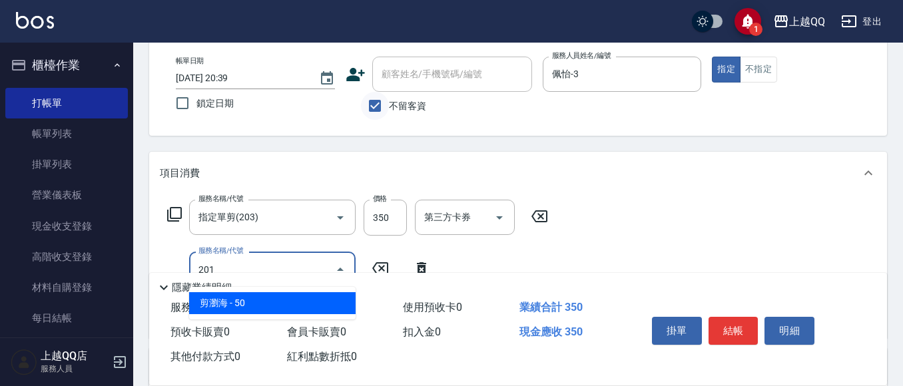
type input "剪瀏海(201)"
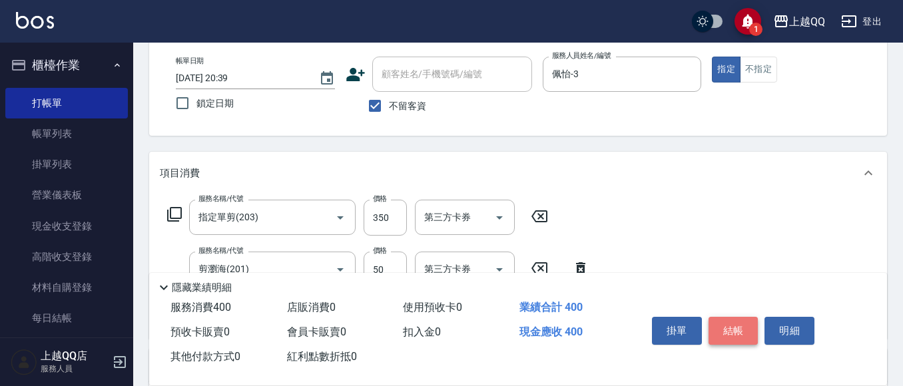
click at [720, 320] on button "結帳" at bounding box center [734, 331] width 50 height 28
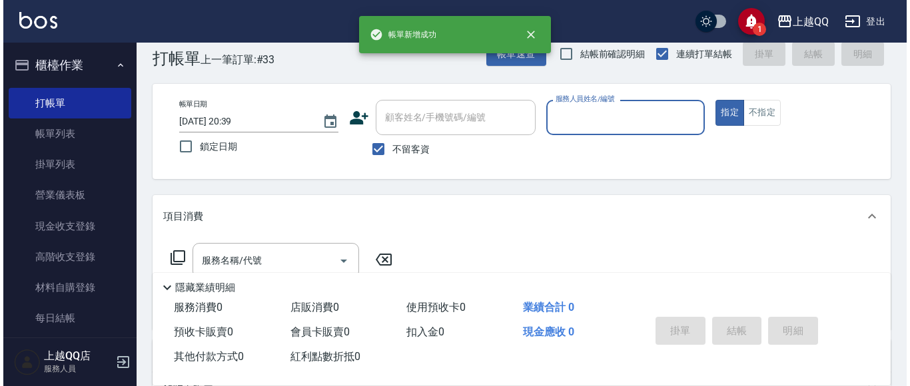
scroll to position [0, 0]
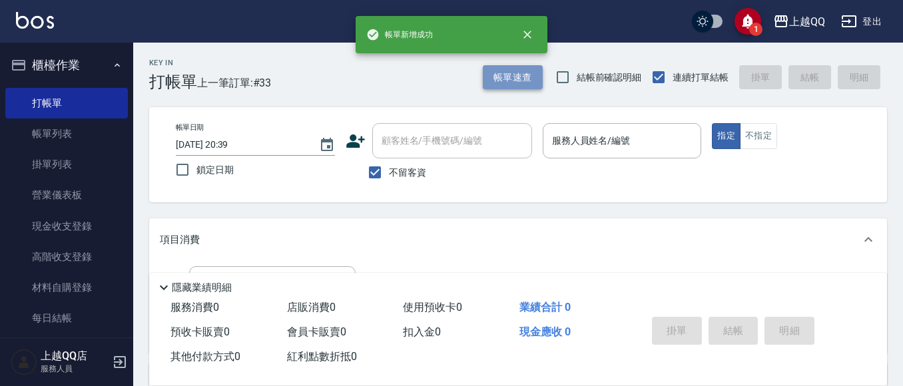
click at [519, 81] on button "帳單速查" at bounding box center [513, 77] width 60 height 25
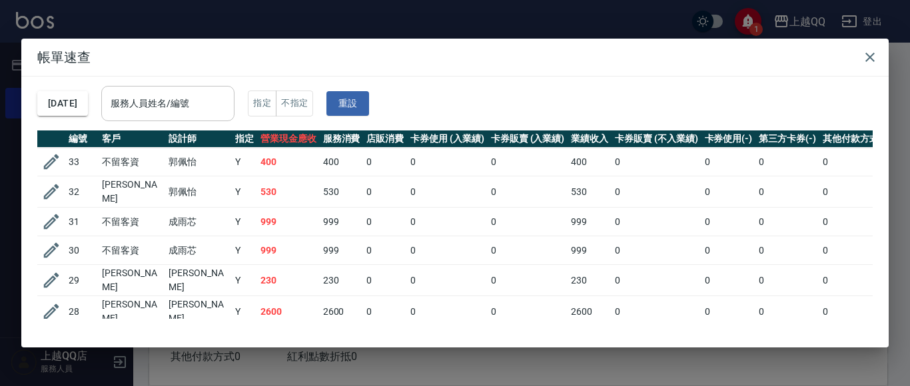
click at [188, 105] on input "服務人員姓名/編號" at bounding box center [167, 103] width 121 height 23
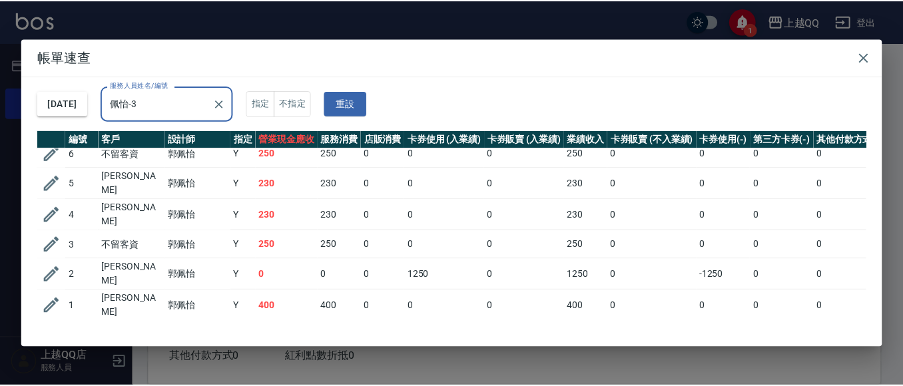
scroll to position [287, 0]
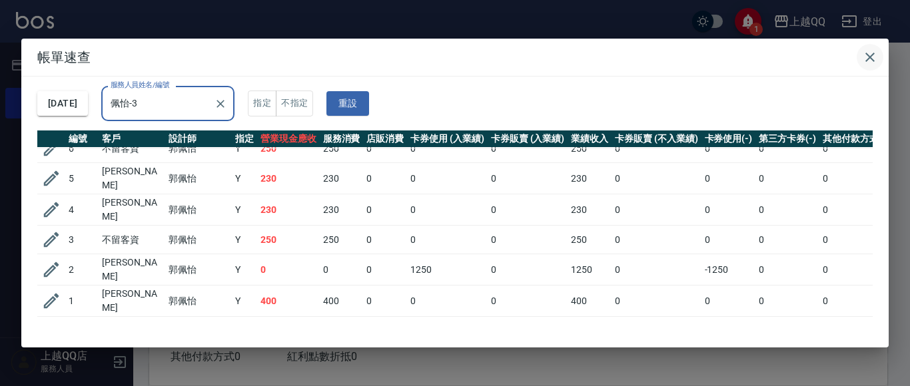
type input "佩怡-3"
click at [877, 64] on icon "button" at bounding box center [870, 57] width 16 height 16
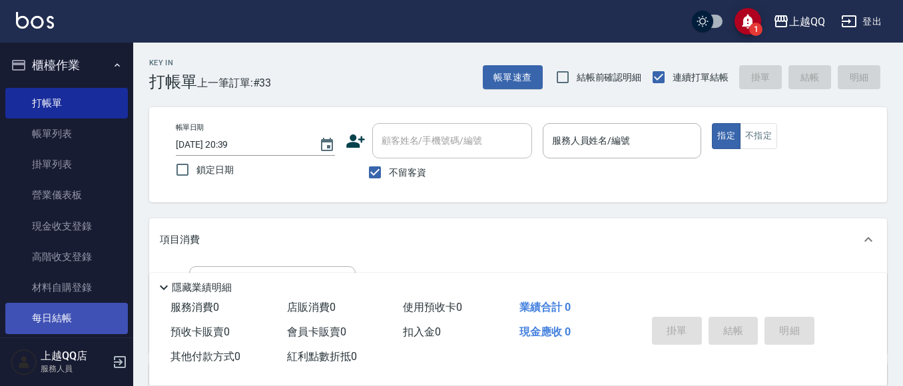
click at [75, 321] on link "每日結帳" at bounding box center [66, 318] width 123 height 31
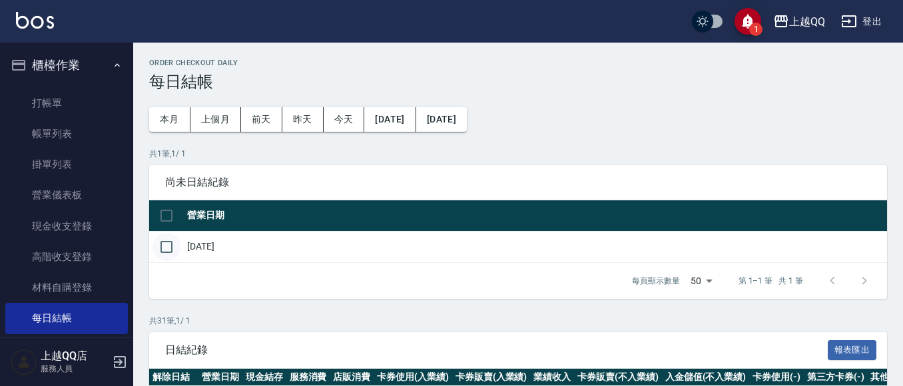
click at [163, 250] on input "checkbox" at bounding box center [167, 247] width 28 height 28
checkbox input "true"
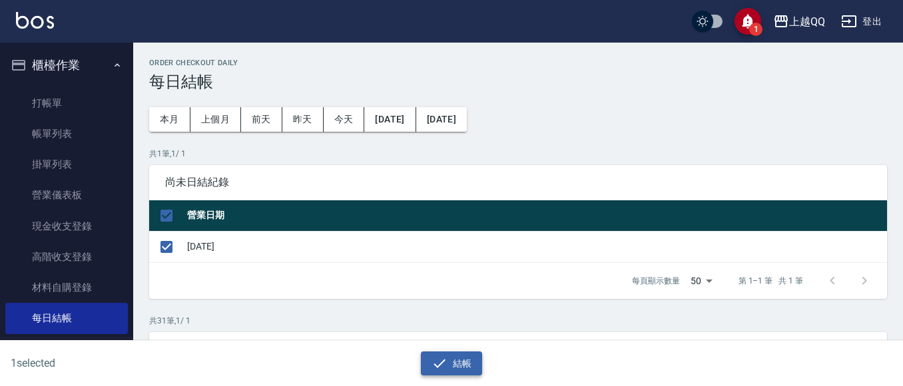
click at [468, 368] on button "結帳" at bounding box center [452, 364] width 62 height 25
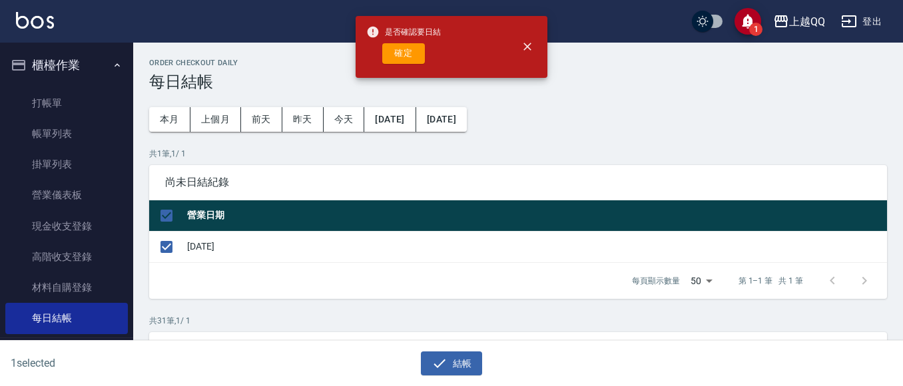
click at [427, 45] on div "確定" at bounding box center [403, 53] width 75 height 21
click at [396, 53] on button "確定" at bounding box center [403, 53] width 43 height 21
checkbox input "false"
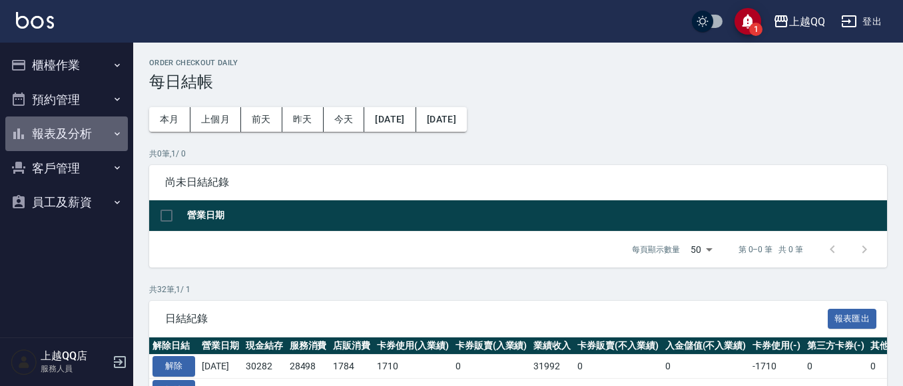
click at [73, 127] on button "報表及分析" at bounding box center [66, 134] width 123 height 35
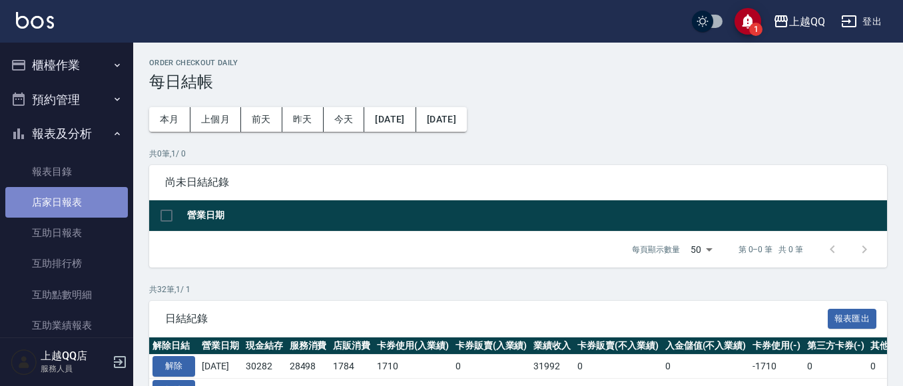
click at [78, 193] on link "店家日報表" at bounding box center [66, 202] width 123 height 31
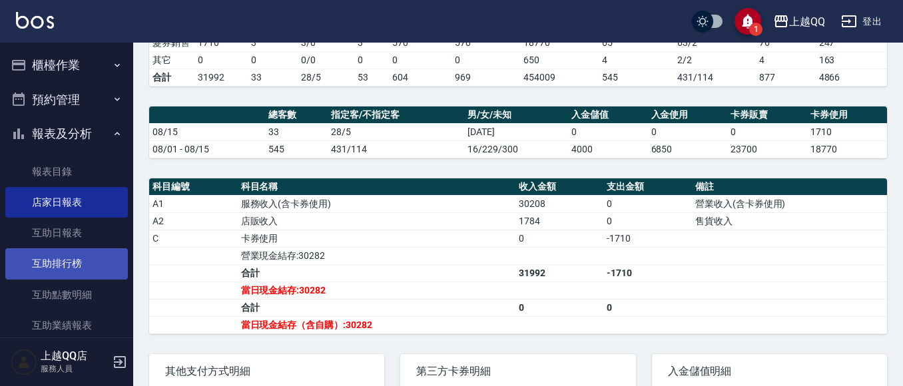
scroll to position [67, 0]
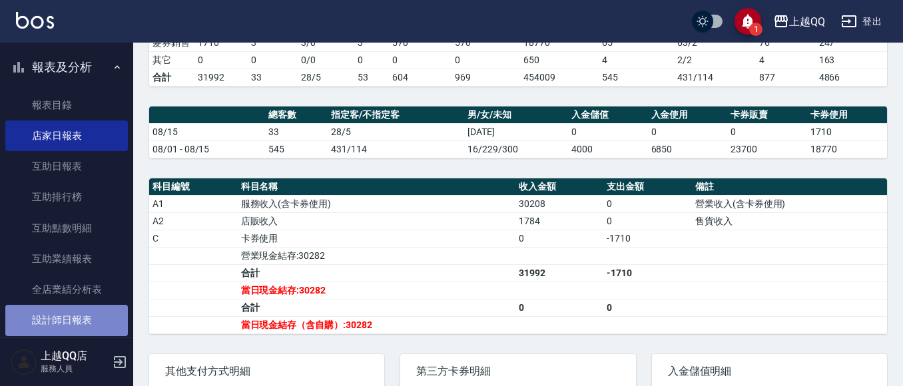
click at [81, 318] on link "設計師日報表" at bounding box center [66, 320] width 123 height 31
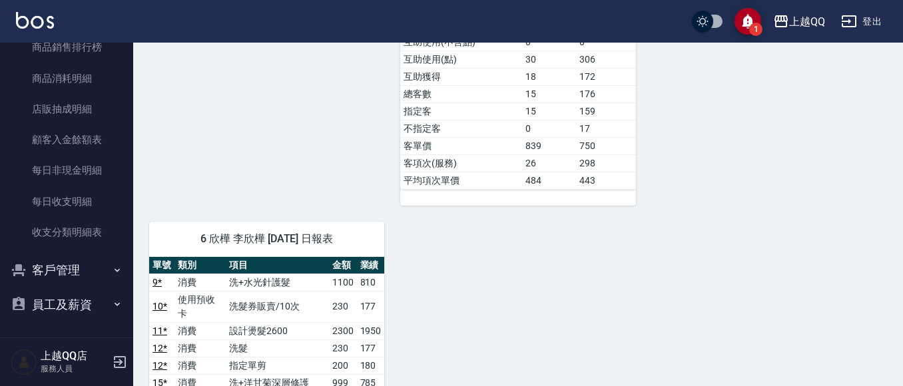
scroll to position [866, 0]
